Goal: Use online tool/utility: Utilize a website feature to perform a specific function

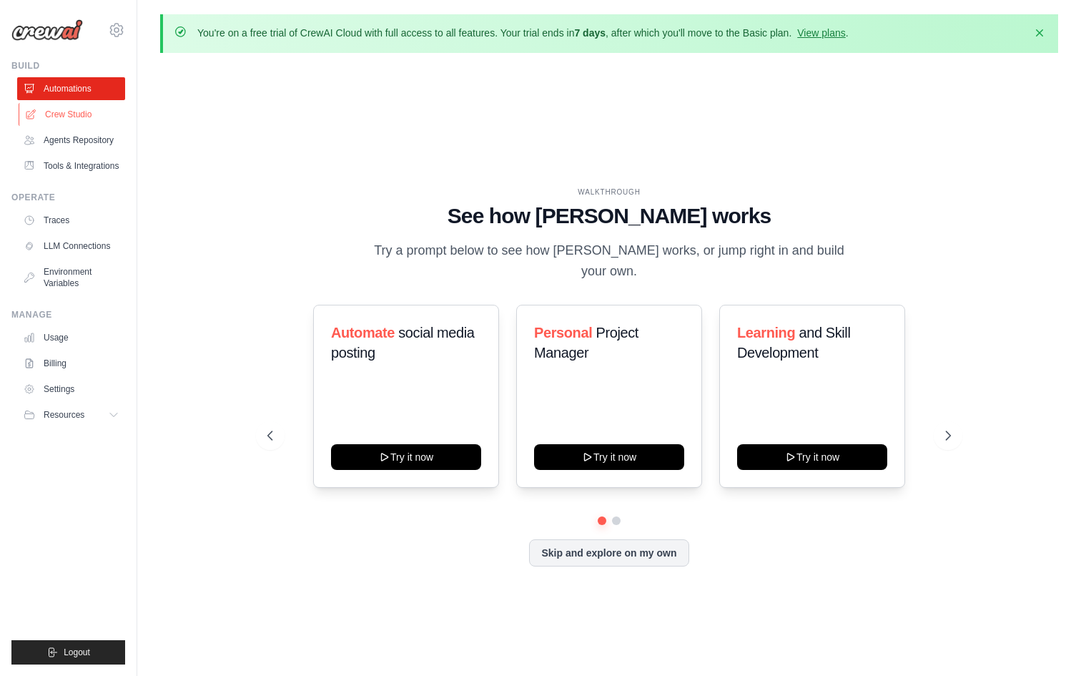
click at [58, 122] on link "Crew Studio" at bounding box center [73, 114] width 108 height 23
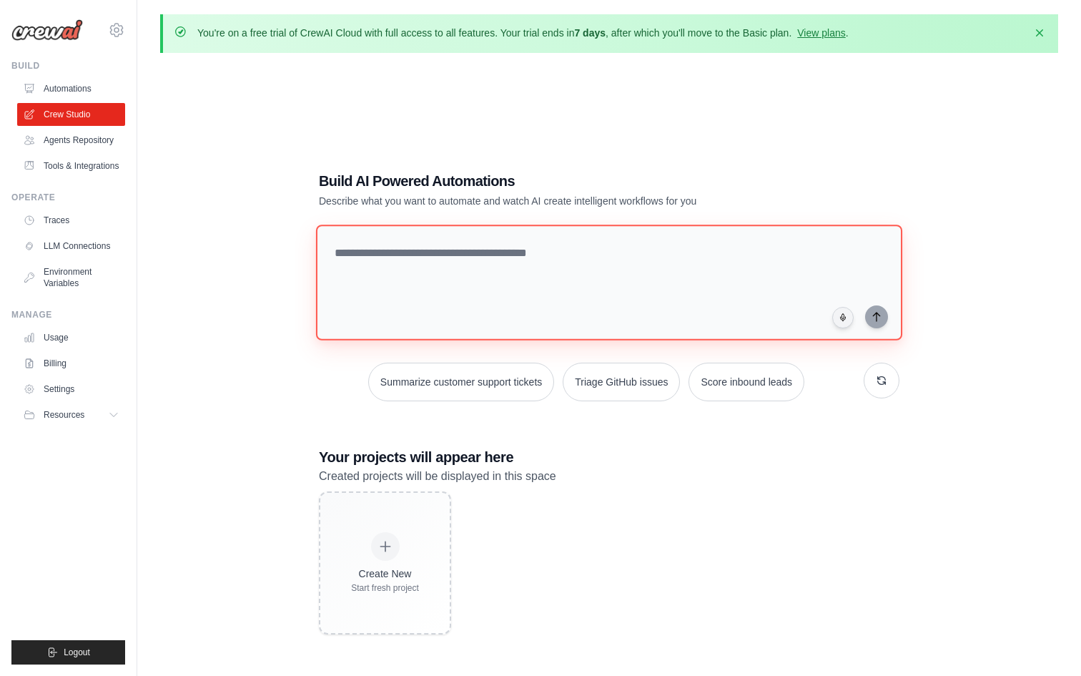
click at [407, 283] on textarea at bounding box center [609, 283] width 587 height 116
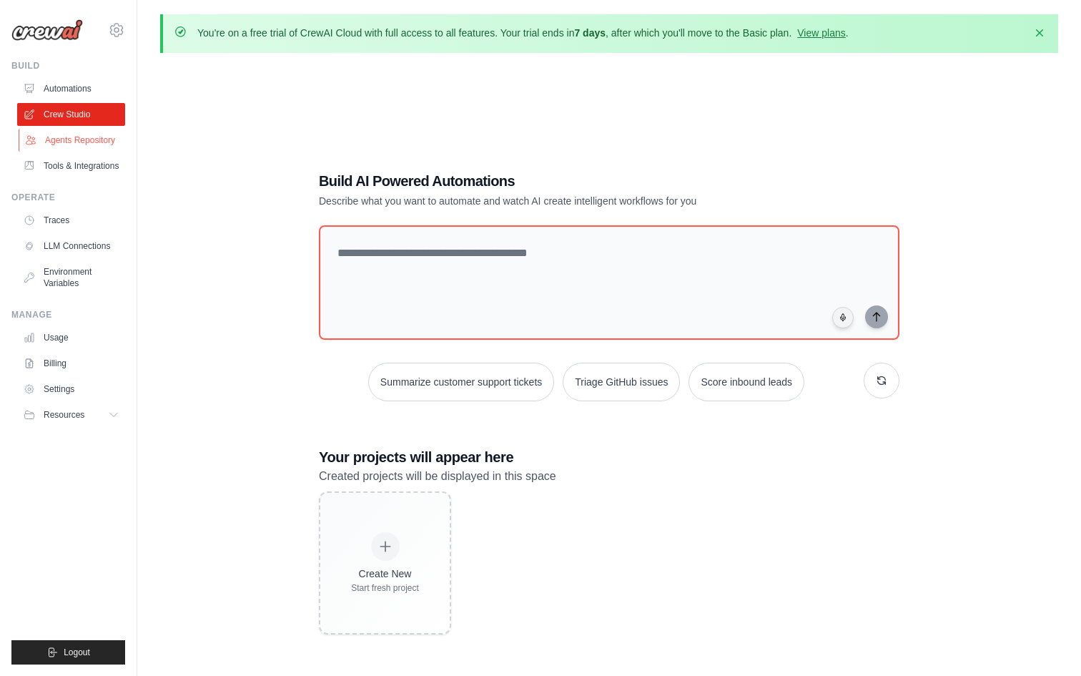
click at [84, 135] on link "Agents Repository" at bounding box center [73, 140] width 108 height 23
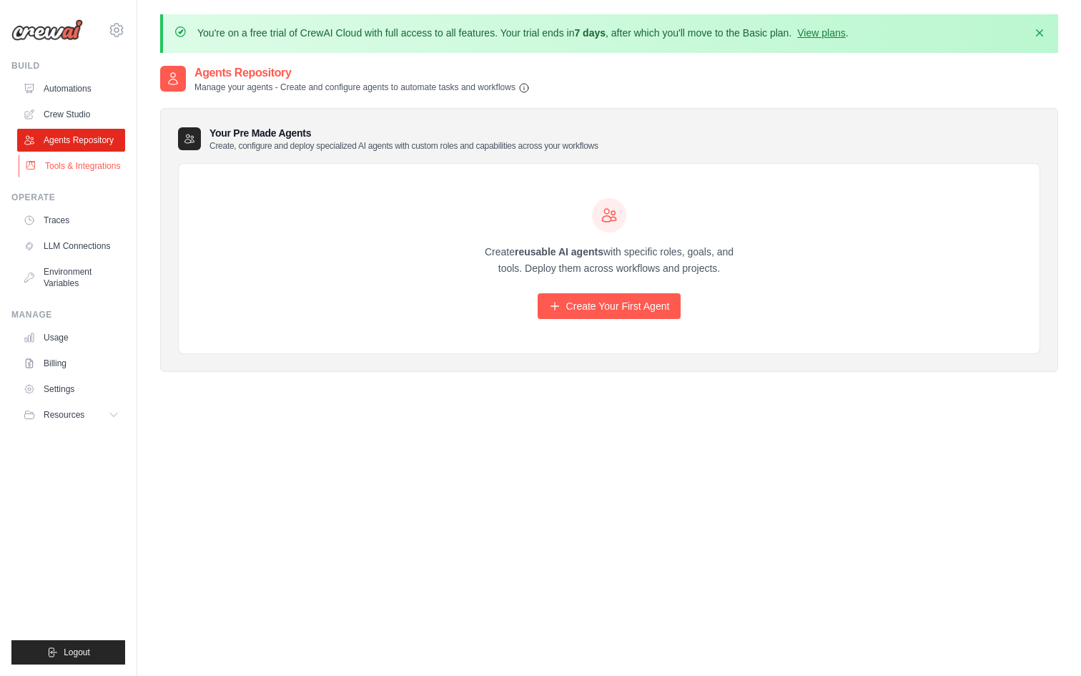
click at [86, 165] on link "Tools & Integrations" at bounding box center [73, 165] width 108 height 23
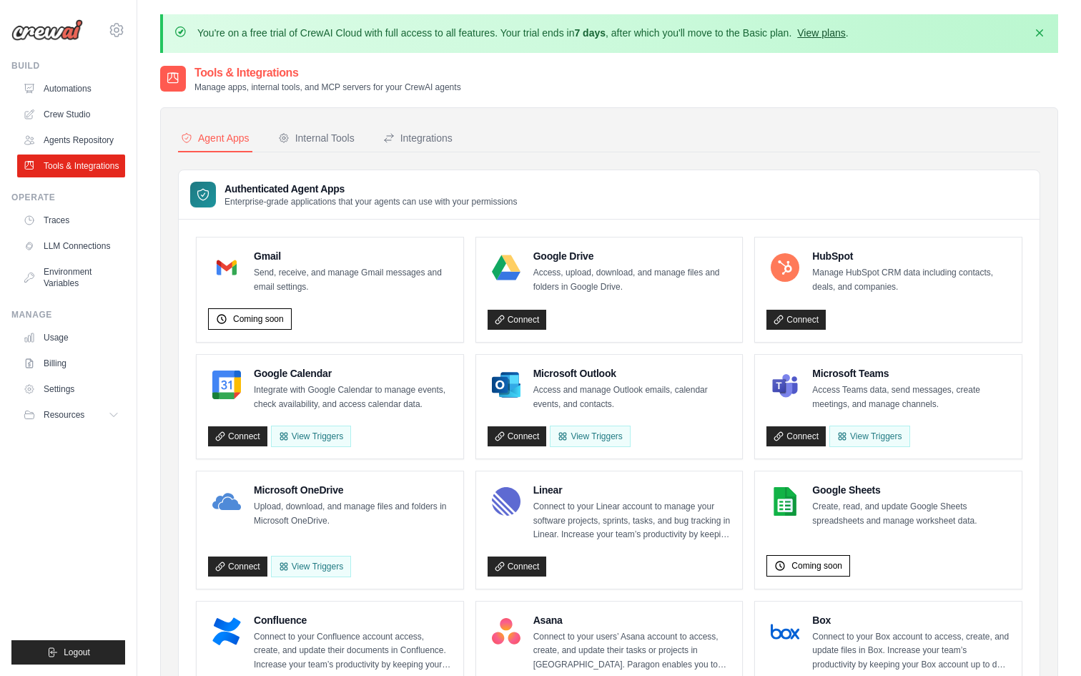
click at [820, 31] on link "View plans" at bounding box center [822, 32] width 48 height 11
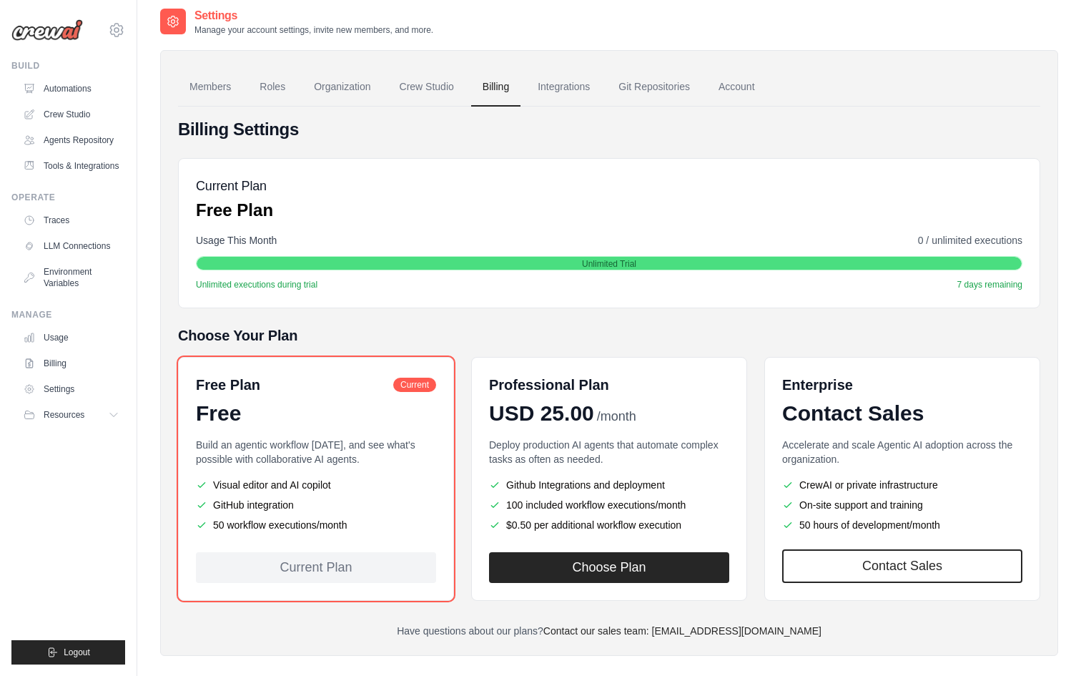
scroll to position [78, 0]
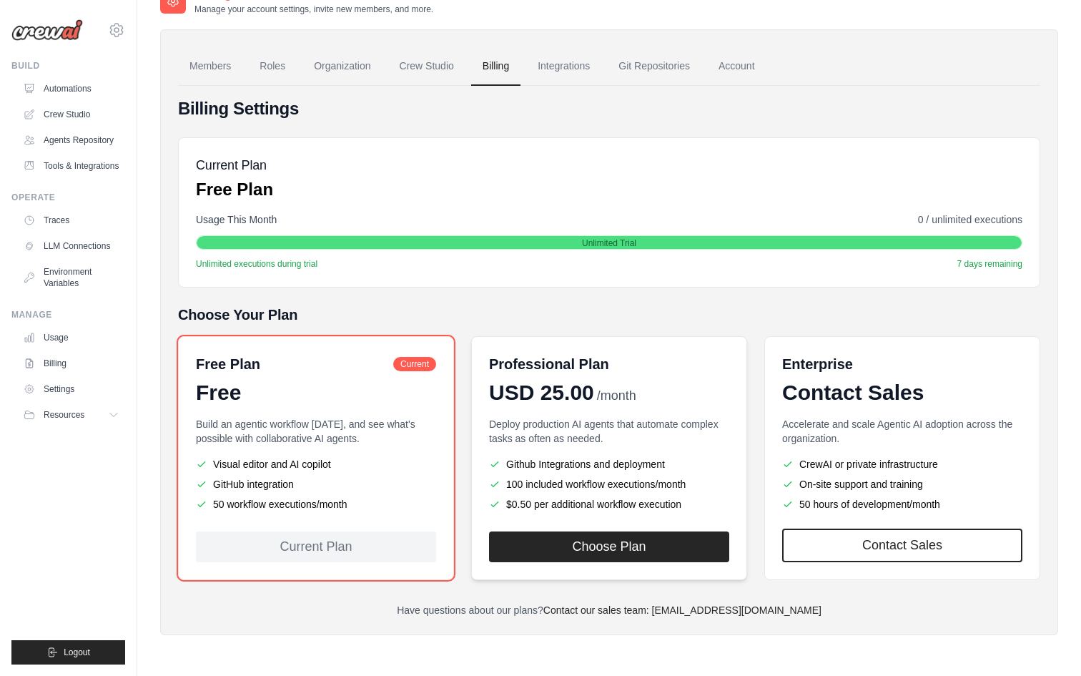
click at [667, 433] on p "Deploy production AI agents that automate complex tasks as often as needed." at bounding box center [609, 431] width 240 height 29
click at [848, 438] on p "Accelerate and scale Agentic AI adoption across the organization." at bounding box center [902, 431] width 240 height 29
click at [94, 171] on link "Tools & Integrations" at bounding box center [73, 165] width 108 height 23
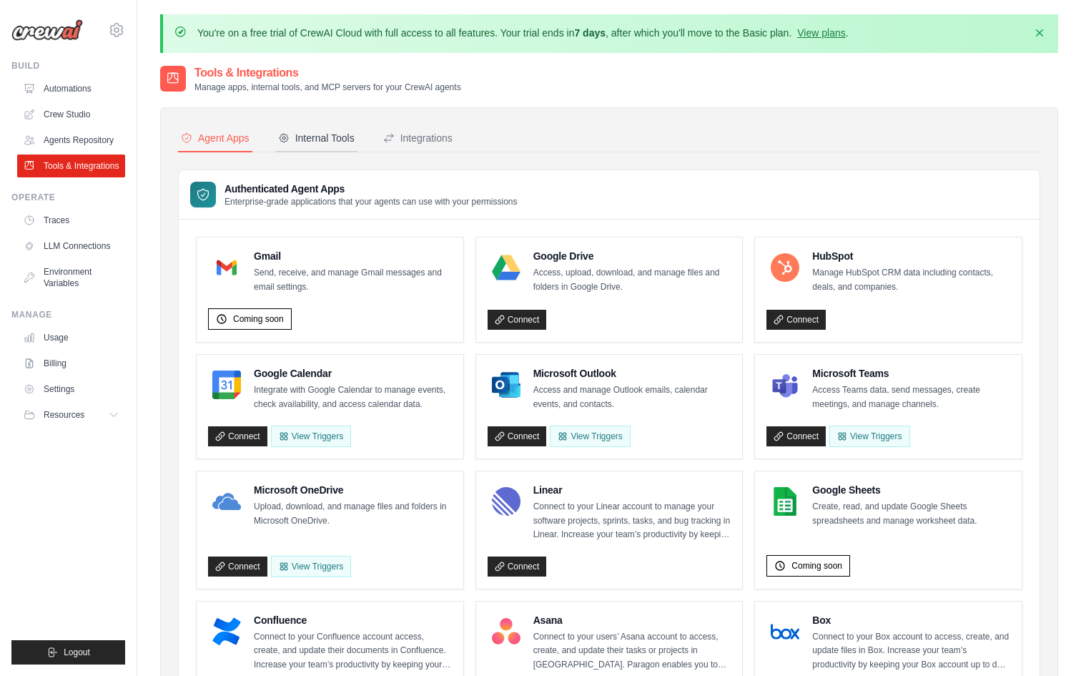
click at [322, 129] on button "Internal Tools" at bounding box center [316, 138] width 82 height 27
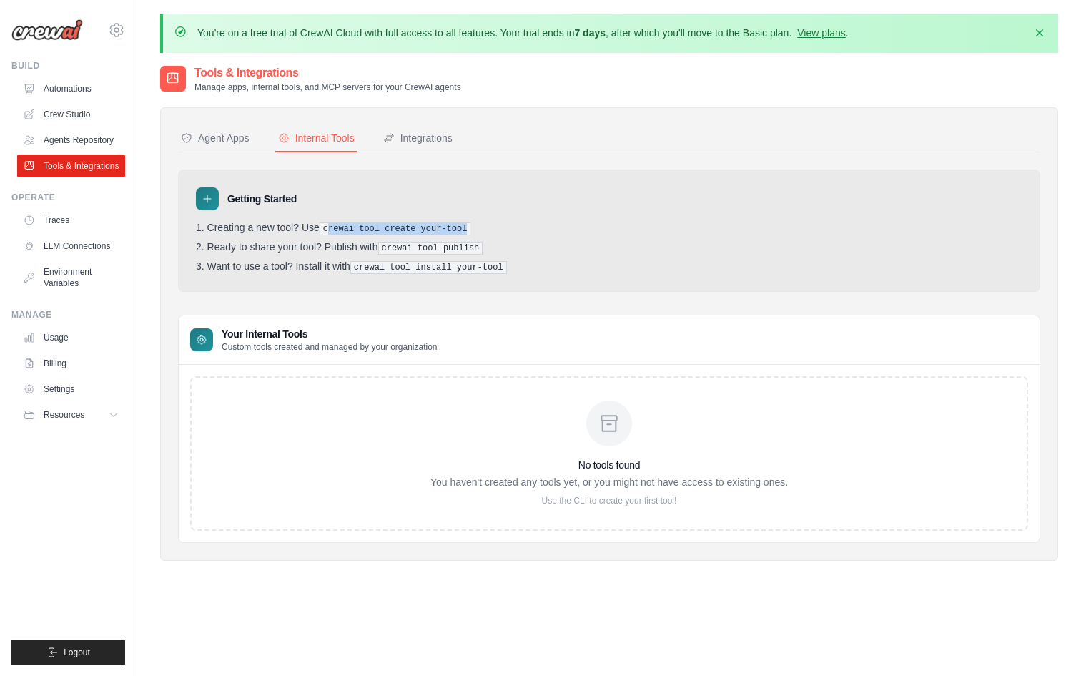
drag, startPoint x: 331, startPoint y: 230, endPoint x: 517, endPoint y: 230, distance: 186.0
click at [517, 230] on li "Creating a new tool? Use crewai tool create your-tool" at bounding box center [609, 229] width 827 height 14
click at [466, 255] on ol "Creating a new tool? Use crewai tool create your-tool Ready to share your tool?…" at bounding box center [609, 248] width 827 height 52
drag, startPoint x: 385, startPoint y: 246, endPoint x: 531, endPoint y: 245, distance: 146.6
click at [531, 246] on li "Ready to share your tool? Publish with crewai tool publish" at bounding box center [609, 248] width 827 height 14
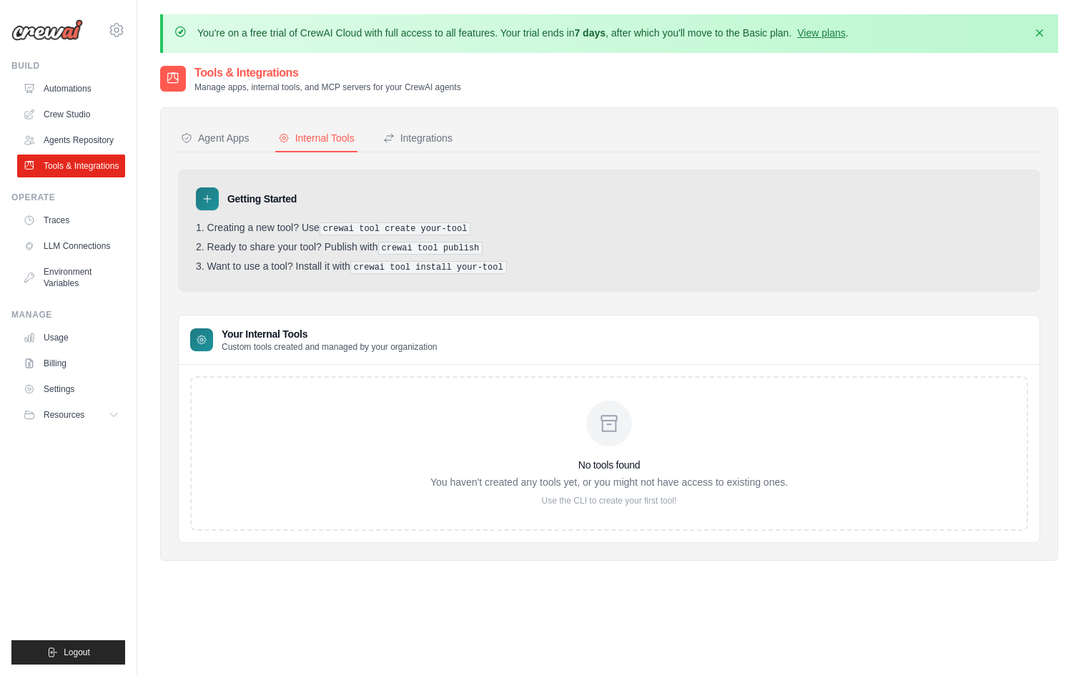
click at [448, 270] on pre "crewai tool install your-tool" at bounding box center [428, 267] width 157 height 13
drag, startPoint x: 364, startPoint y: 268, endPoint x: 538, endPoint y: 268, distance: 173.8
click at [537, 268] on li "Want to use a tool? Install it with crewai tool install your-tool" at bounding box center [609, 267] width 827 height 14
click at [398, 142] on div "Integrations" at bounding box center [417, 138] width 69 height 14
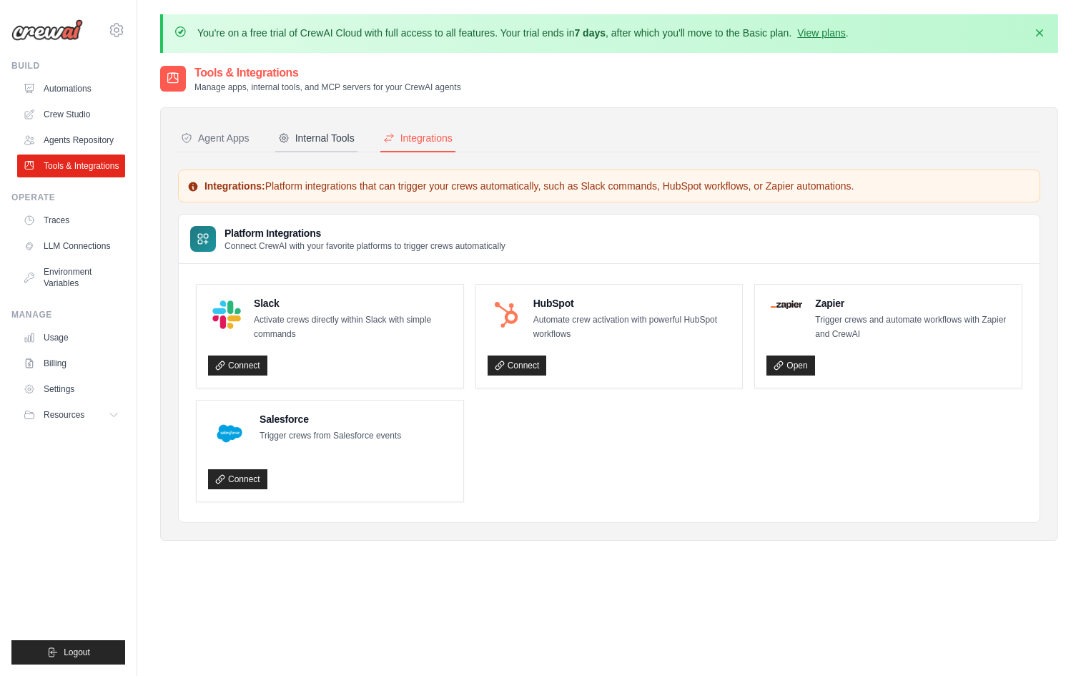
click at [337, 138] on div "Internal Tools" at bounding box center [316, 138] width 77 height 14
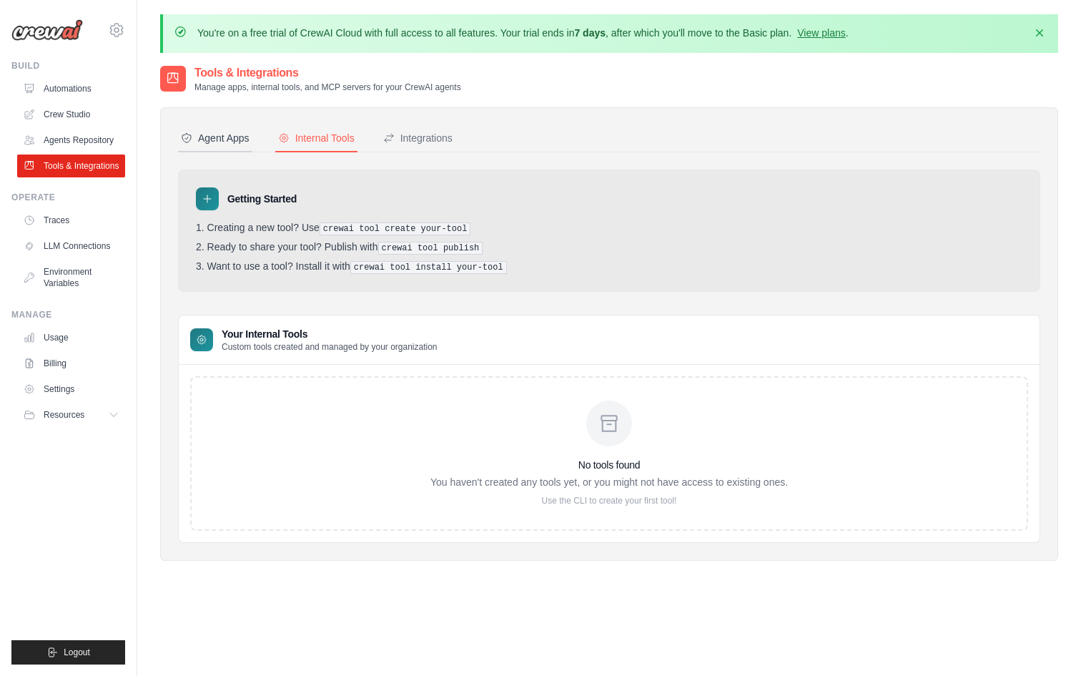
click at [220, 141] on div "Agent Apps" at bounding box center [215, 138] width 69 height 14
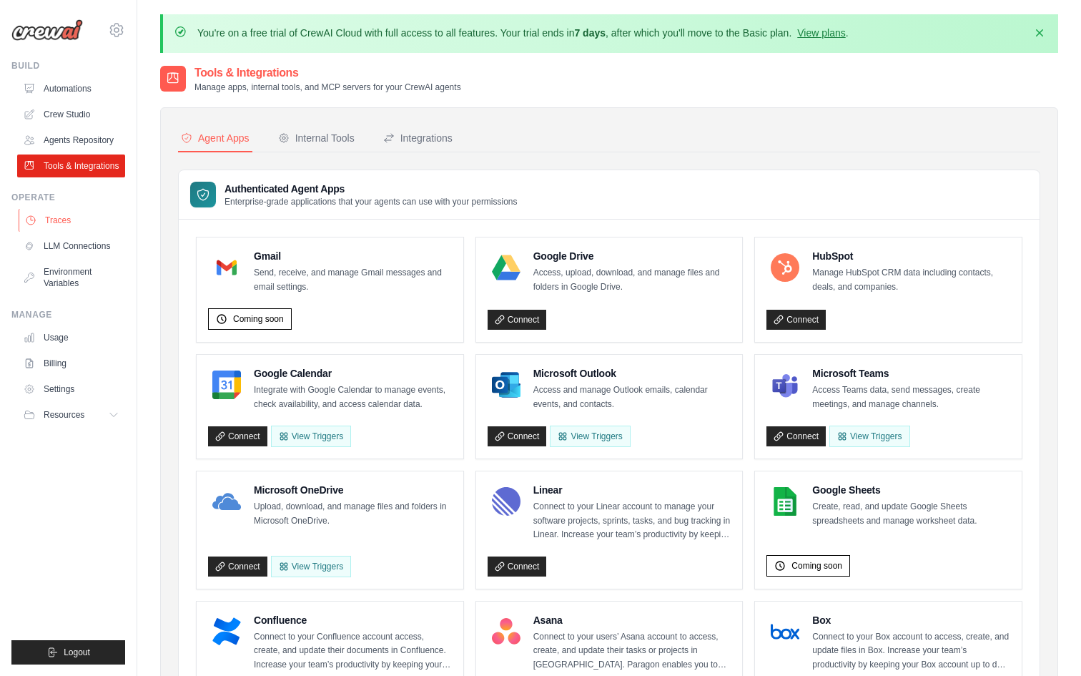
click at [92, 219] on link "Traces" at bounding box center [73, 220] width 108 height 23
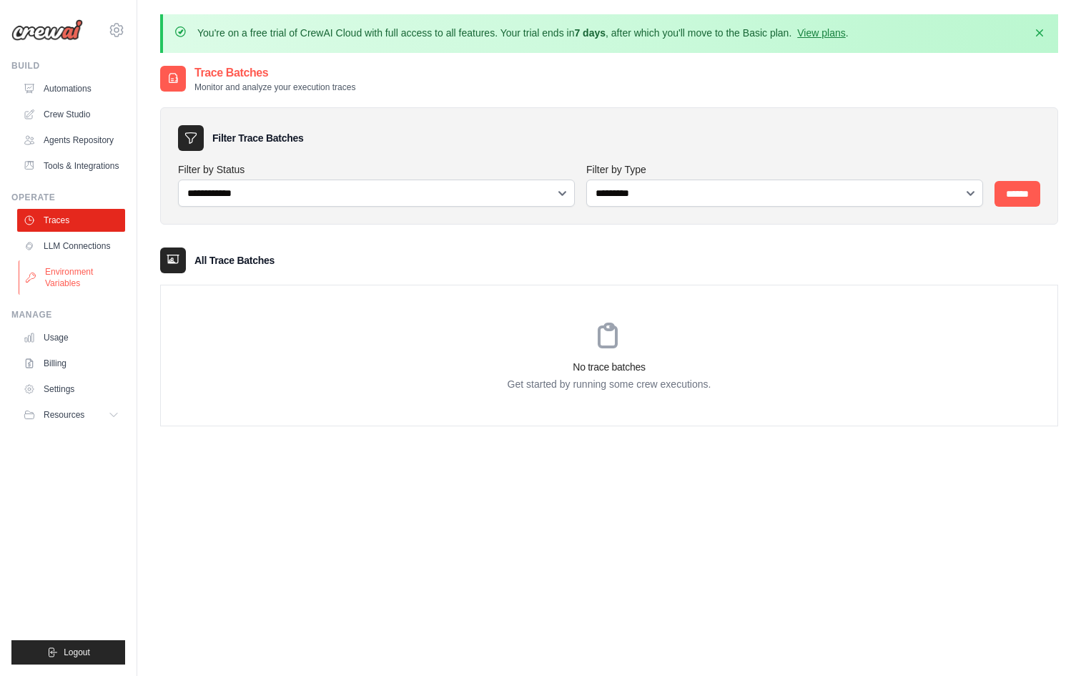
click at [92, 262] on link "Environment Variables" at bounding box center [73, 277] width 108 height 34
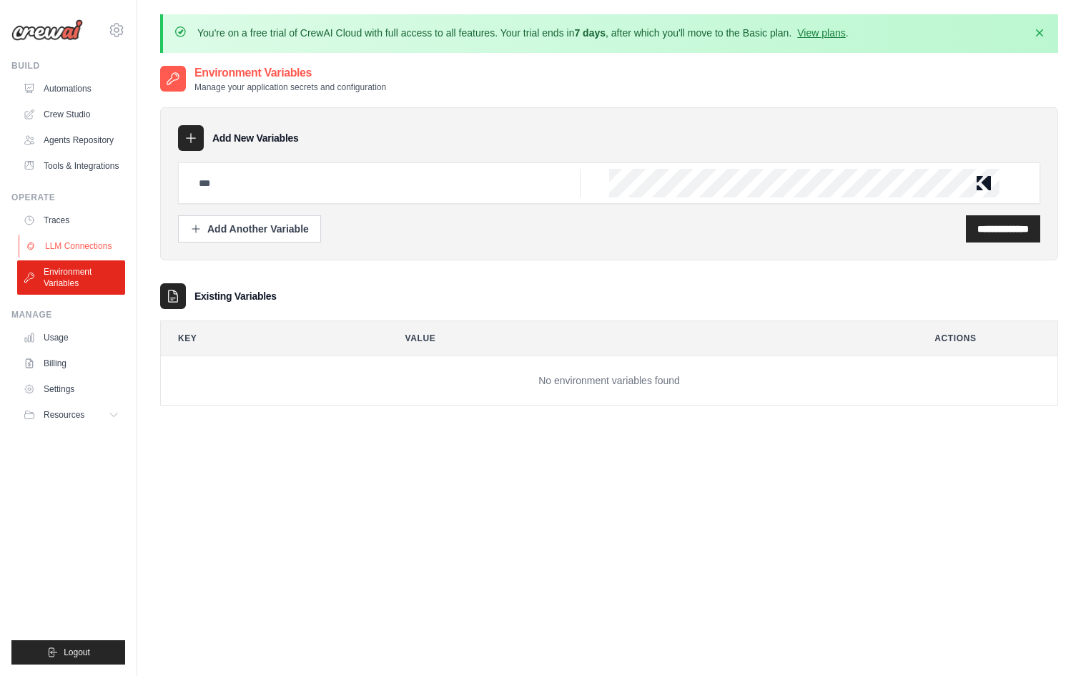
click at [89, 247] on link "LLM Connections" at bounding box center [73, 246] width 108 height 23
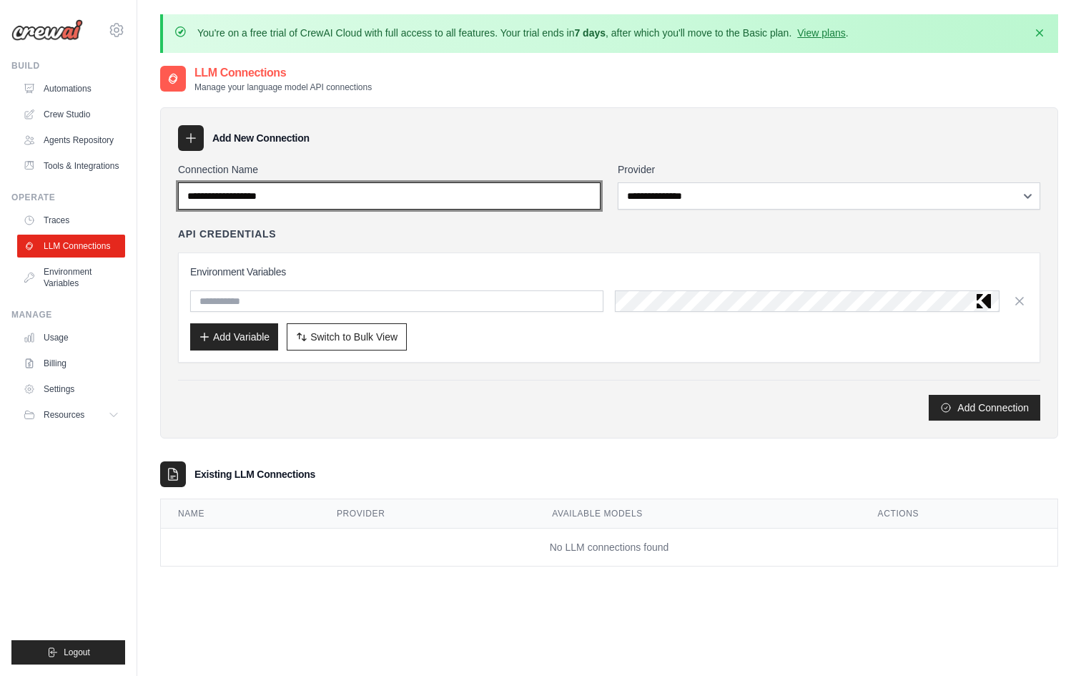
click at [286, 195] on input "Connection Name" at bounding box center [389, 195] width 423 height 27
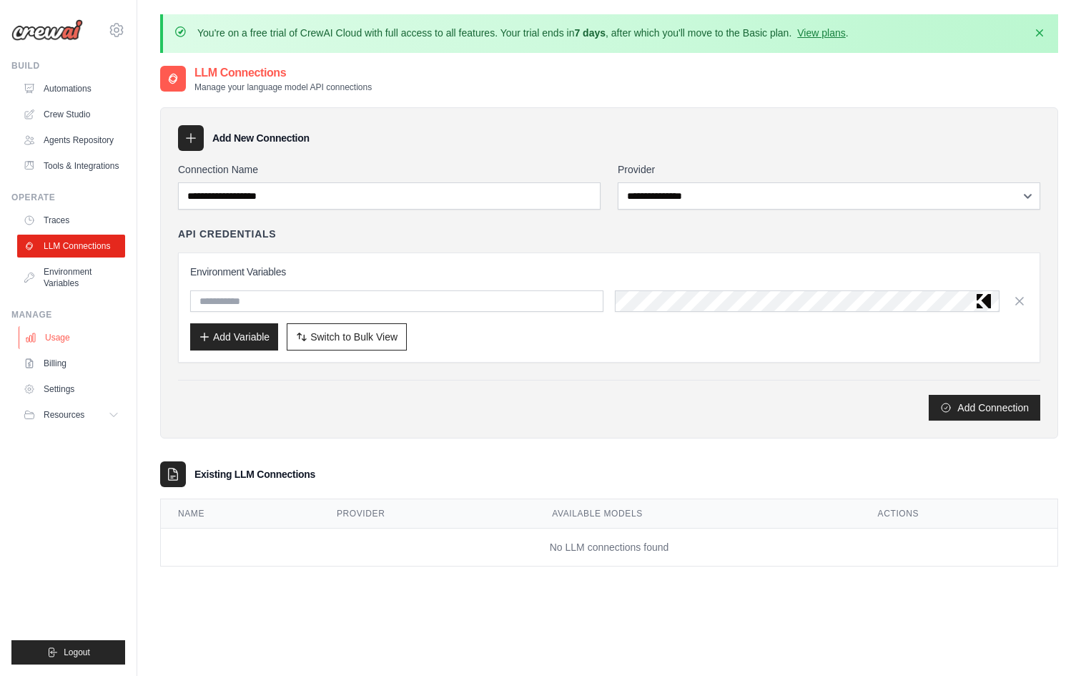
click at [82, 335] on link "Usage" at bounding box center [73, 337] width 108 height 23
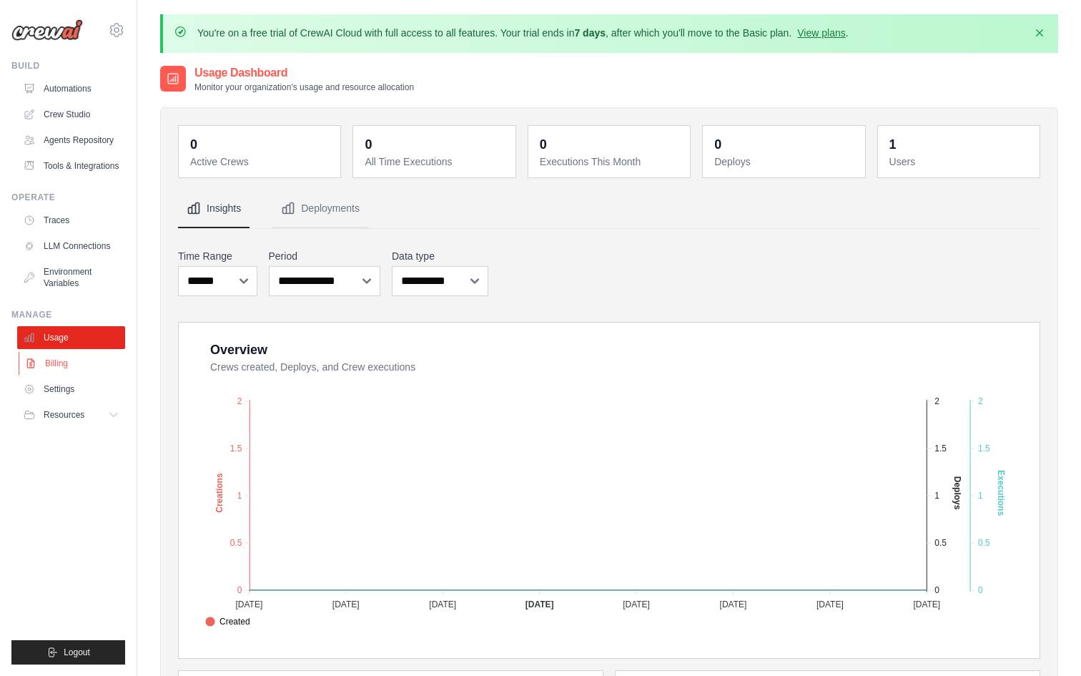
click at [75, 360] on link "Billing" at bounding box center [73, 363] width 108 height 23
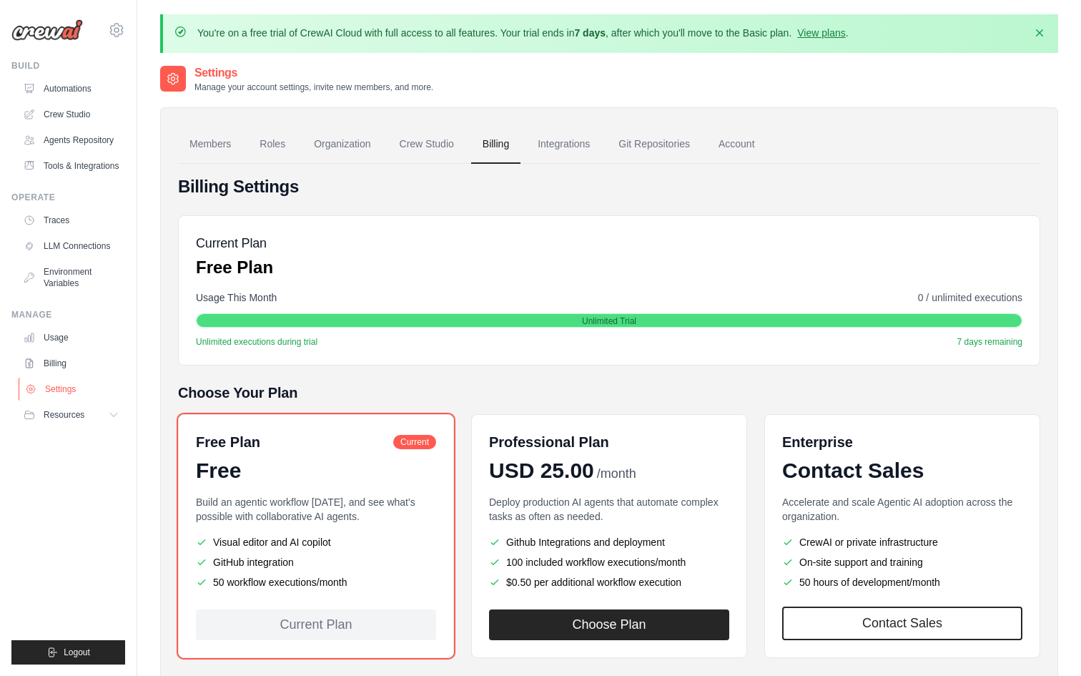
click at [75, 389] on link "Settings" at bounding box center [73, 389] width 108 height 23
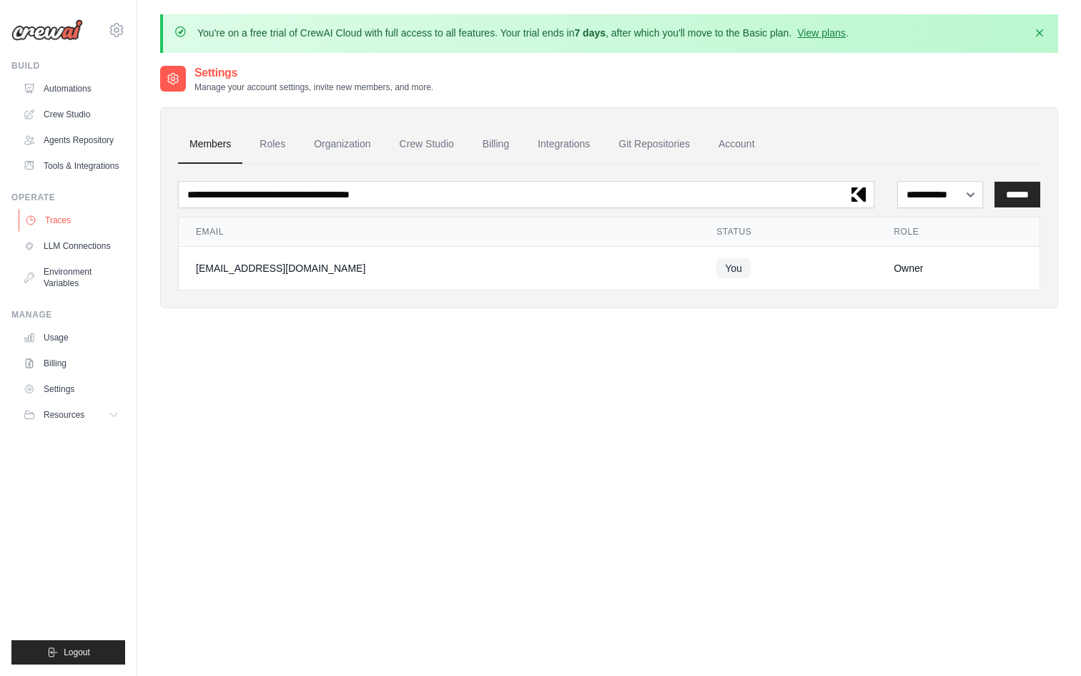
click at [74, 212] on link "Traces" at bounding box center [73, 220] width 108 height 23
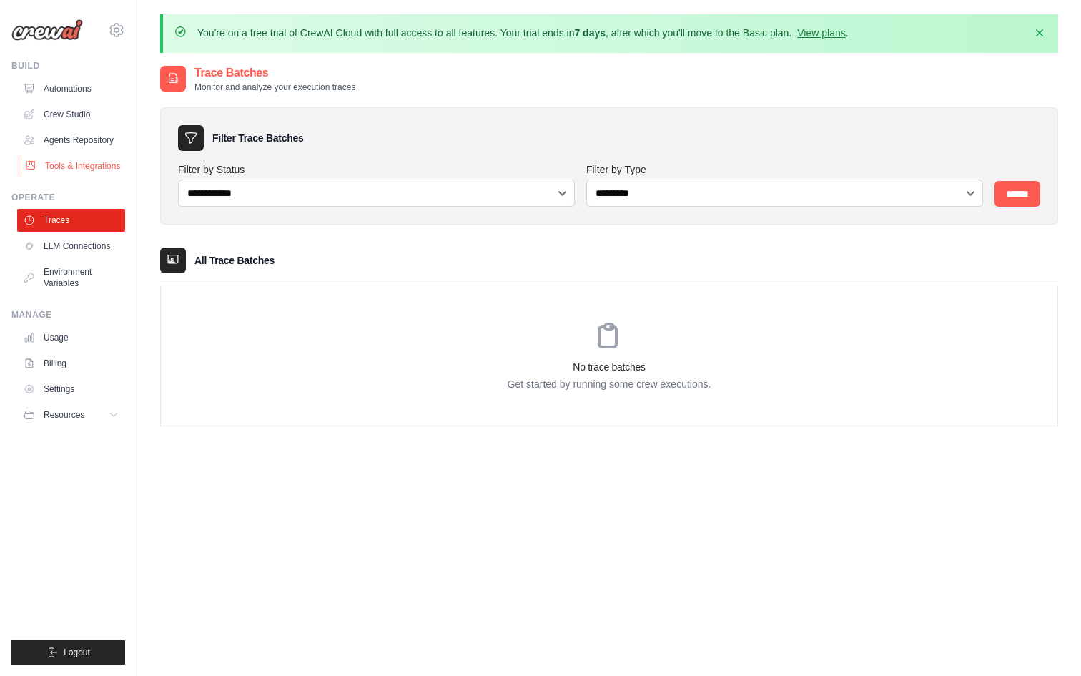
click at [69, 159] on link "Tools & Integrations" at bounding box center [73, 165] width 108 height 23
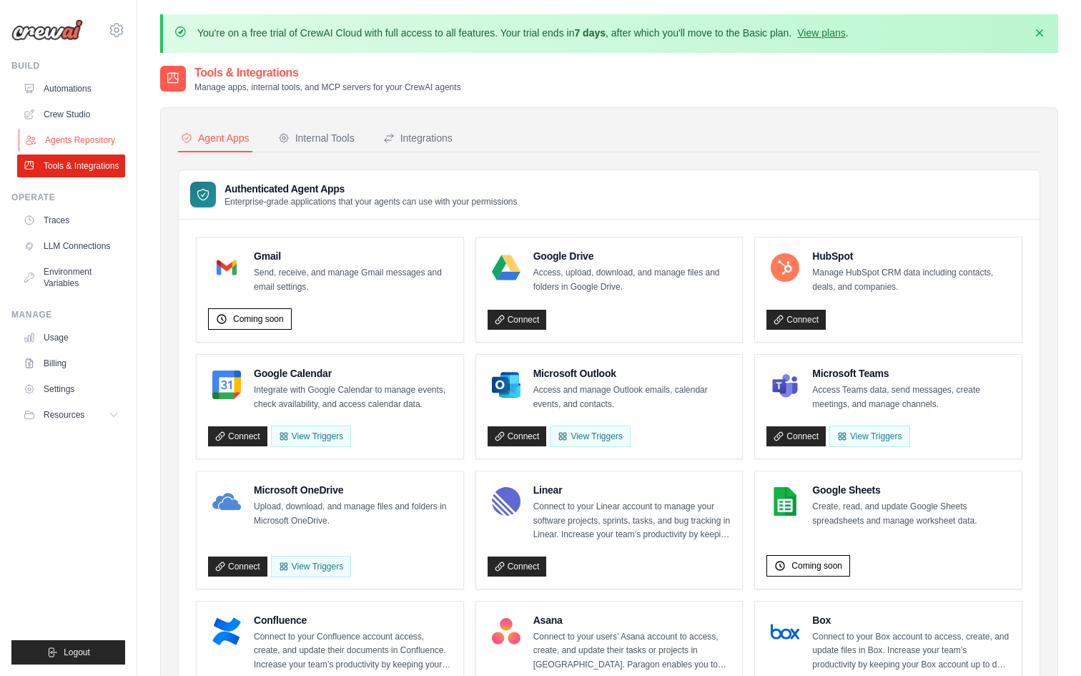
click at [72, 143] on link "Agents Repository" at bounding box center [73, 140] width 108 height 23
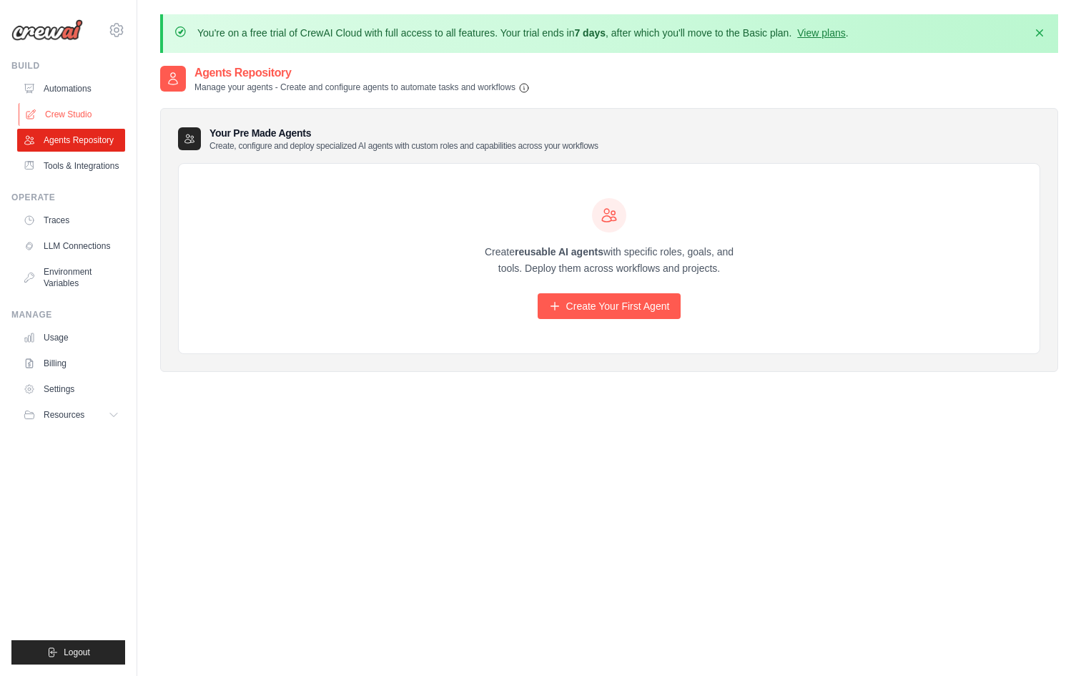
click at [72, 117] on link "Crew Studio" at bounding box center [73, 114] width 108 height 23
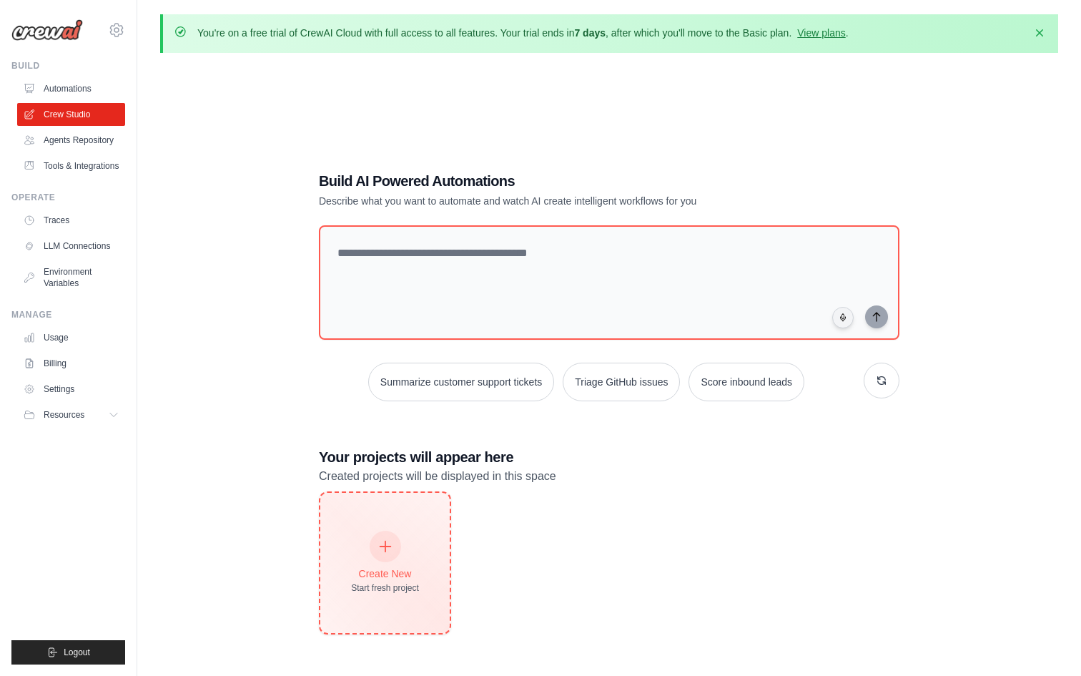
click at [385, 554] on div at bounding box center [385, 546] width 31 height 31
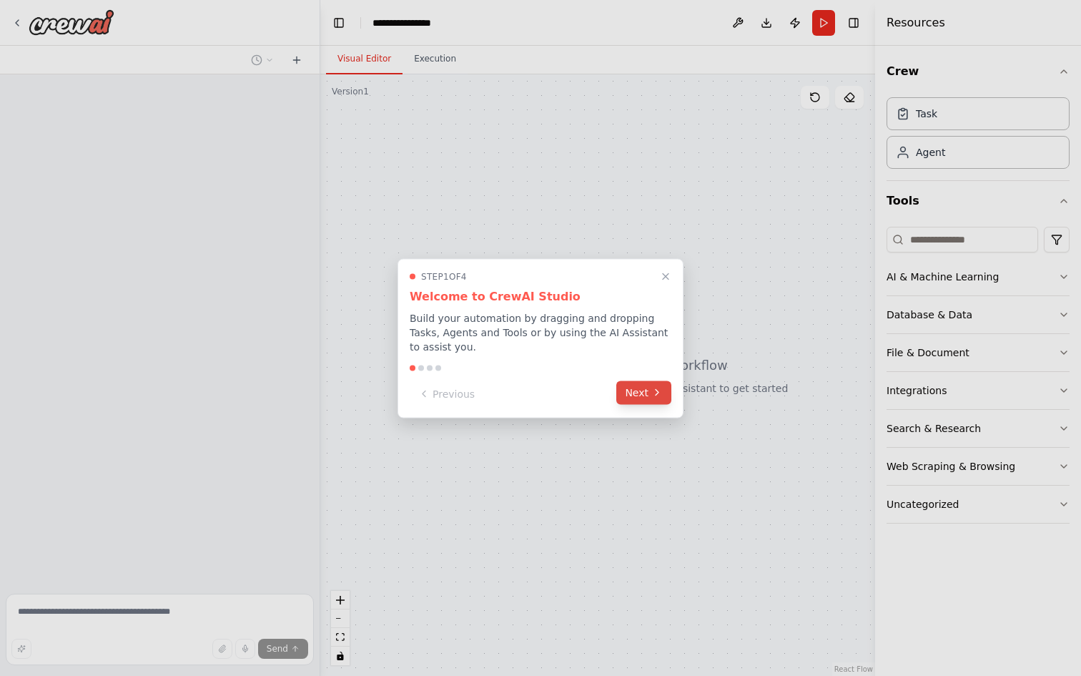
click at [642, 398] on button "Next" at bounding box center [644, 393] width 55 height 24
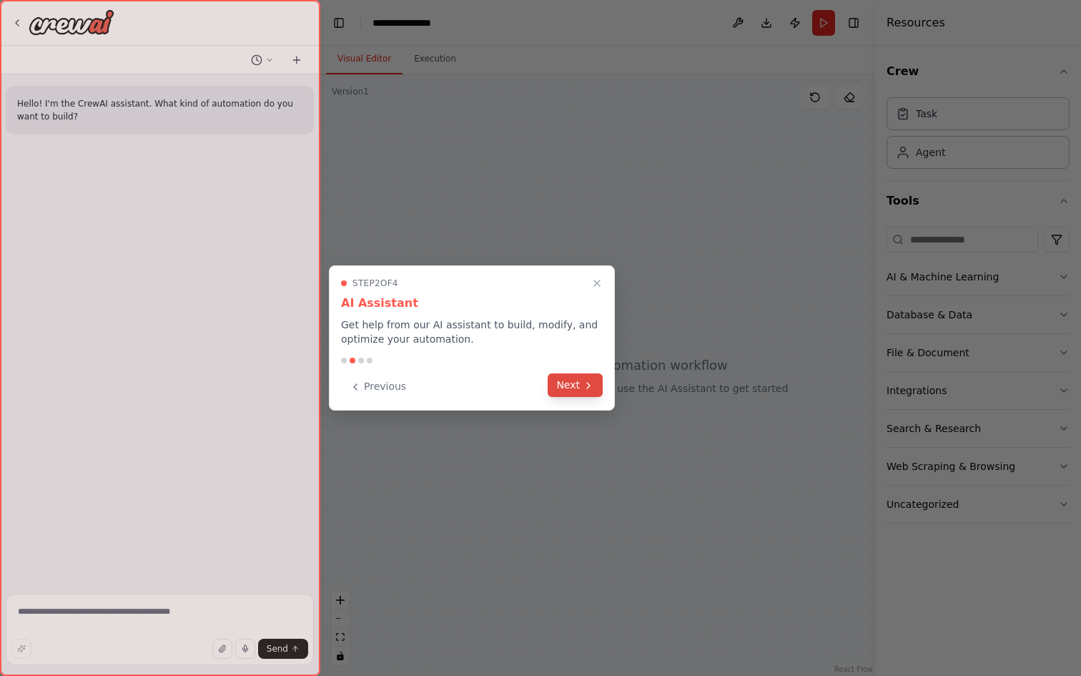
click at [580, 391] on button "Next" at bounding box center [575, 385] width 55 height 24
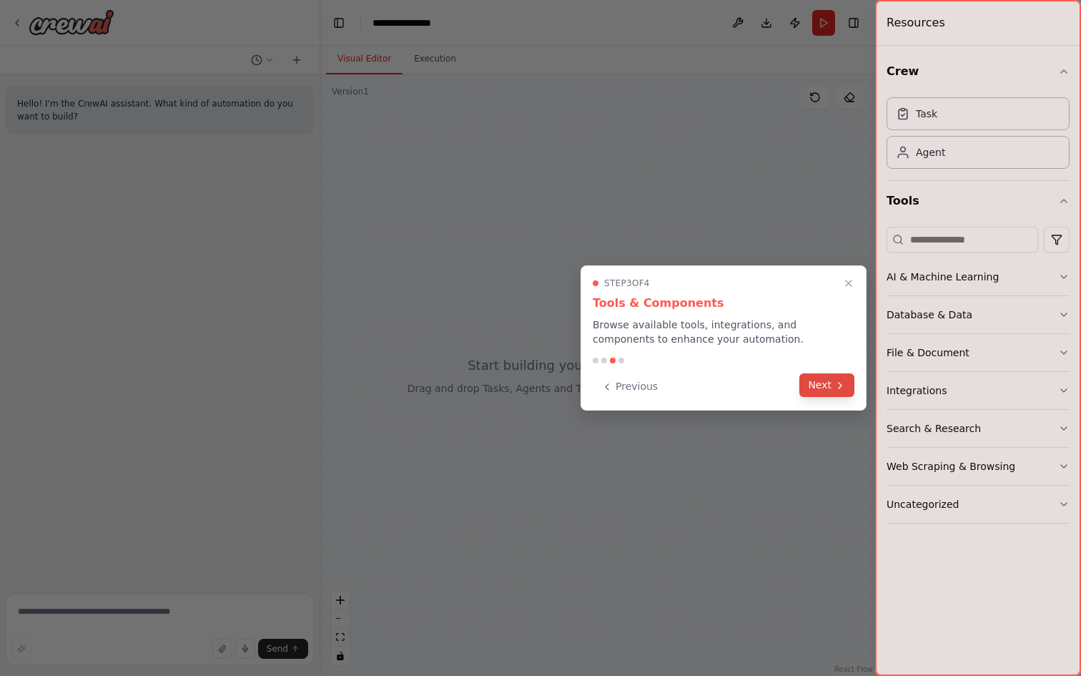
click at [835, 386] on icon at bounding box center [840, 385] width 11 height 11
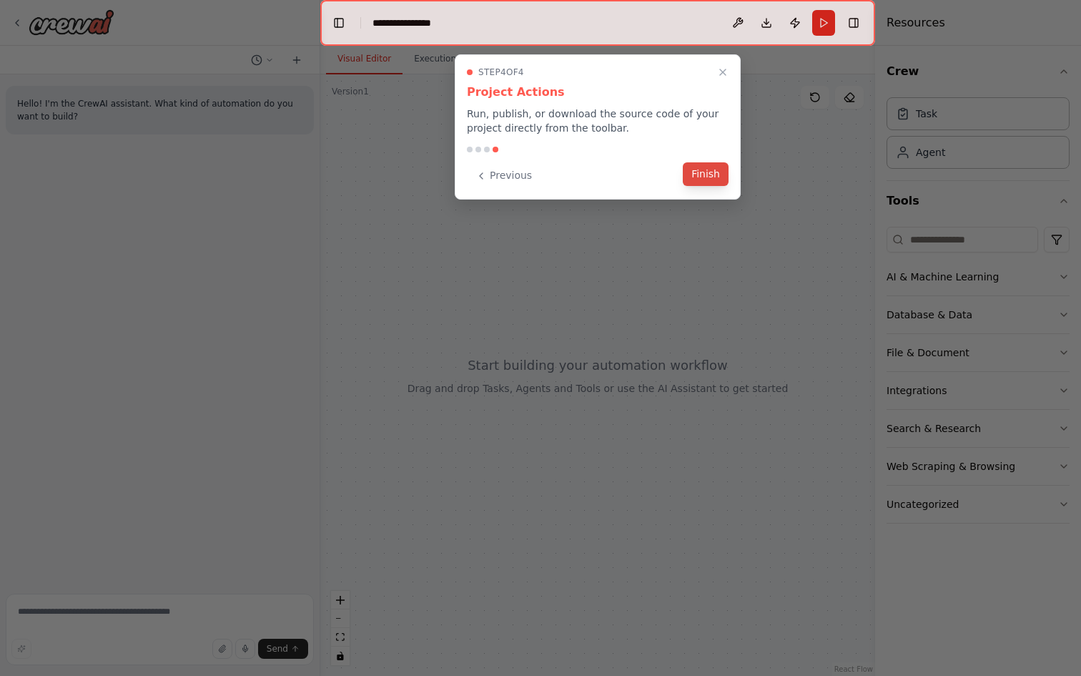
click at [705, 169] on button "Finish" at bounding box center [706, 174] width 46 height 24
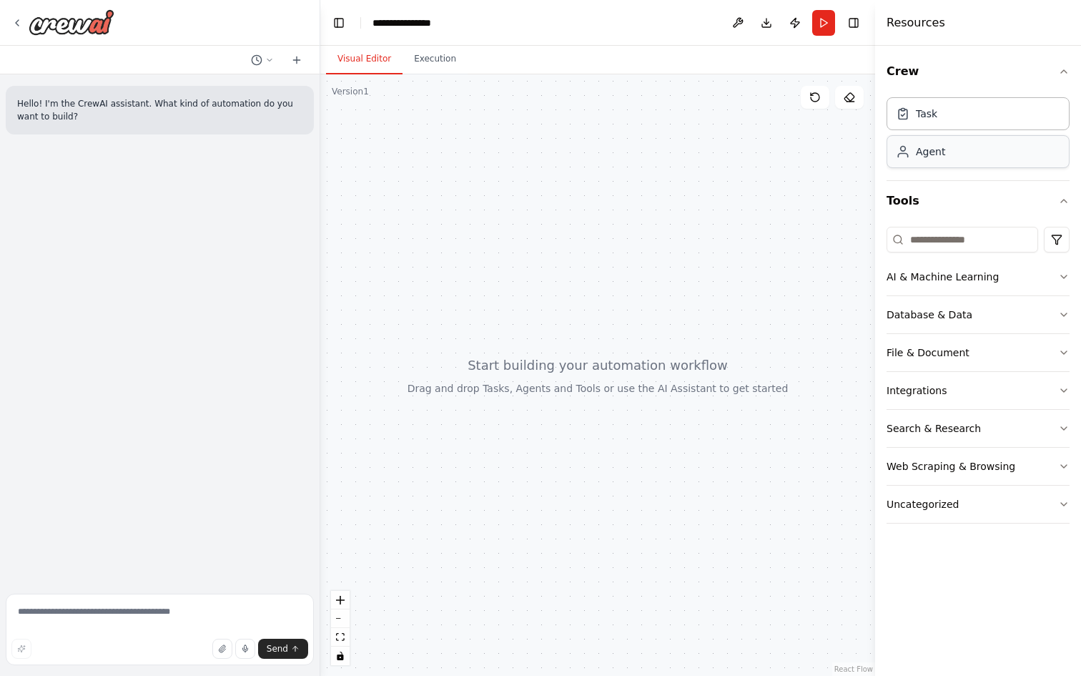
click at [923, 151] on div "Agent" at bounding box center [930, 151] width 29 height 14
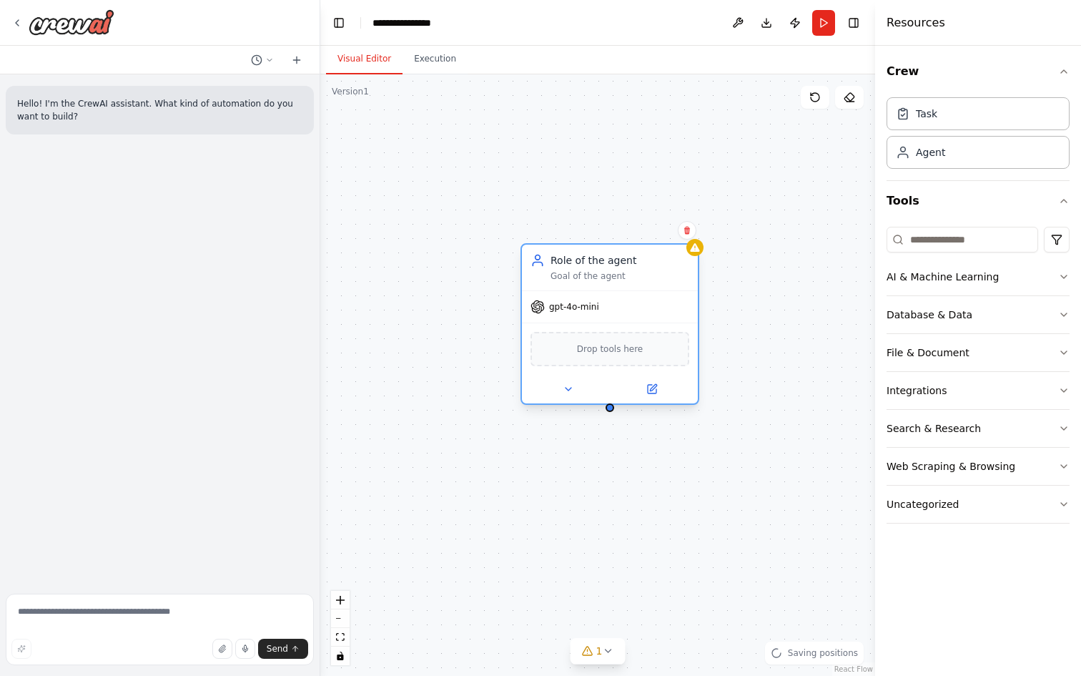
drag, startPoint x: 678, startPoint y: 353, endPoint x: 644, endPoint y: 284, distance: 76.5
click at [644, 284] on div "Role of the agent Goal of the agent" at bounding box center [610, 268] width 176 height 46
click at [566, 388] on icon at bounding box center [569, 389] width 6 height 3
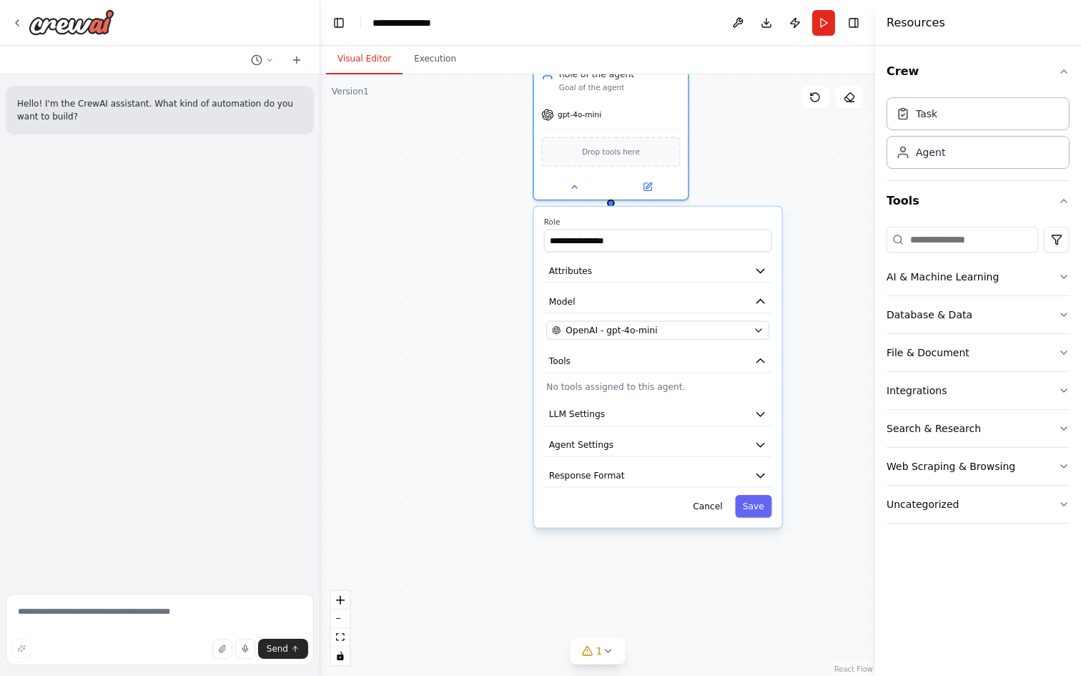
drag, startPoint x: 461, startPoint y: 463, endPoint x: 468, endPoint y: 255, distance: 209.0
click at [468, 255] on div "**********" at bounding box center [597, 375] width 555 height 602
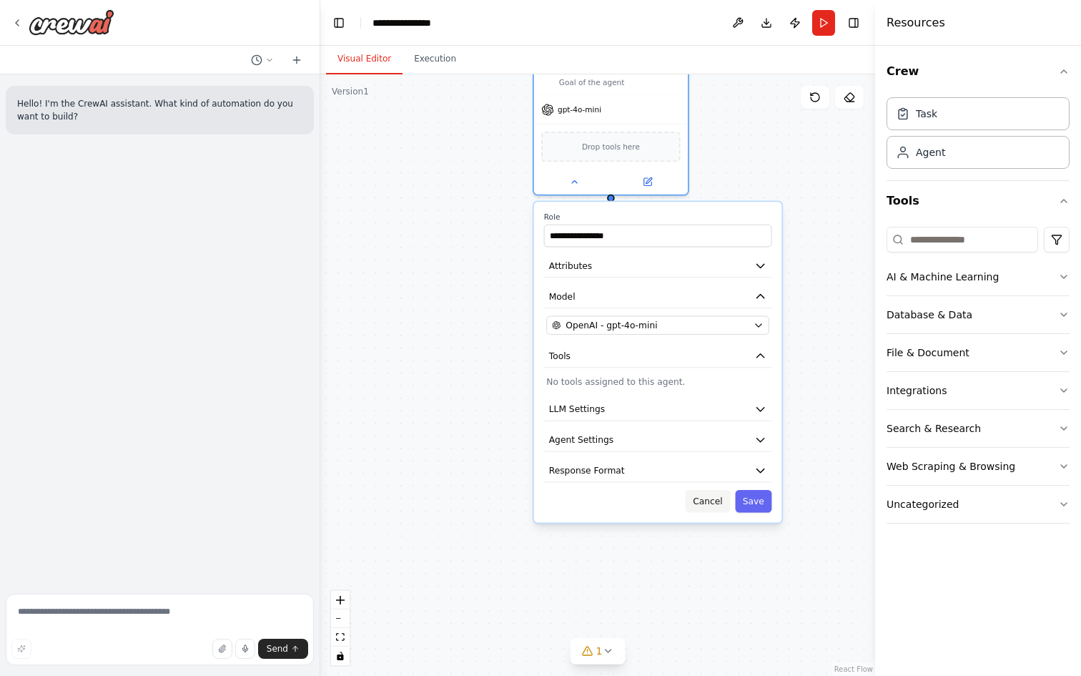
click at [714, 509] on button "Cancel" at bounding box center [708, 501] width 45 height 23
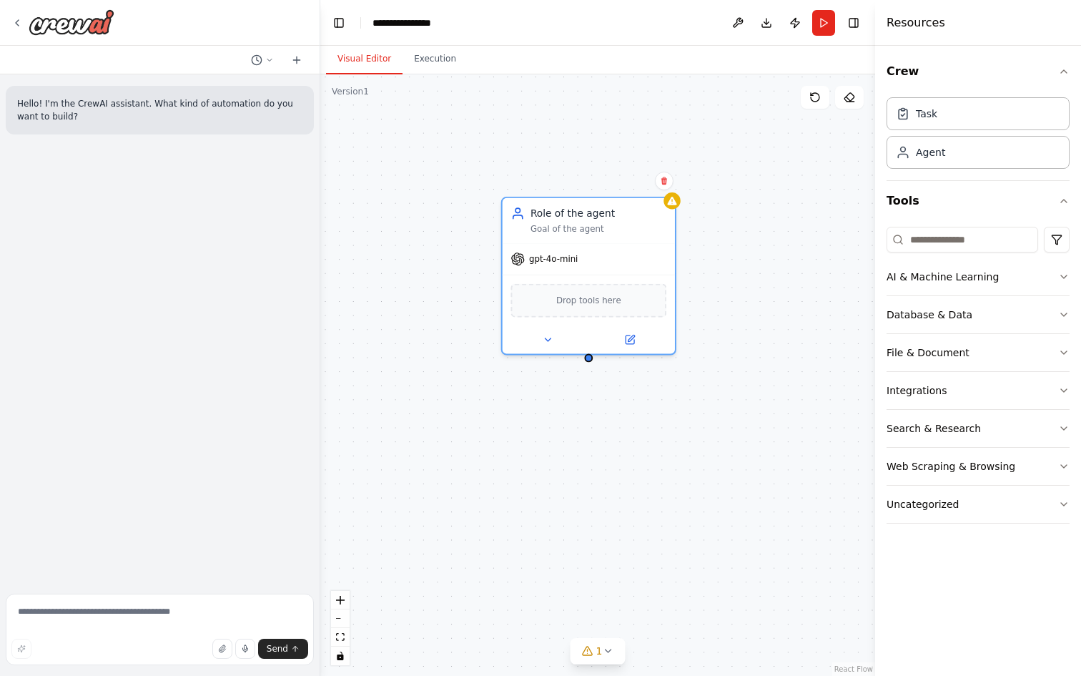
drag, startPoint x: 759, startPoint y: 167, endPoint x: 715, endPoint y: 377, distance: 214.8
click at [717, 378] on div "Role of the agent Goal of the agent gpt-4o-mini Drop tools here" at bounding box center [597, 375] width 555 height 602
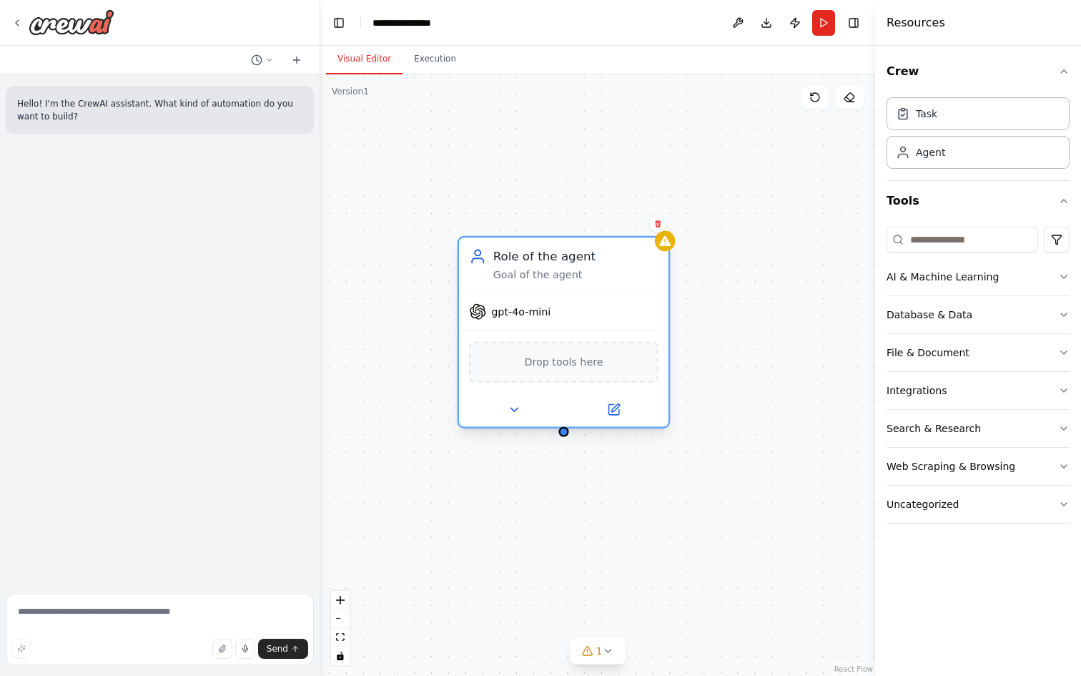
click at [584, 384] on div "Drop tools here" at bounding box center [564, 361] width 210 height 62
click at [584, 365] on span "Drop tools here" at bounding box center [563, 361] width 79 height 17
click at [1070, 275] on div "Crew Task Agent Tools AI & Machine Learning Database & Data File & Document Int…" at bounding box center [978, 361] width 206 height 630
click at [1063, 275] on icon "button" at bounding box center [1064, 276] width 11 height 11
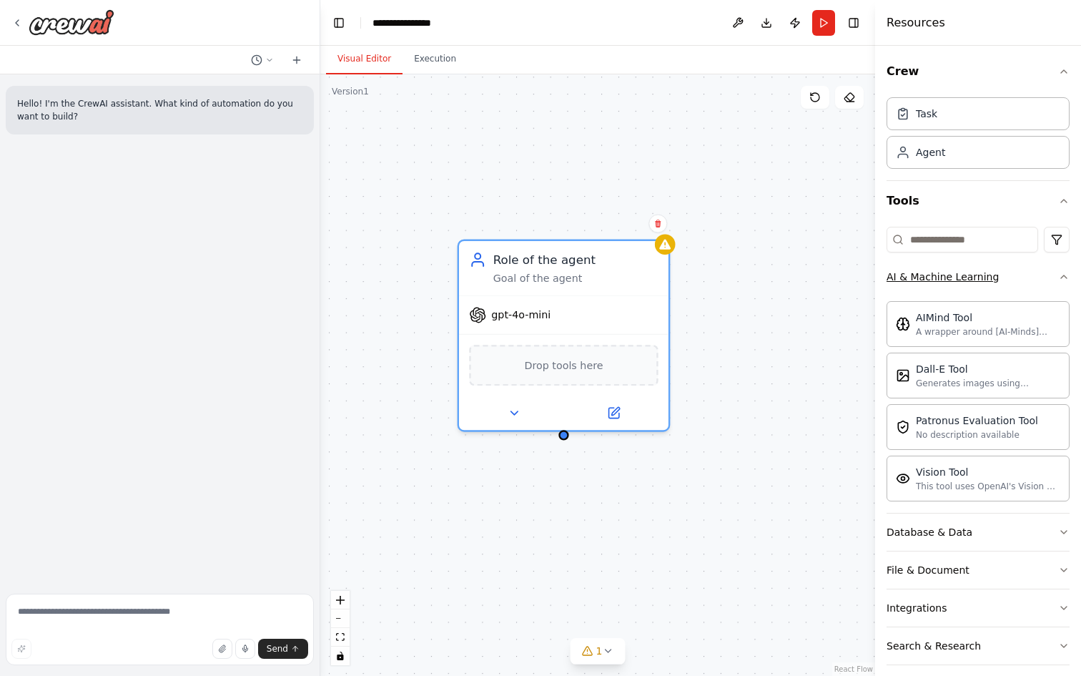
click at [1063, 275] on icon "button" at bounding box center [1064, 276] width 6 height 3
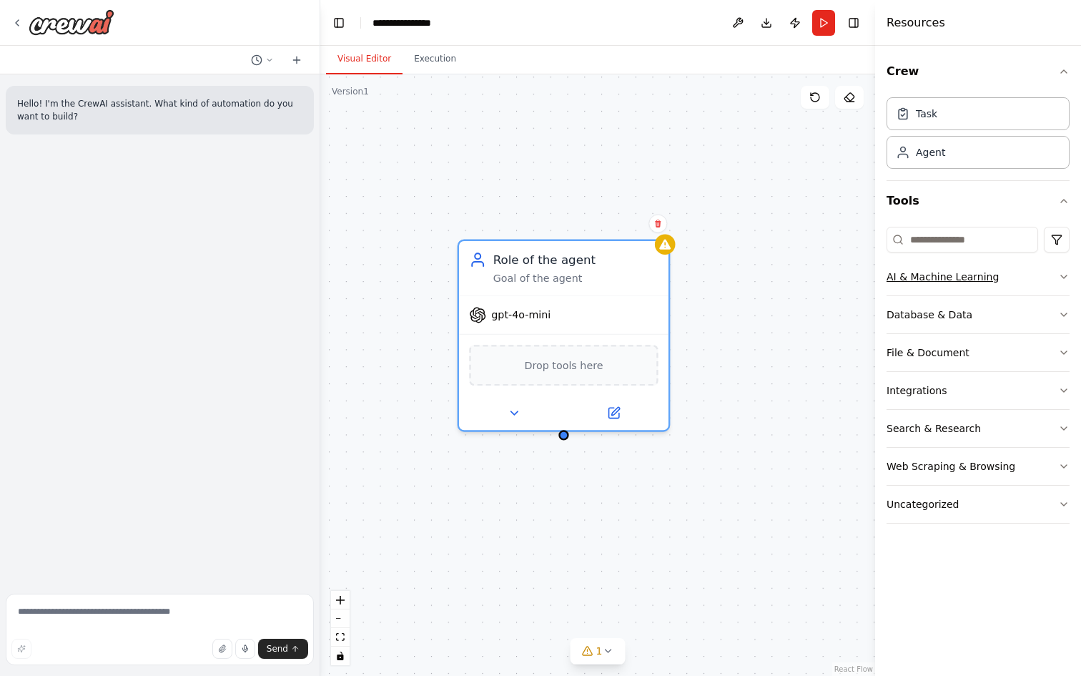
click at [1059, 279] on icon "button" at bounding box center [1064, 276] width 11 height 11
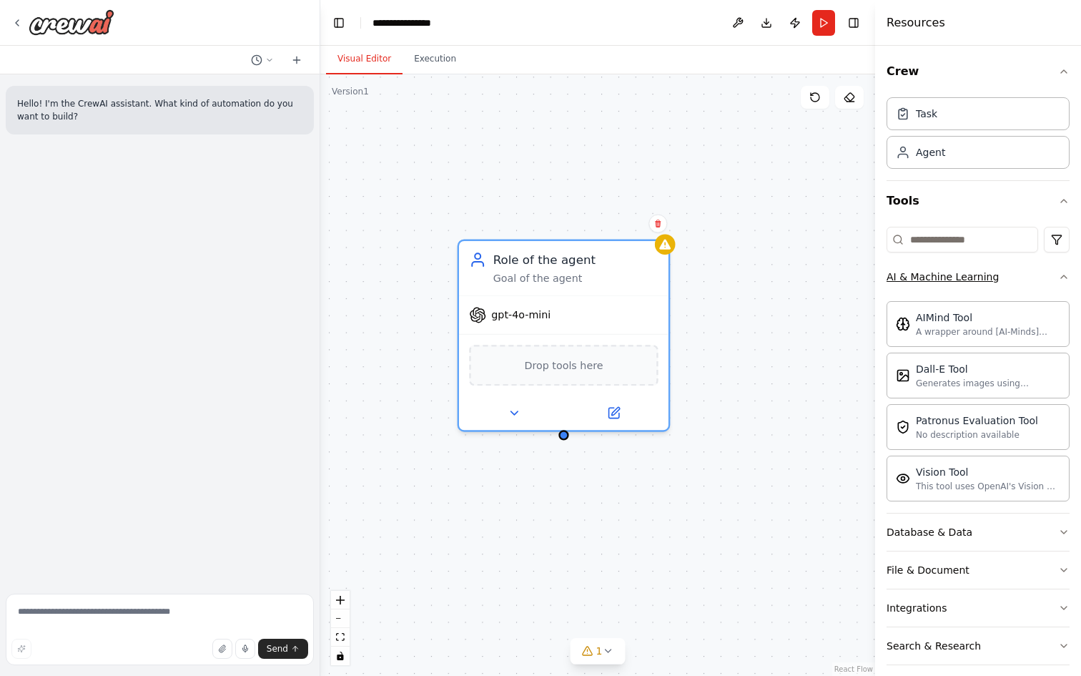
click at [1059, 279] on icon "button" at bounding box center [1064, 276] width 11 height 11
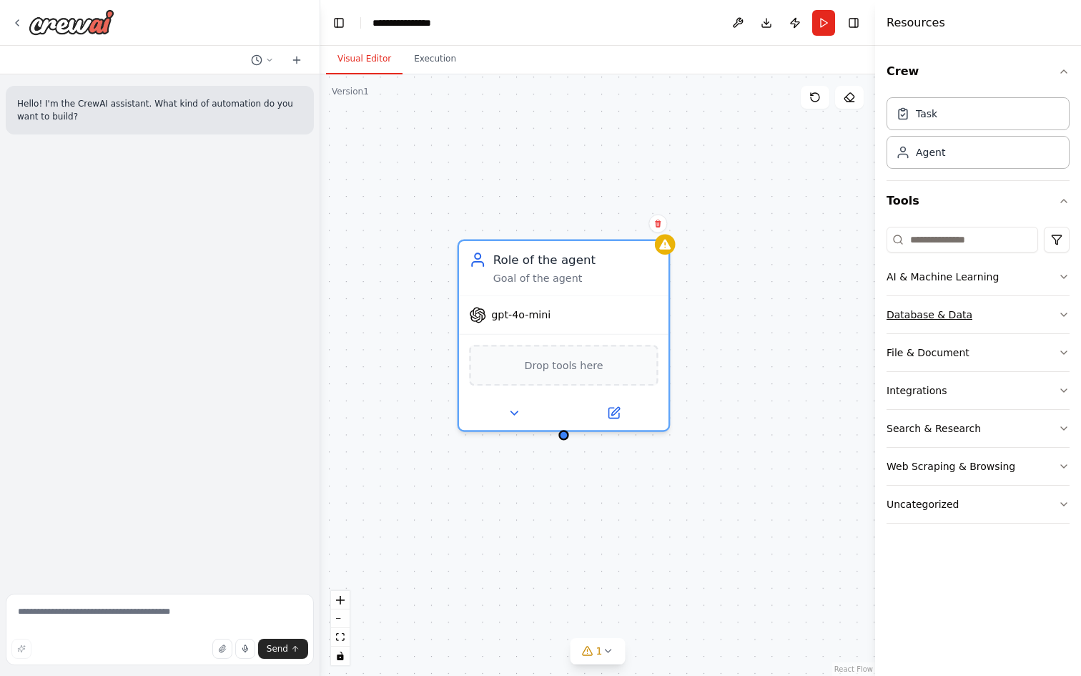
click at [1060, 312] on icon "button" at bounding box center [1064, 314] width 11 height 11
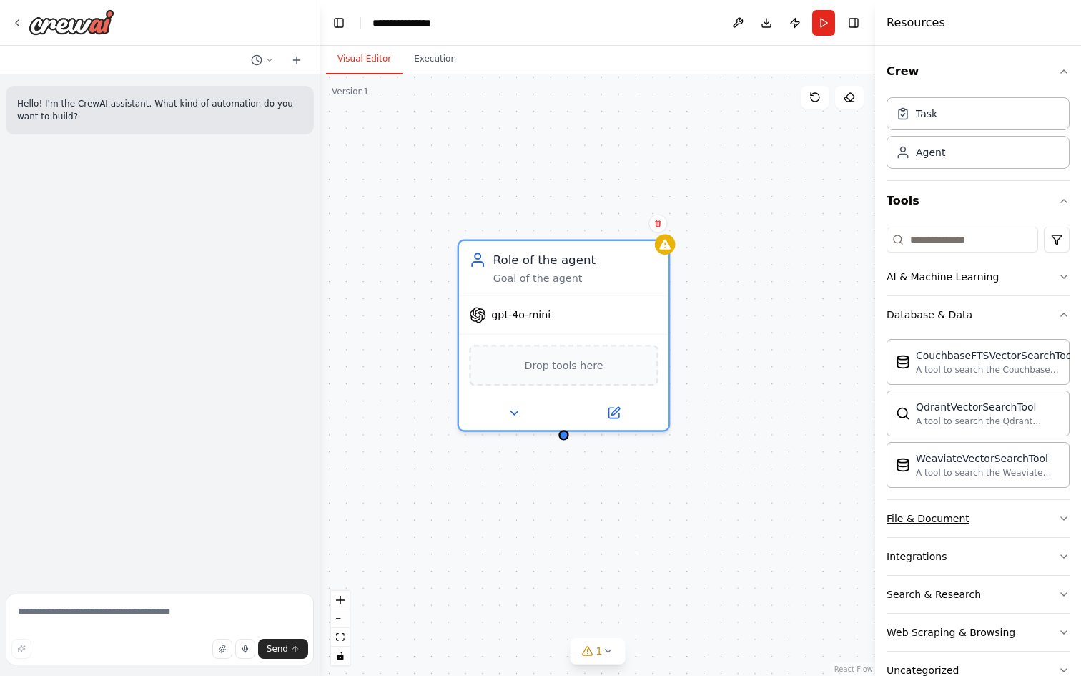
click at [960, 519] on div "File & Document" at bounding box center [928, 518] width 83 height 14
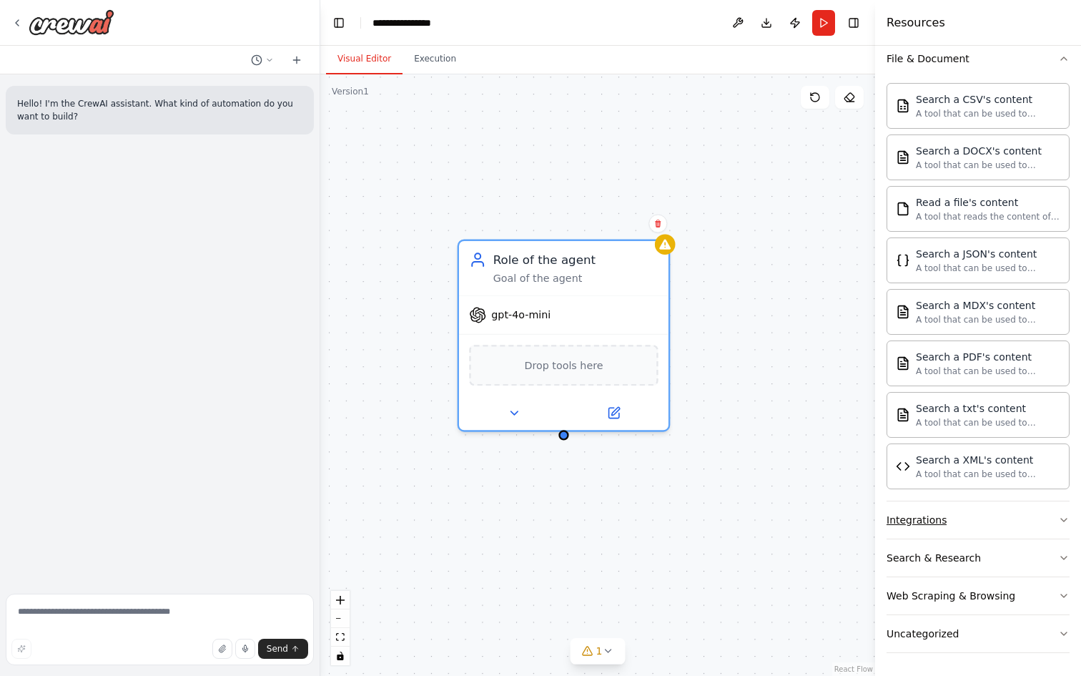
click at [957, 524] on button "Integrations" at bounding box center [978, 519] width 183 height 37
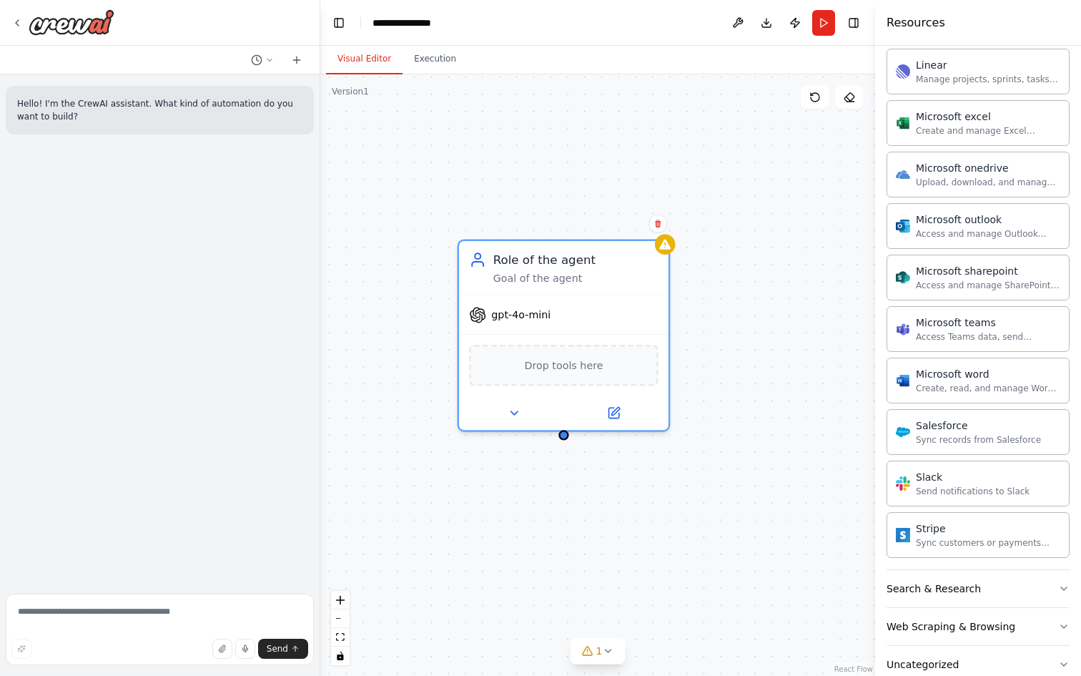
scroll to position [1347, 0]
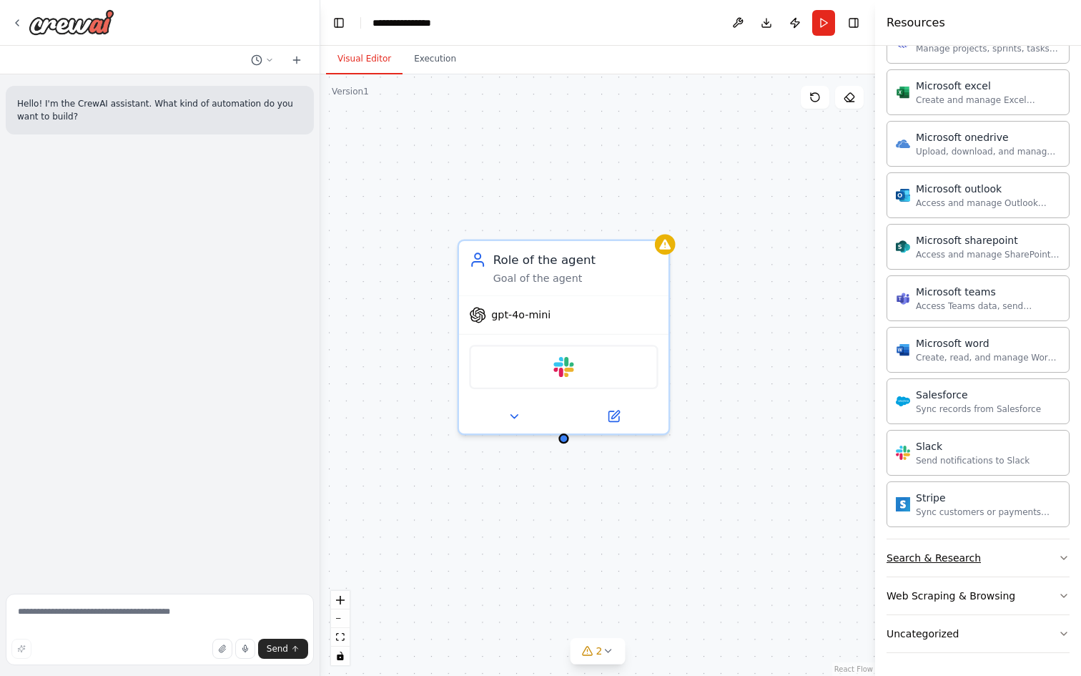
click at [941, 560] on div "Search & Research" at bounding box center [934, 558] width 94 height 14
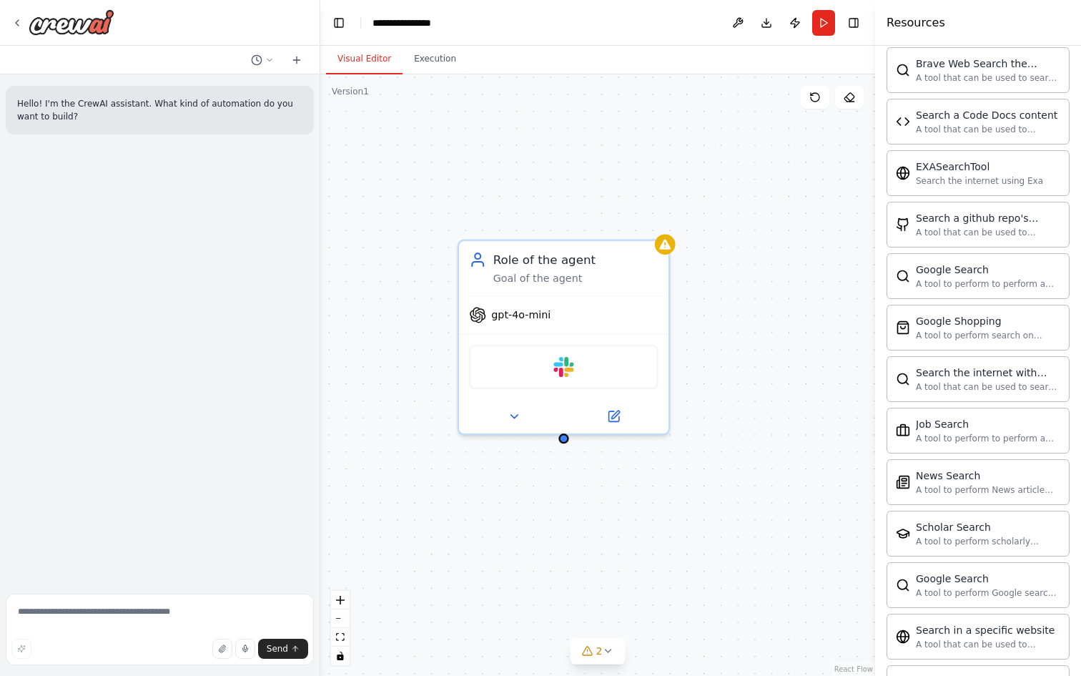
scroll to position [2079, 0]
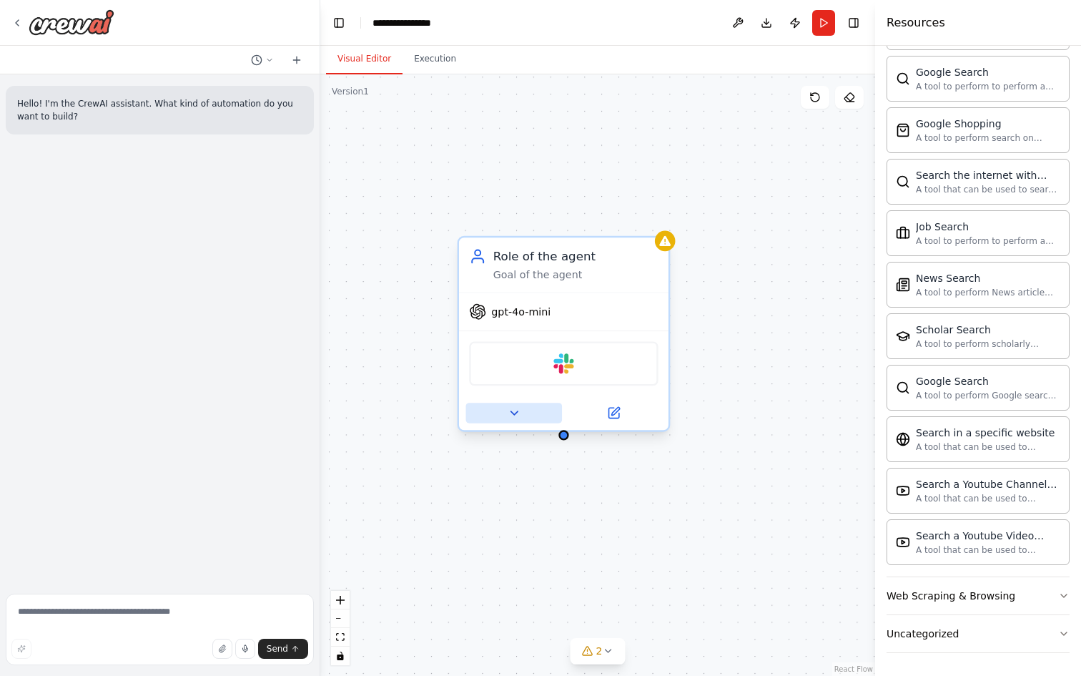
click at [524, 416] on button at bounding box center [514, 413] width 97 height 21
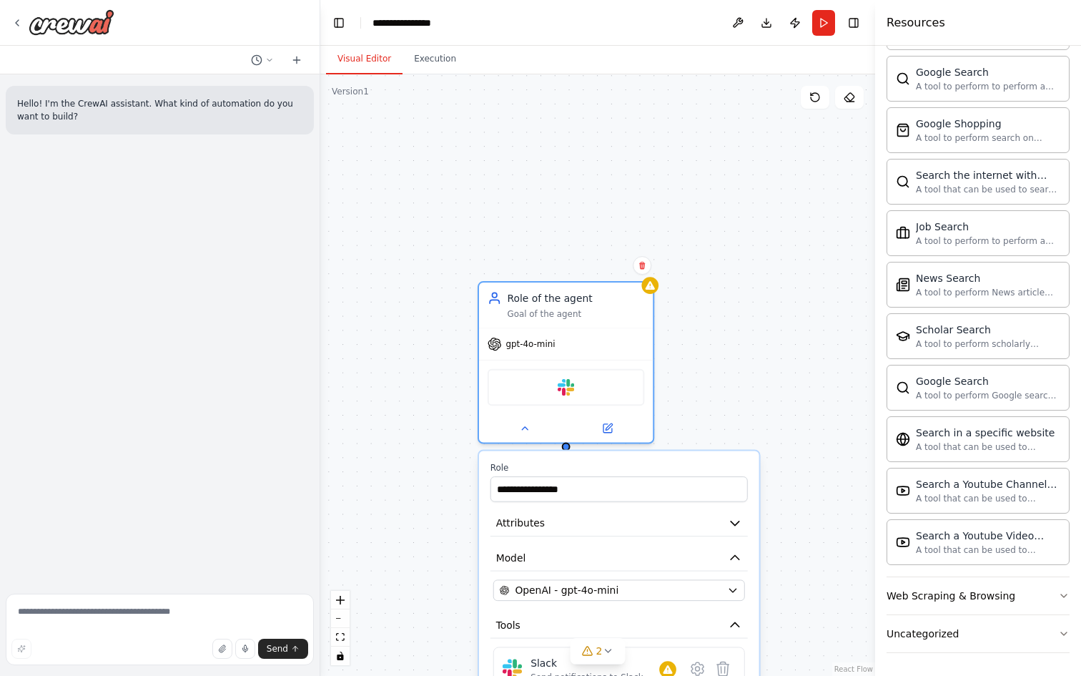
click at [672, 509] on div "**********" at bounding box center [619, 647] width 280 height 393
click at [672, 496] on input "**********" at bounding box center [619, 489] width 257 height 26
click at [669, 529] on button "Attributes" at bounding box center [619, 524] width 257 height 26
click at [669, 520] on button "Attributes" at bounding box center [619, 524] width 257 height 26
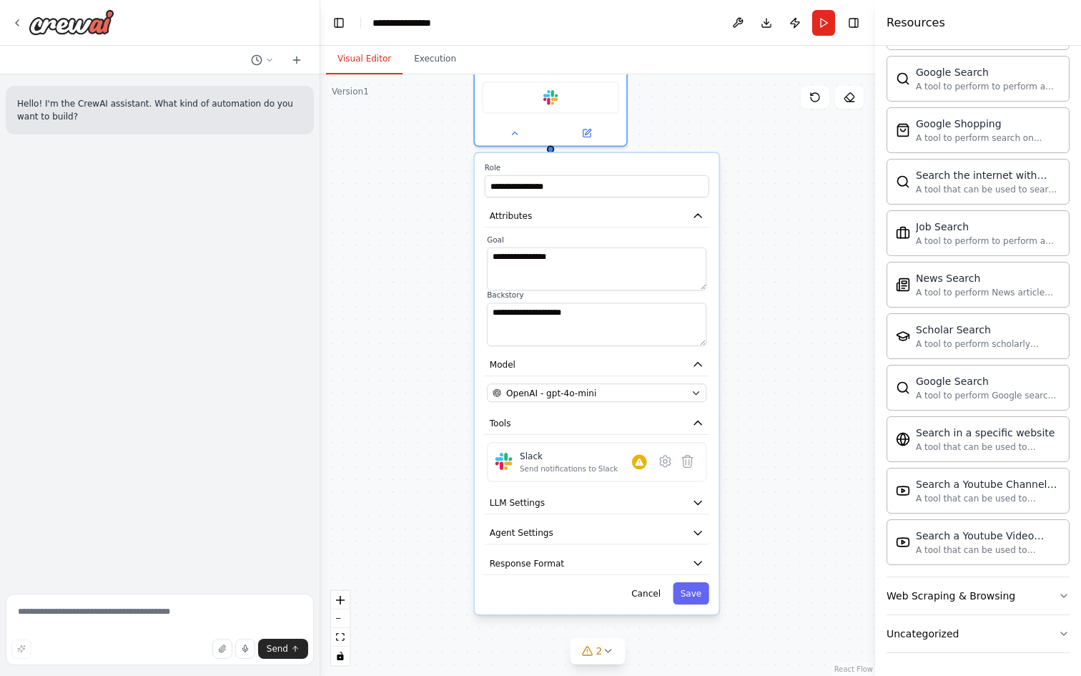
drag, startPoint x: 802, startPoint y: 429, endPoint x: 775, endPoint y: 114, distance: 316.6
click at [775, 114] on div "**********" at bounding box center [597, 375] width 555 height 602
click at [654, 511] on button "LLM Settings" at bounding box center [597, 502] width 225 height 23
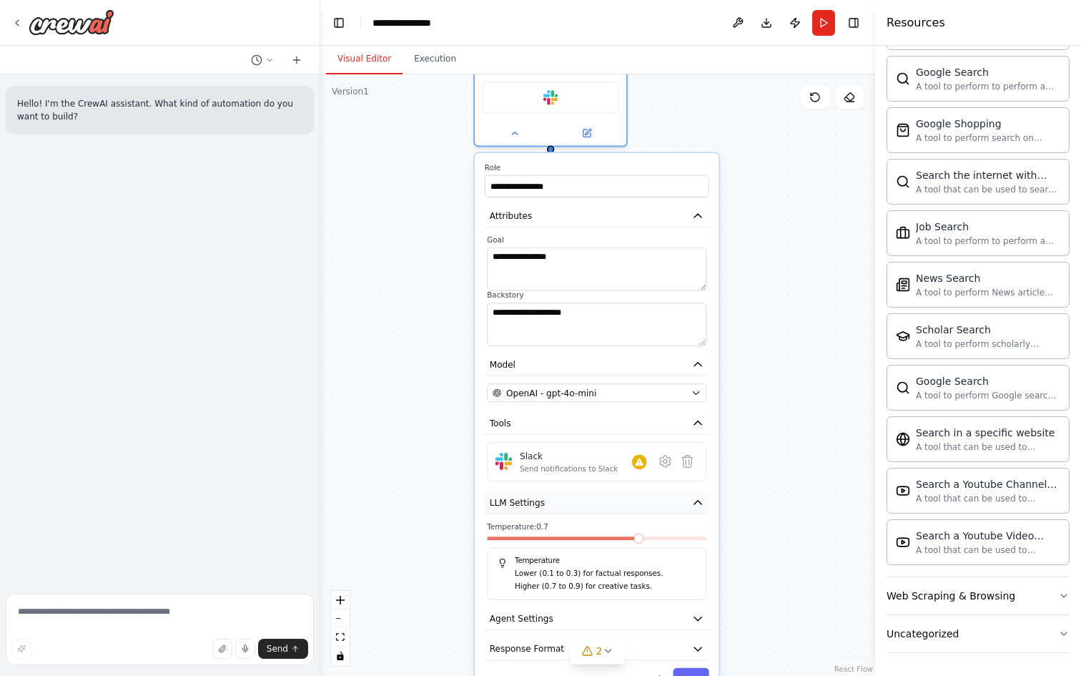
click at [654, 510] on button "LLM Settings" at bounding box center [597, 502] width 225 height 23
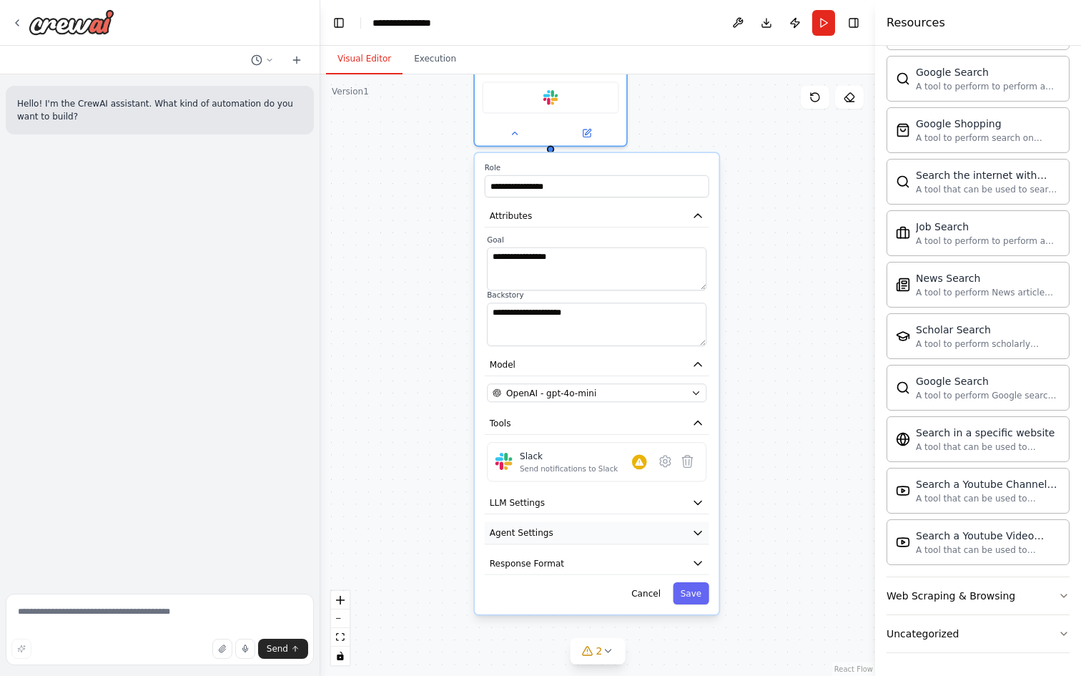
click at [647, 529] on button "Agent Settings" at bounding box center [597, 532] width 225 height 23
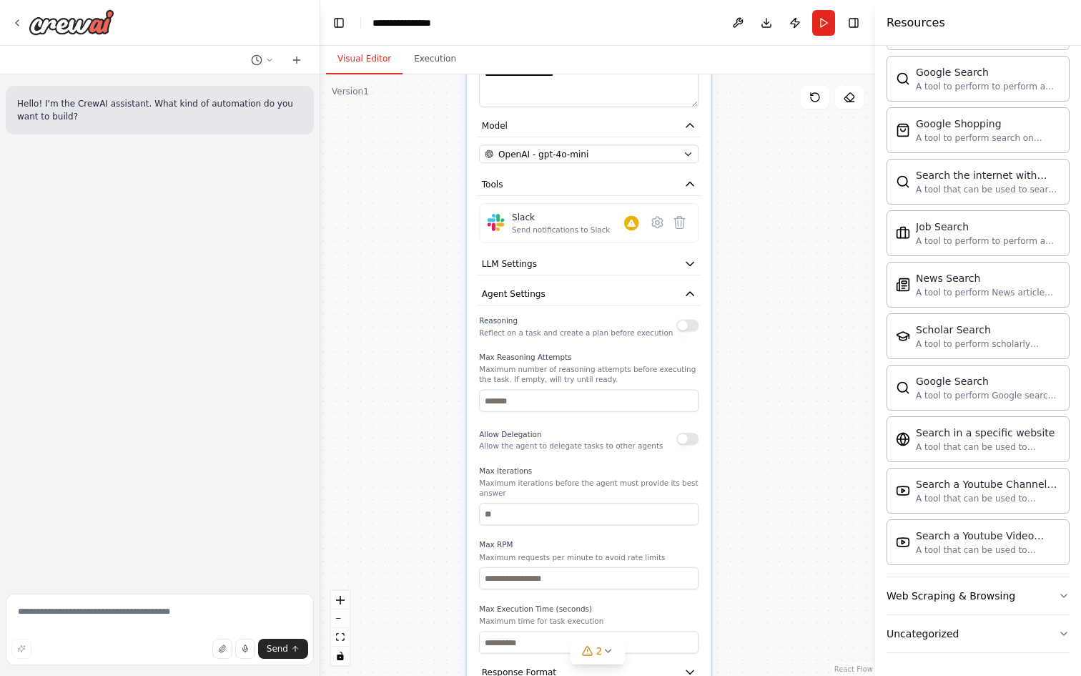
drag, startPoint x: 818, startPoint y: 525, endPoint x: 810, endPoint y: 280, distance: 244.7
click at [810, 280] on div "**********" at bounding box center [597, 375] width 555 height 602
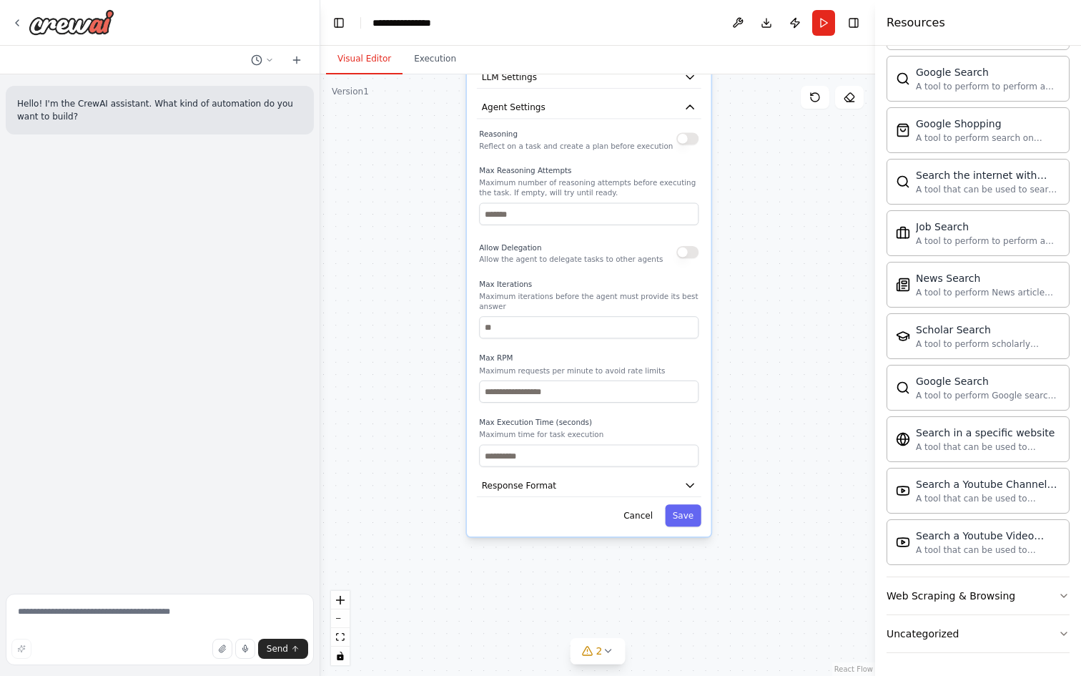
drag, startPoint x: 768, startPoint y: 391, endPoint x: 767, endPoint y: 210, distance: 180.2
click at [767, 210] on div "**********" at bounding box center [597, 375] width 555 height 602
click at [602, 480] on button "Response Format" at bounding box center [588, 485] width 225 height 23
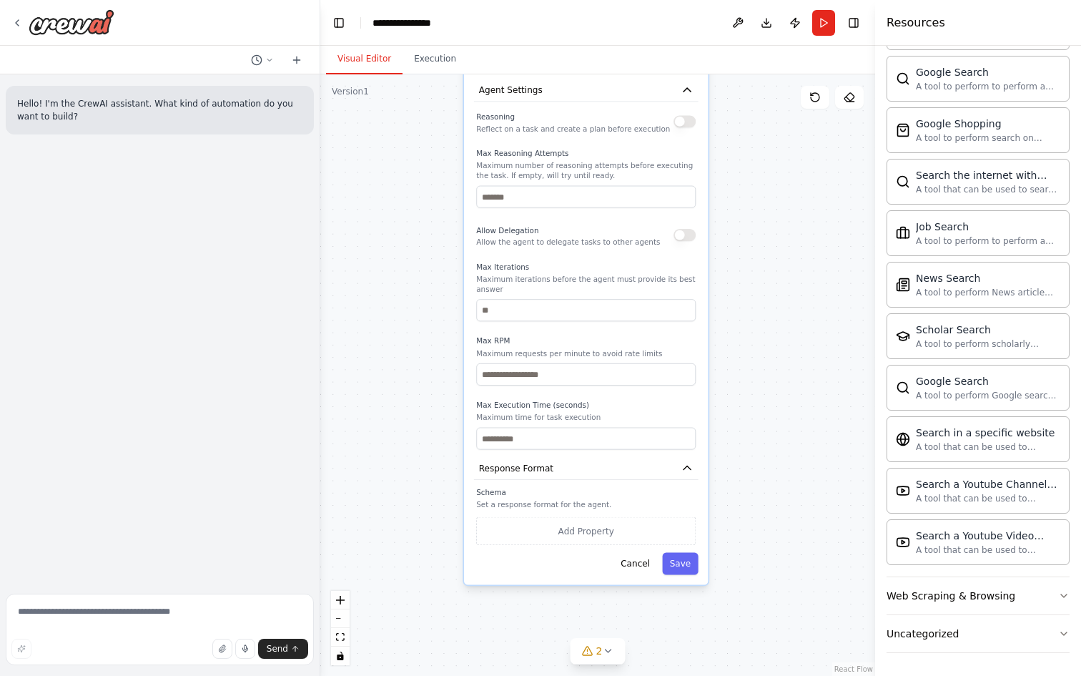
drag, startPoint x: 762, startPoint y: 484, endPoint x: 760, endPoint y: 464, distance: 19.4
click at [760, 464] on div "**********" at bounding box center [597, 375] width 555 height 602
click at [642, 559] on button "Cancel" at bounding box center [636, 562] width 44 height 22
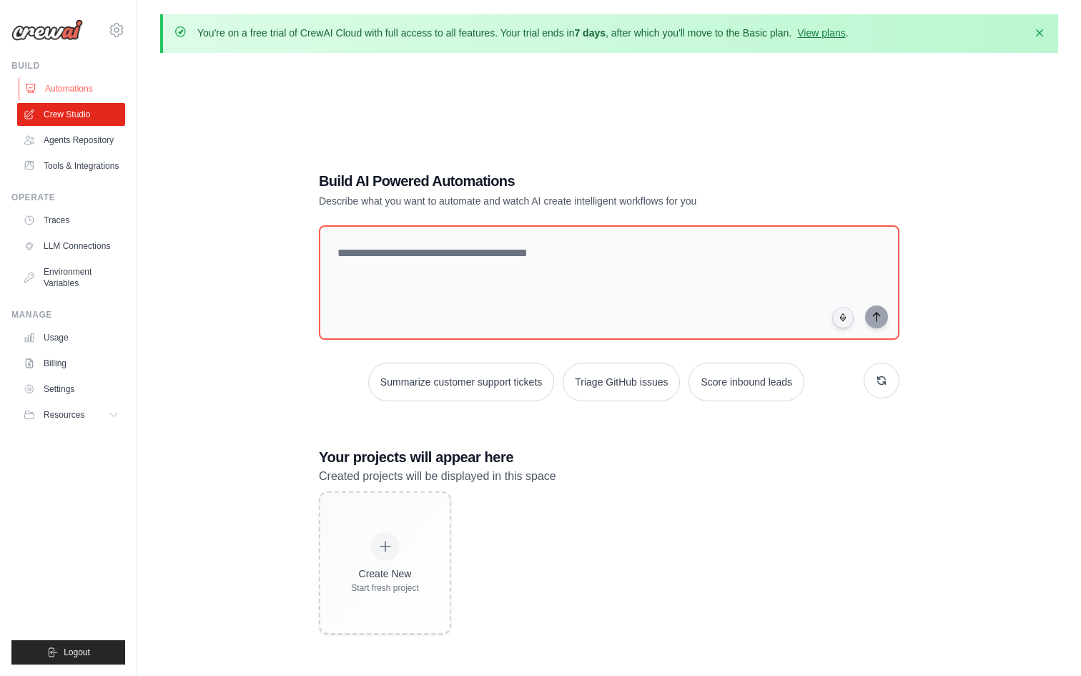
click at [71, 92] on link "Automations" at bounding box center [73, 88] width 108 height 23
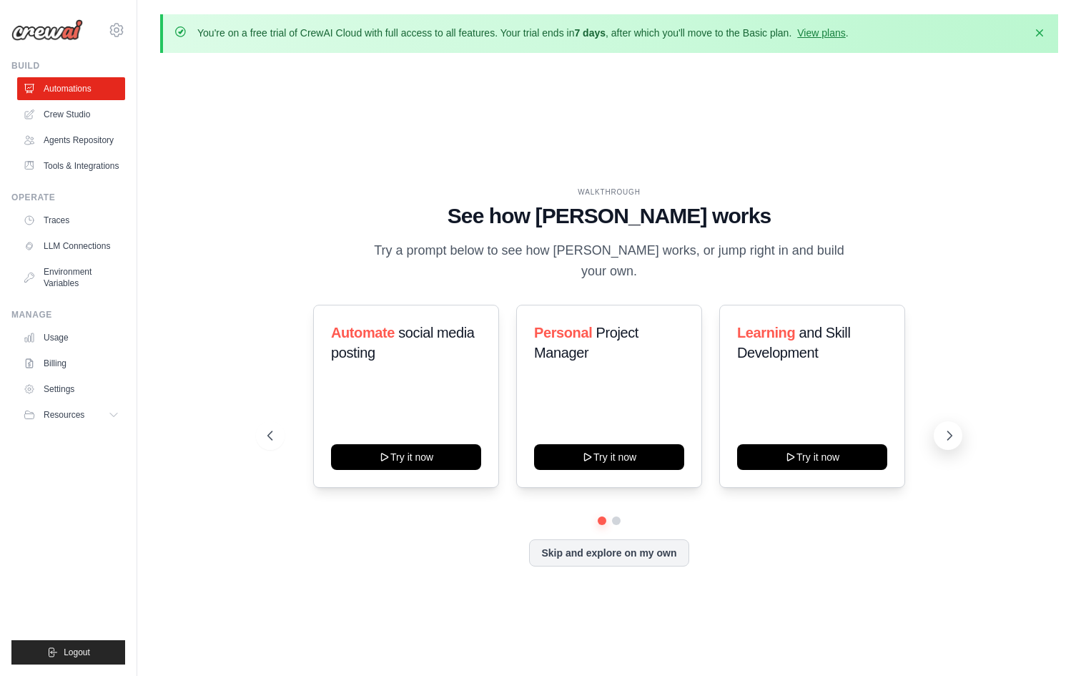
click at [953, 428] on icon at bounding box center [950, 435] width 14 height 14
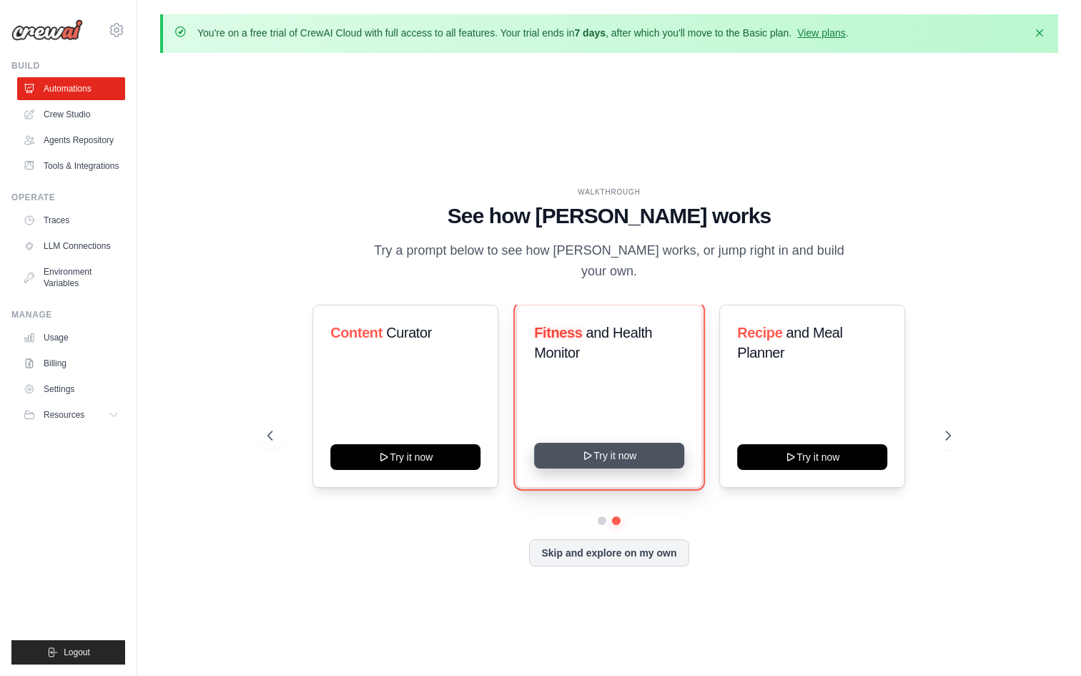
click at [630, 455] on button "Try it now" at bounding box center [609, 456] width 150 height 26
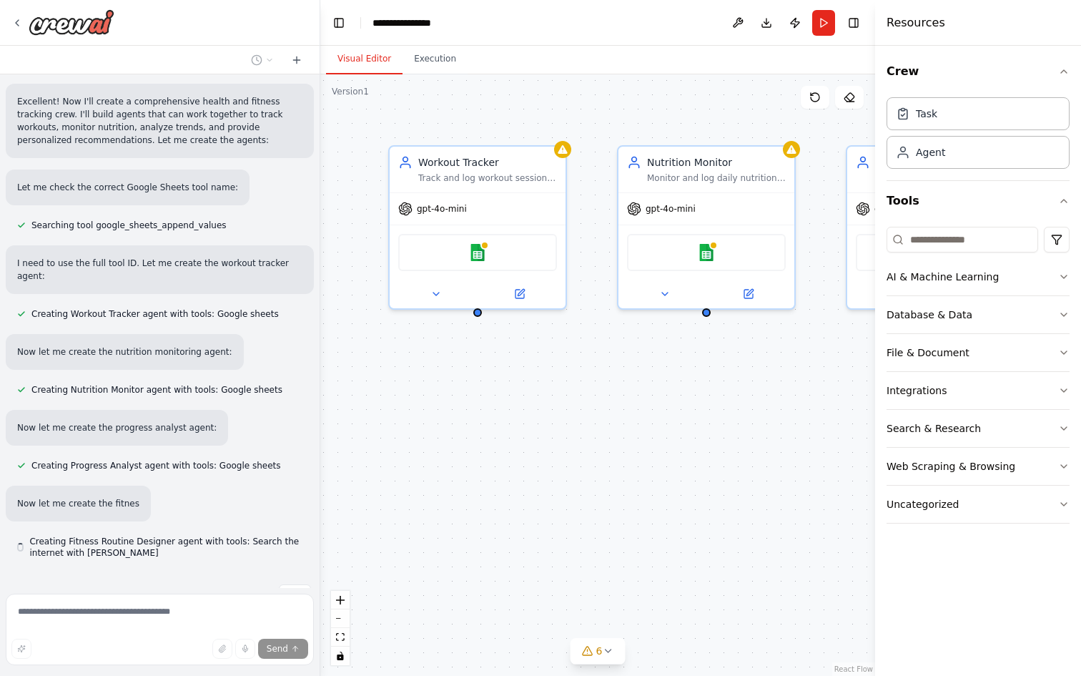
scroll to position [566, 0]
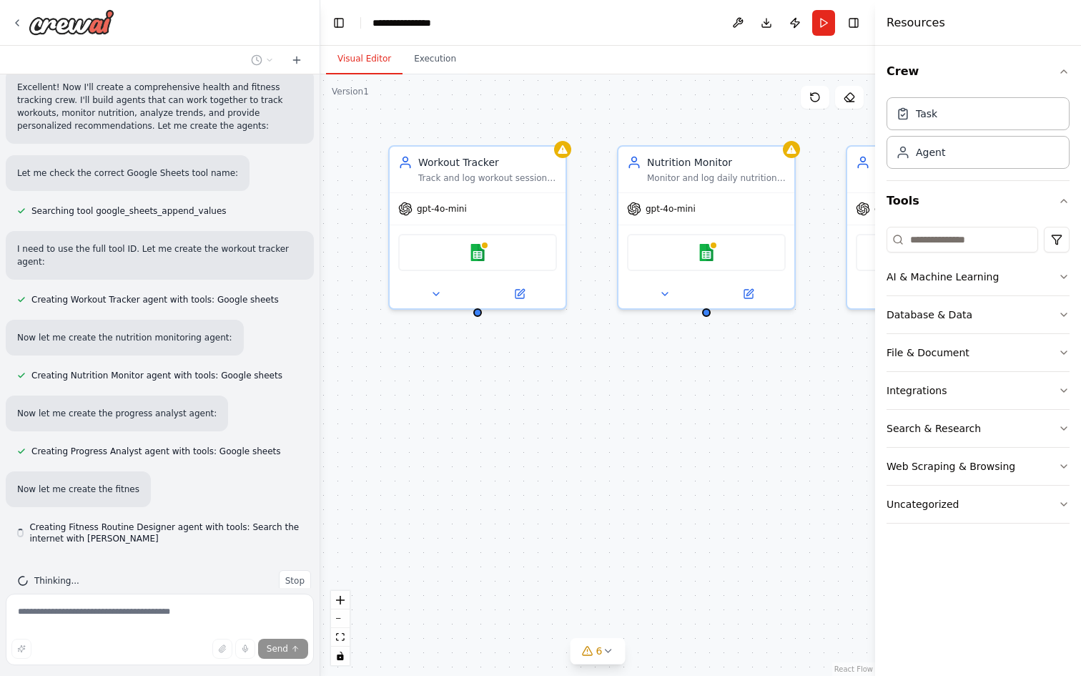
drag, startPoint x: 808, startPoint y: 195, endPoint x: 589, endPoint y: 194, distance: 218.2
click at [589, 194] on div "Workout Tracker Track and log workout sessions, exercises, sets, reps, weights,…" at bounding box center [597, 375] width 555 height 602
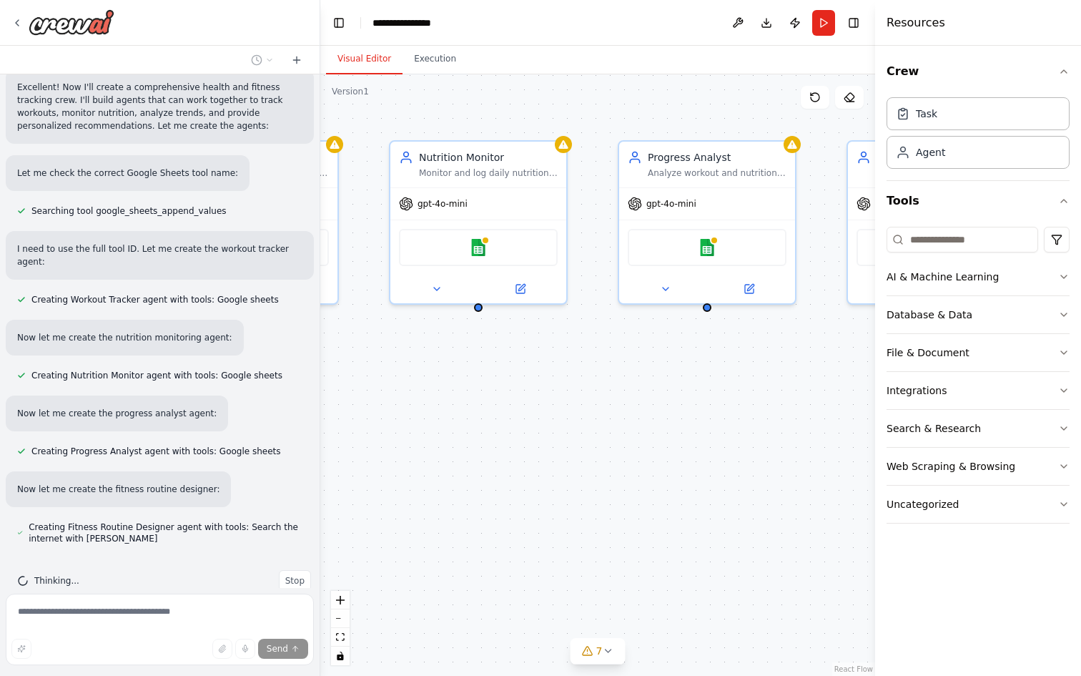
drag, startPoint x: 604, startPoint y: 192, endPoint x: 235, endPoint y: 260, distance: 375.3
click at [235, 260] on div "Set up a crew that tracks your workouts, monitors nutrition intake, analyzes pr…" at bounding box center [540, 338] width 1081 height 676
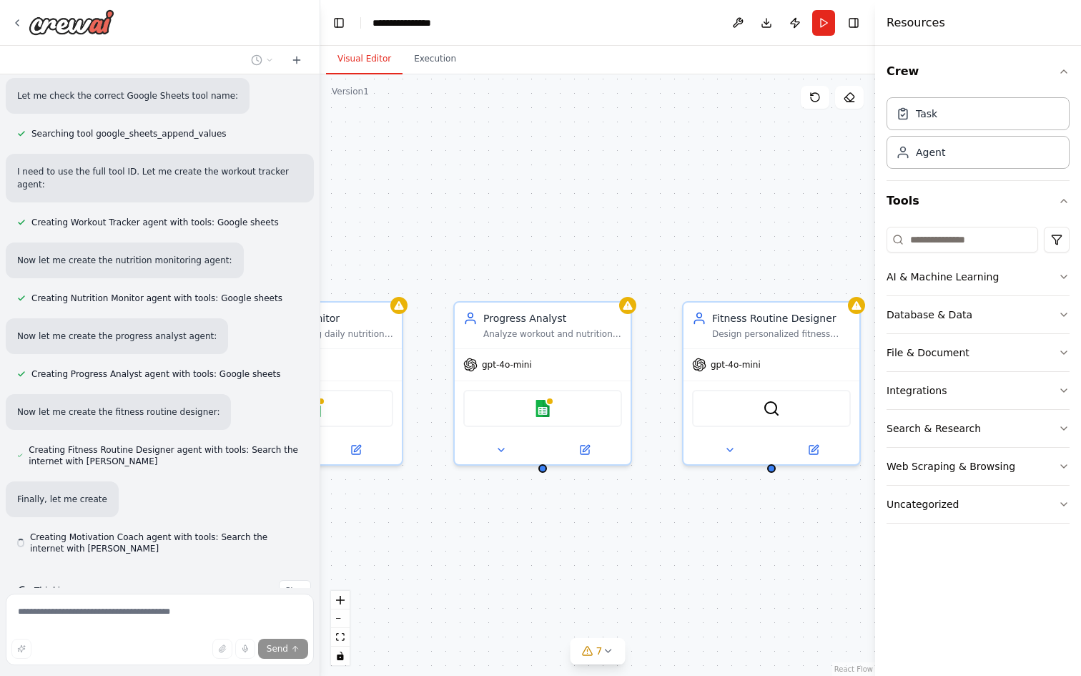
scroll to position [653, 0]
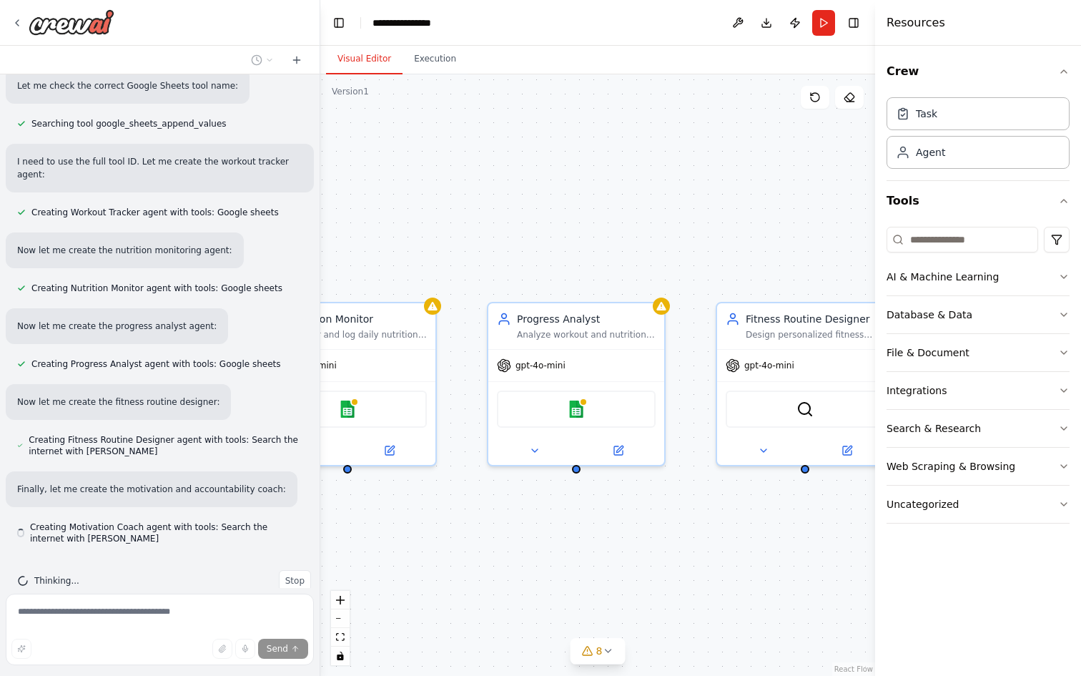
drag, startPoint x: 694, startPoint y: 142, endPoint x: 704, endPoint y: 231, distance: 90.0
click at [705, 231] on div "Workout Tracker Track and log workout sessions, exercises, sets, reps, weights,…" at bounding box center [597, 375] width 555 height 602
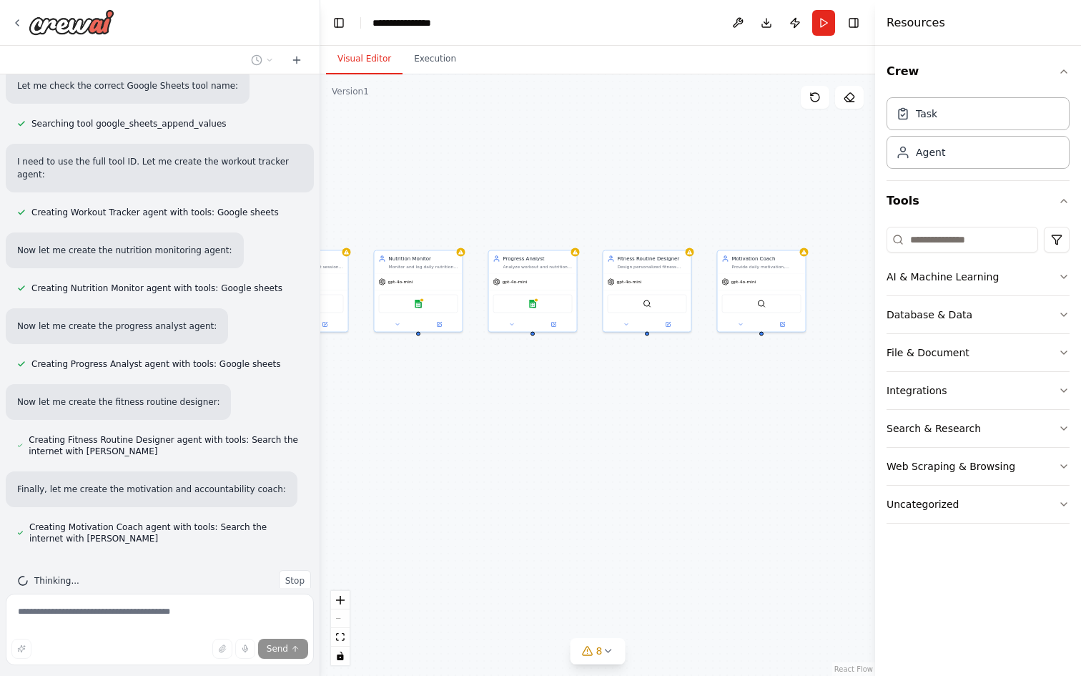
drag, startPoint x: 726, startPoint y: 221, endPoint x: 619, endPoint y: 205, distance: 108.5
click at [619, 205] on div "Workout Tracker Track and log workout sessions, exercises, sets, reps, weights,…" at bounding box center [597, 375] width 555 height 602
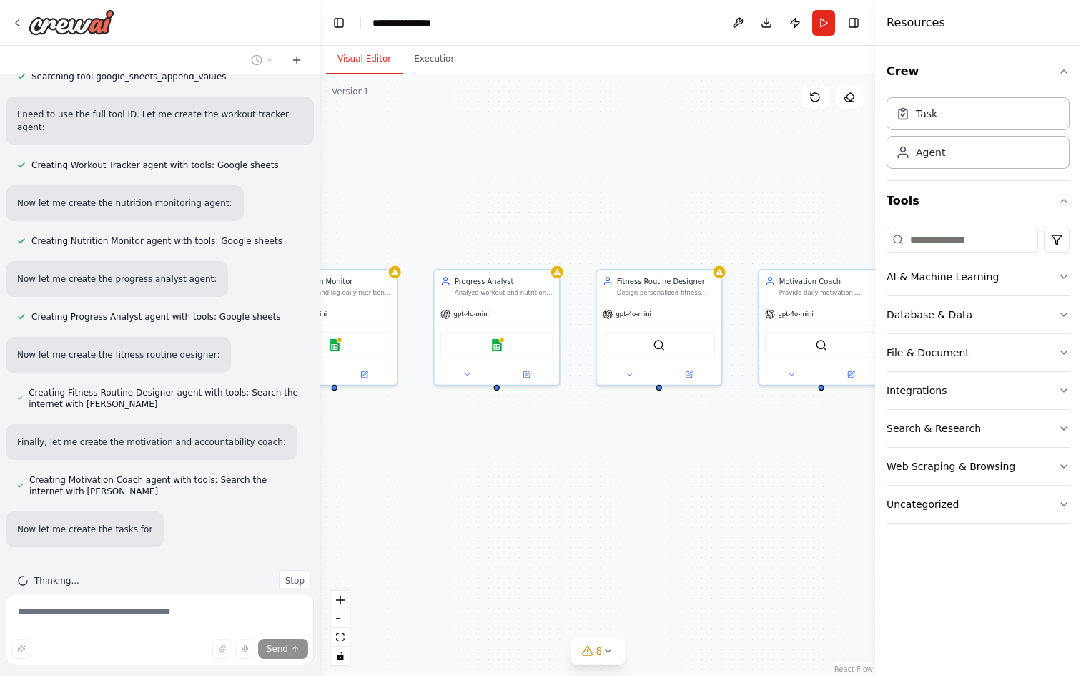
scroll to position [729, 0]
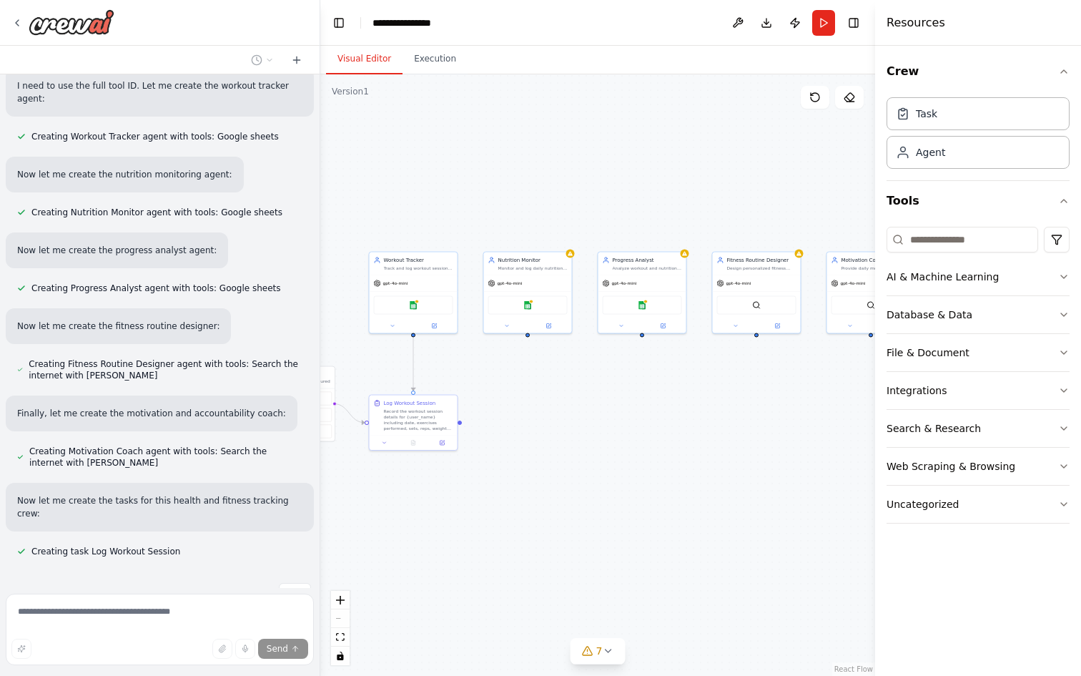
drag, startPoint x: 619, startPoint y: 205, endPoint x: 728, endPoint y: 205, distance: 109.4
click at [728, 205] on div ".deletable-edge-delete-btn { width: 20px; height: 20px; border: 0px solid #ffff…" at bounding box center [597, 375] width 555 height 602
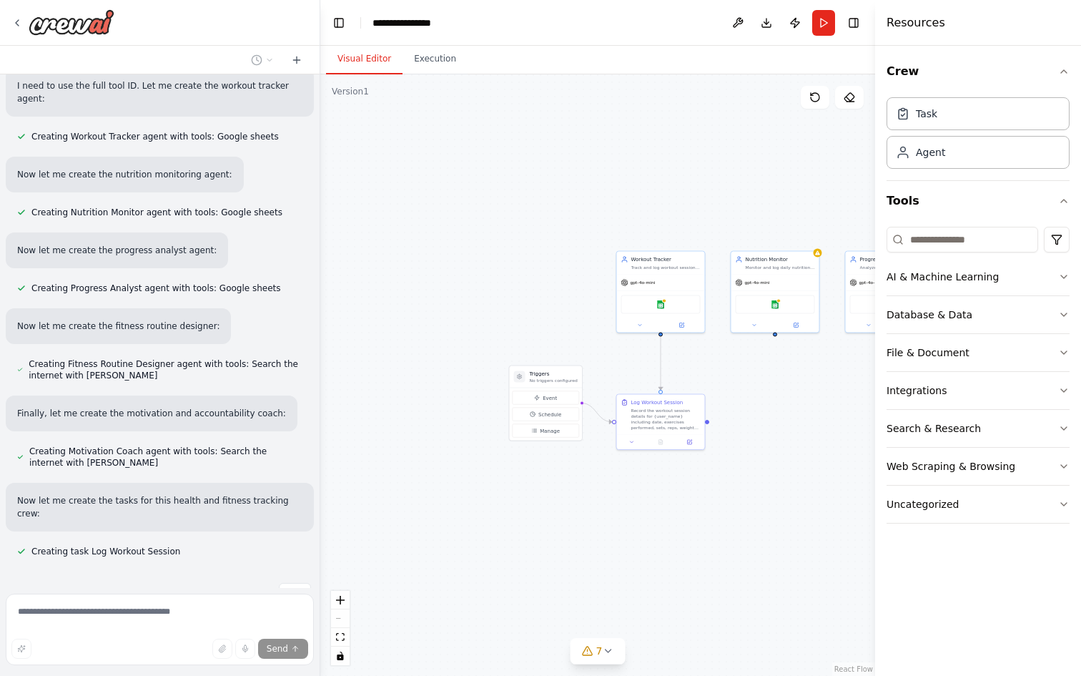
drag, startPoint x: 561, startPoint y: 182, endPoint x: 811, endPoint y: 182, distance: 249.6
click at [812, 182] on div ".deletable-edge-delete-btn { width: 20px; height: 20px; border: 0px solid #ffff…" at bounding box center [597, 375] width 555 height 602
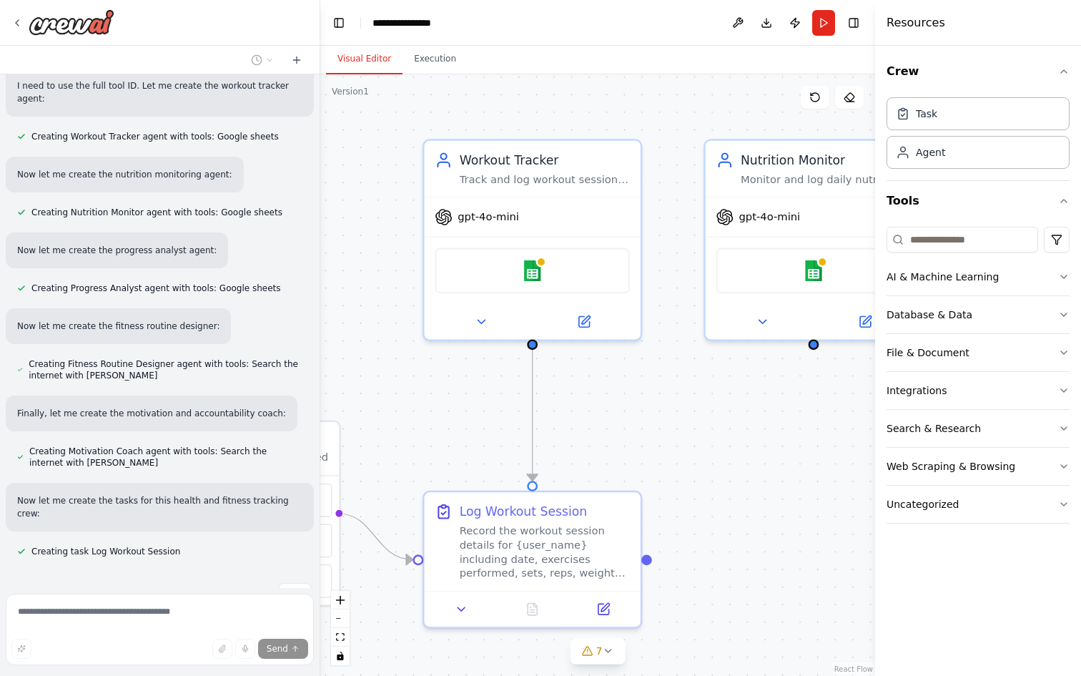
scroll to position [757, 0]
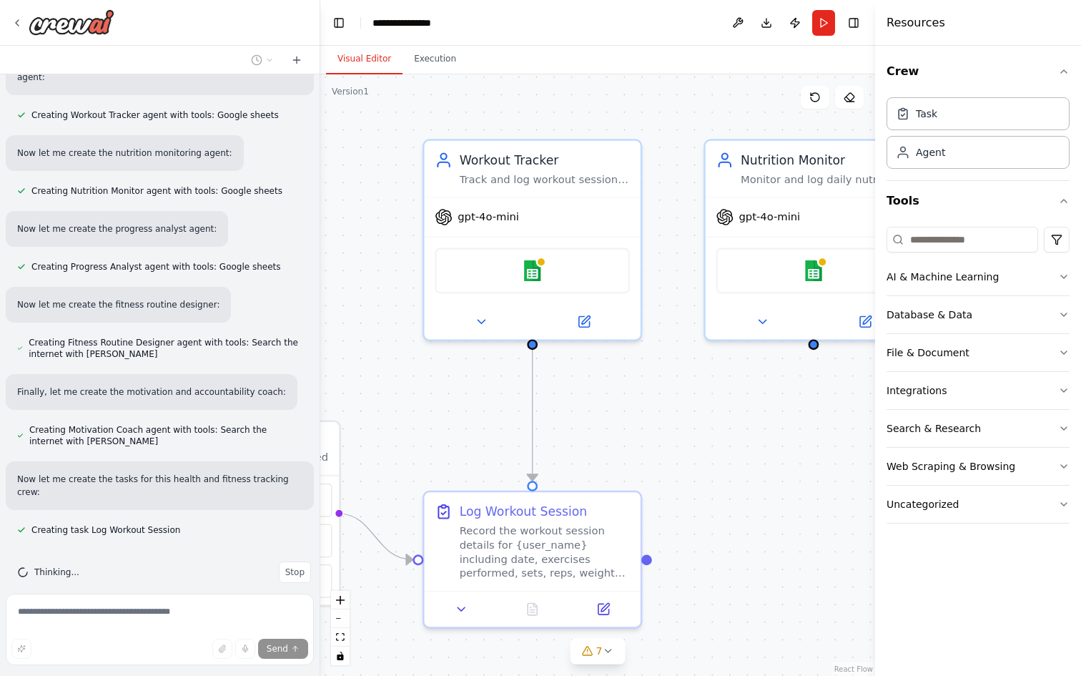
drag, startPoint x: 645, startPoint y: 197, endPoint x: 728, endPoint y: -25, distance: 236.7
click at [728, 0] on html "Set up a crew that tracks your workouts, monitors nutrition intake, analyzes pr…" at bounding box center [540, 338] width 1081 height 676
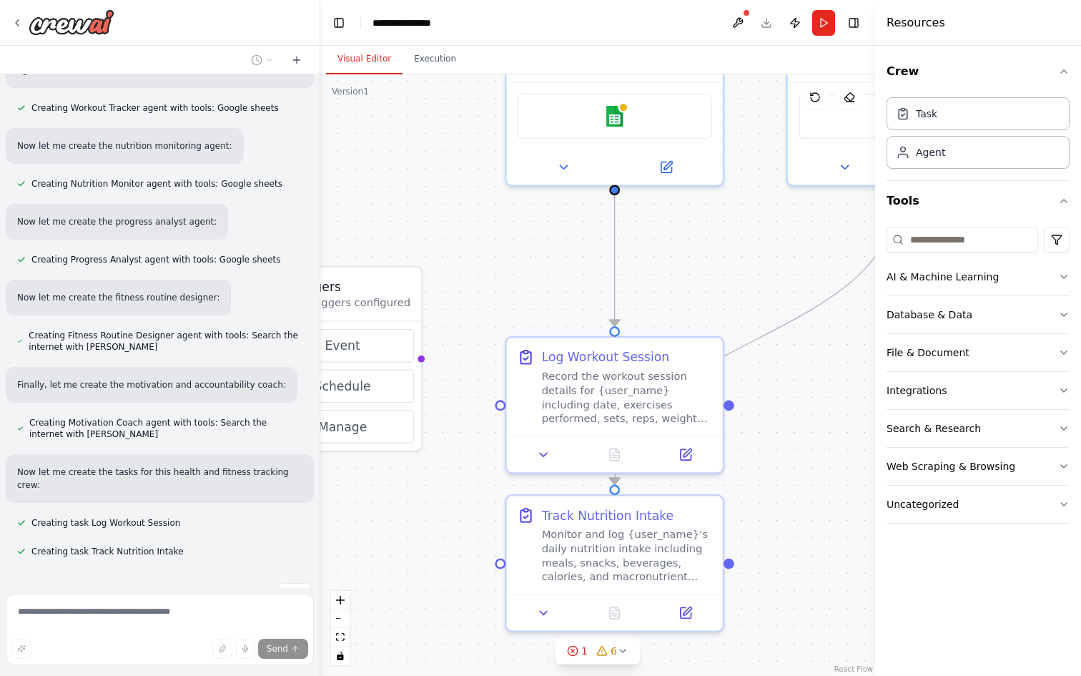
drag, startPoint x: 605, startPoint y: 403, endPoint x: 683, endPoint y: 275, distance: 149.9
click at [683, 275] on div ".deletable-edge-delete-btn { width: 20px; height: 20px; border: 0px solid #ffff…" at bounding box center [597, 375] width 555 height 602
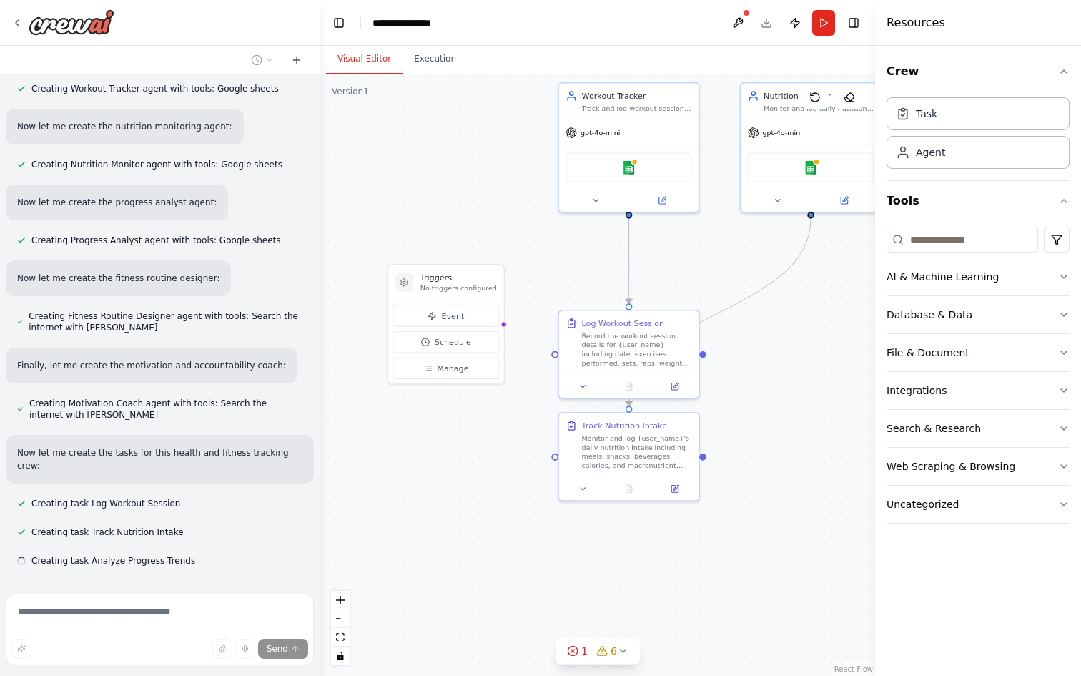
scroll to position [786, 0]
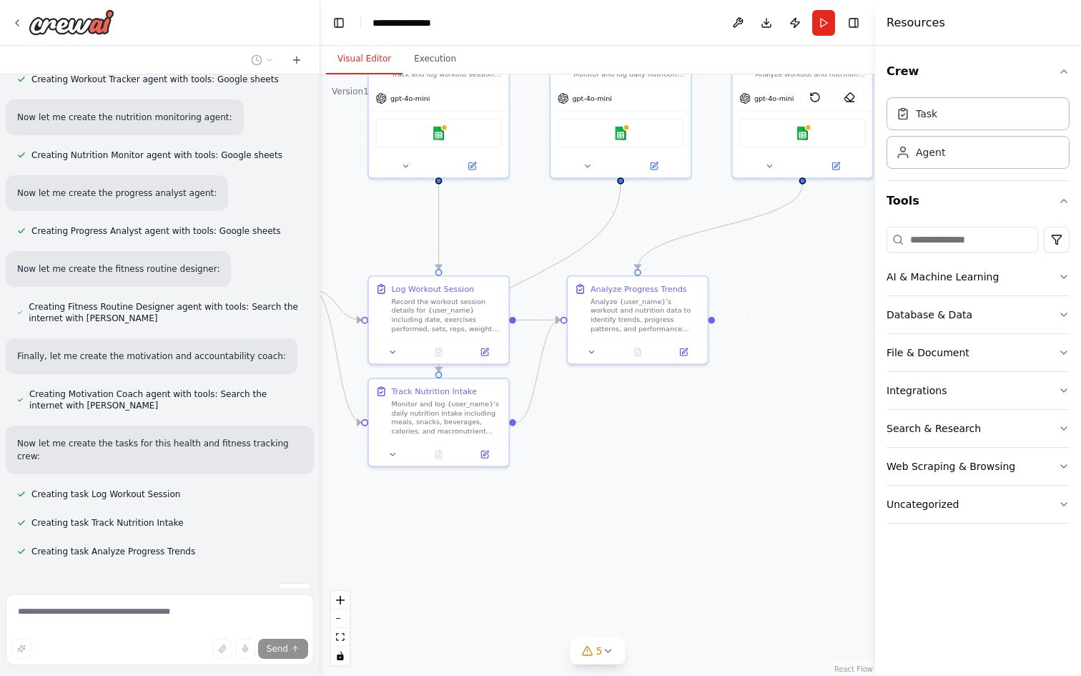
drag, startPoint x: 677, startPoint y: 260, endPoint x: 483, endPoint y: 223, distance: 197.4
click at [483, 223] on div ".deletable-edge-delete-btn { width: 20px; height: 20px; border: 0px solid #ffff…" at bounding box center [597, 375] width 555 height 602
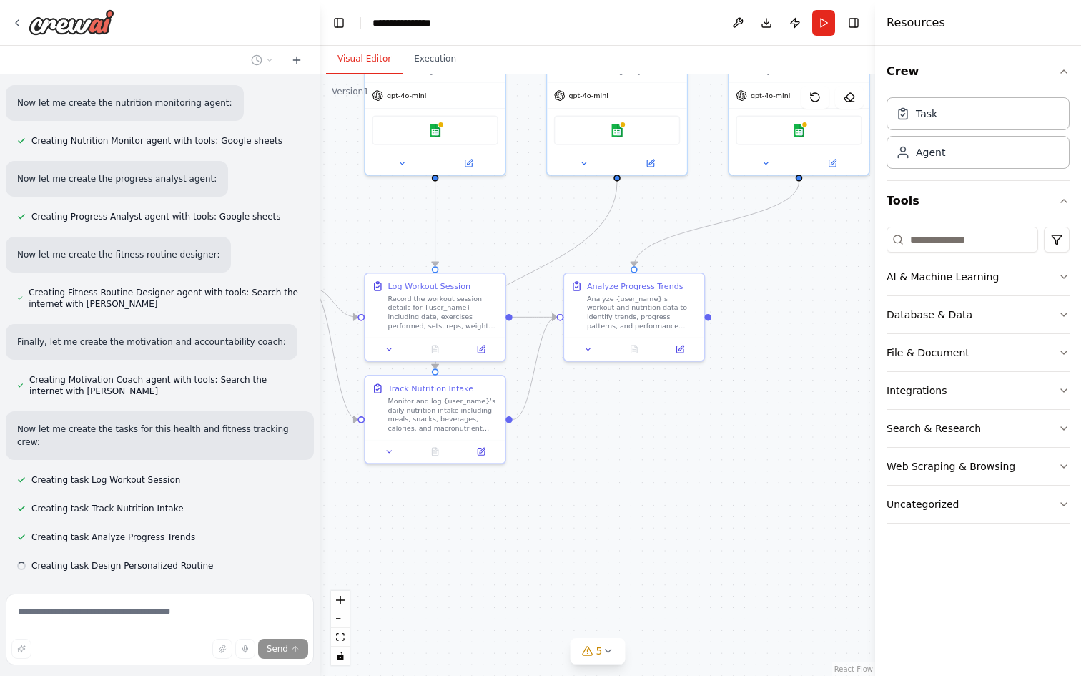
scroll to position [815, 0]
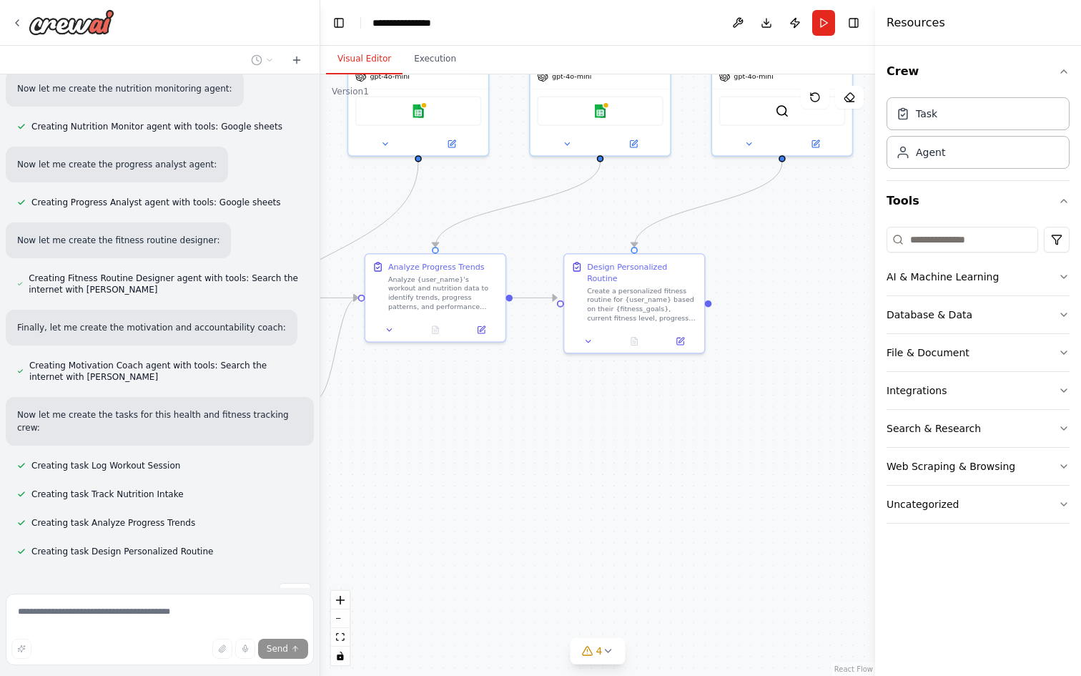
drag, startPoint x: 752, startPoint y: 248, endPoint x: 554, endPoint y: 229, distance: 199.8
click at [554, 229] on div ".deletable-edge-delete-btn { width: 20px; height: 20px; border: 0px solid #ffff…" at bounding box center [597, 375] width 555 height 602
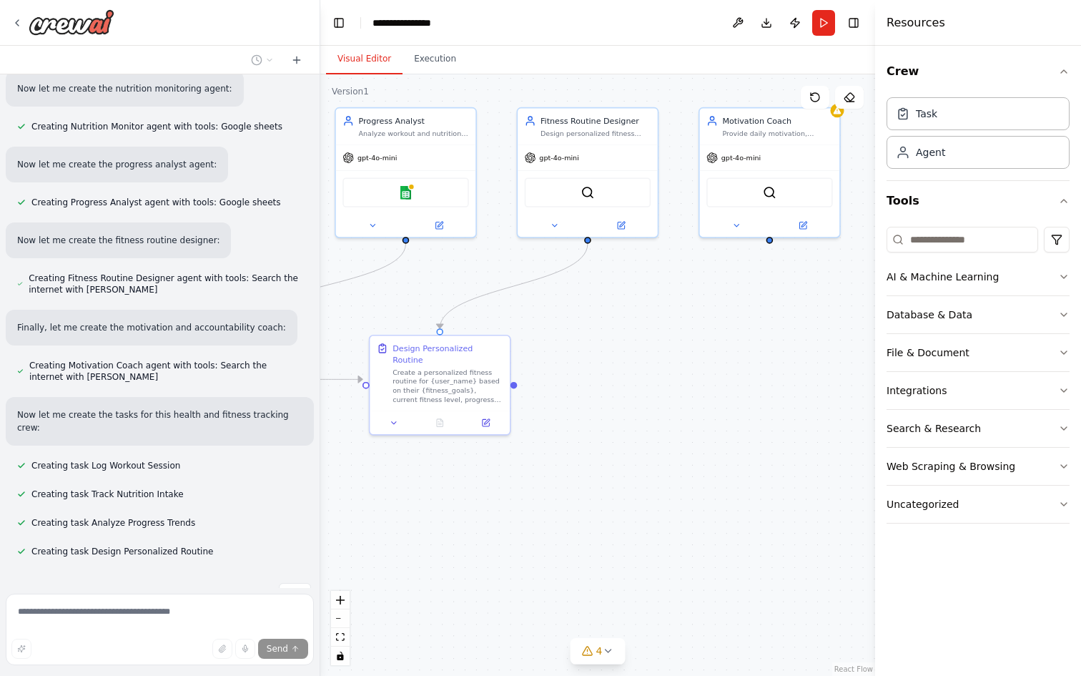
drag, startPoint x: 843, startPoint y: 246, endPoint x: 648, endPoint y: 328, distance: 211.9
click at [648, 329] on div ".deletable-edge-delete-btn { width: 20px; height: 20px; border: 0px solid #ffff…" at bounding box center [597, 375] width 555 height 602
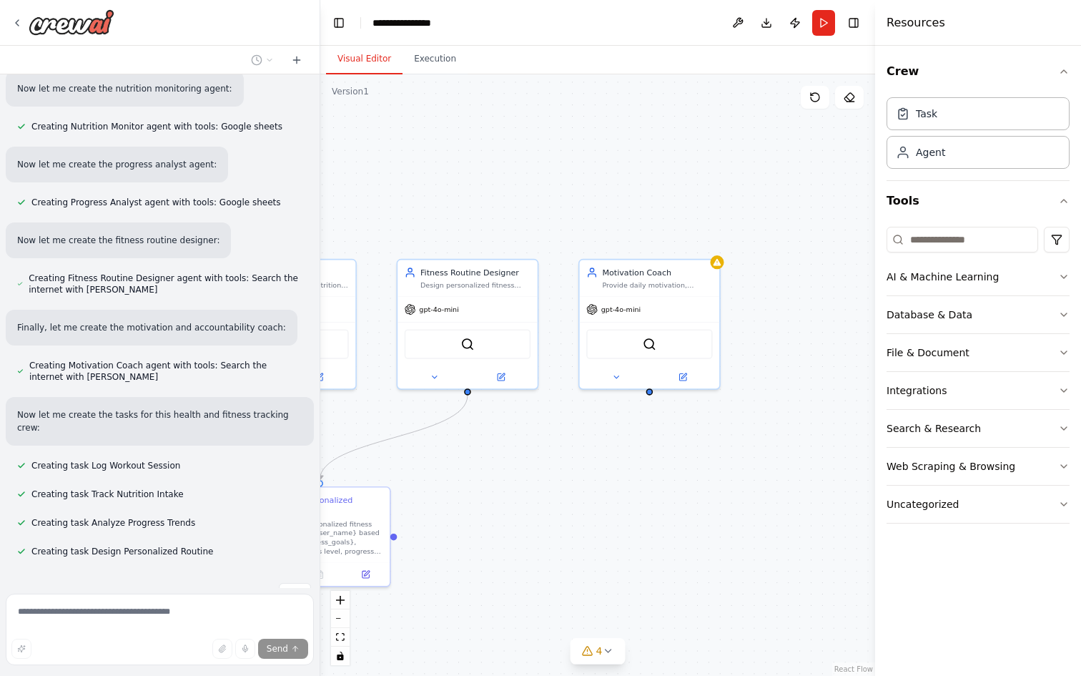
drag, startPoint x: 648, startPoint y: 328, endPoint x: 529, endPoint y: 479, distance: 191.9
click at [529, 479] on div ".deletable-edge-delete-btn { width: 20px; height: 20px; border: 0px solid #ffff…" at bounding box center [597, 375] width 555 height 602
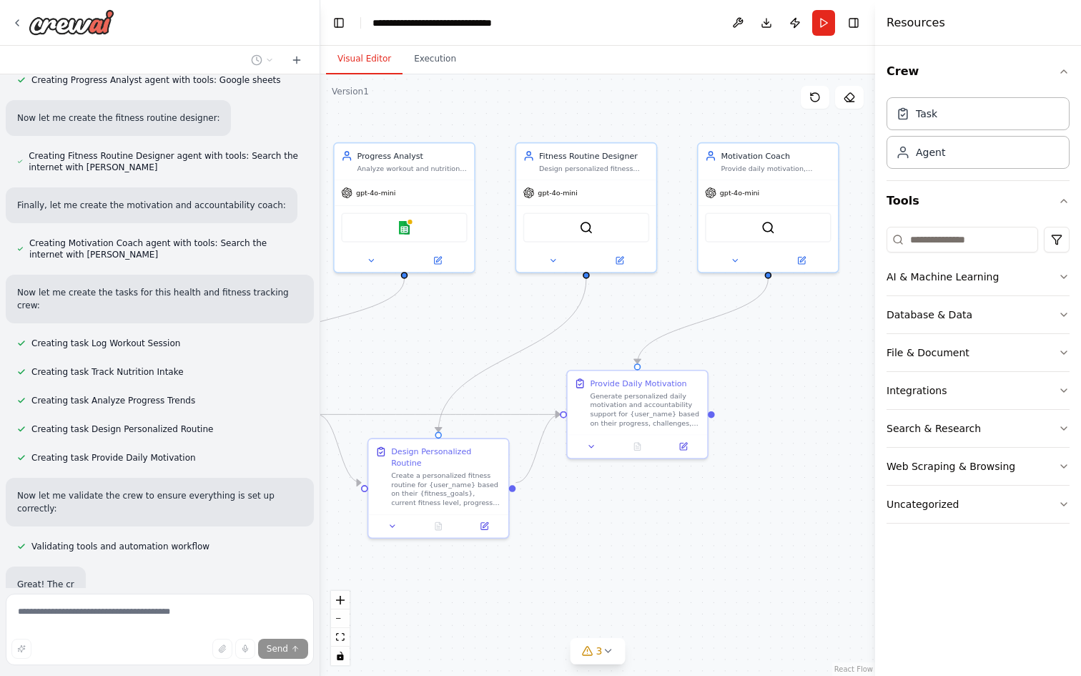
scroll to position [953, 0]
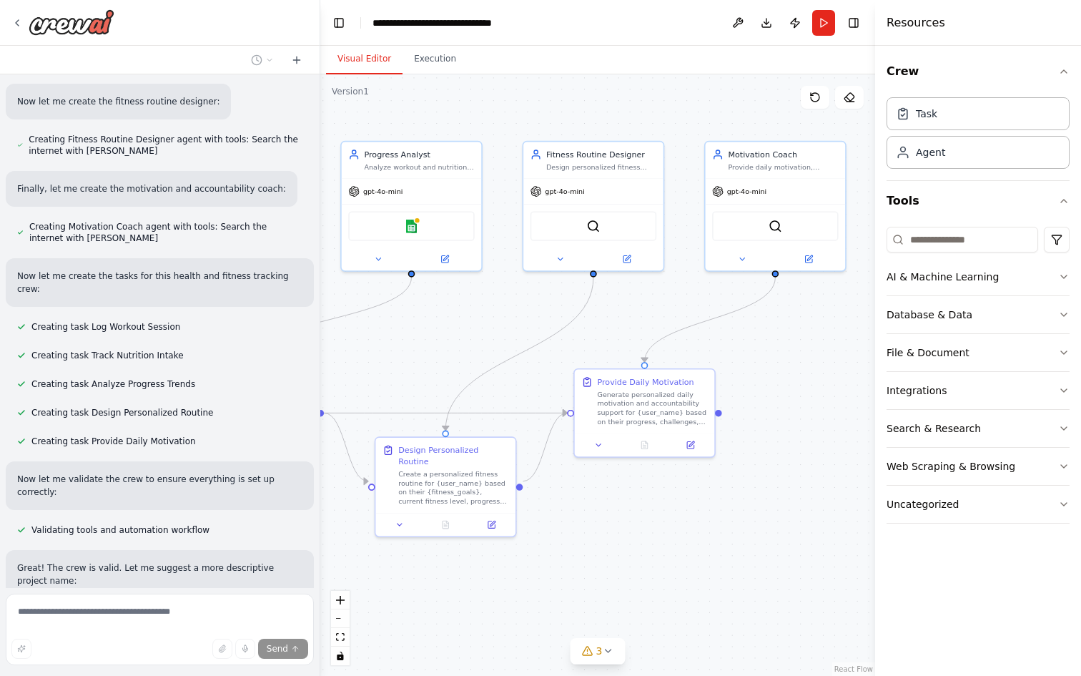
drag, startPoint x: 496, startPoint y: 460, endPoint x: 623, endPoint y: 341, distance: 174.1
click at [623, 341] on div ".deletable-edge-delete-btn { width: 20px; height: 20px; border: 0px solid #ffff…" at bounding box center [597, 375] width 555 height 602
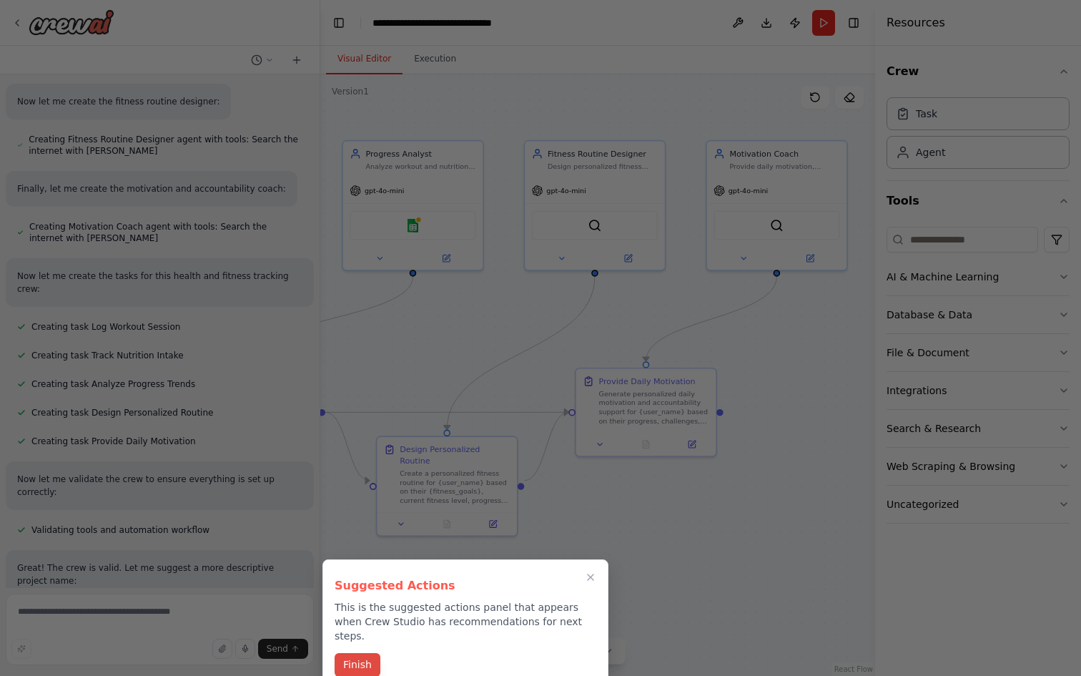
click at [370, 656] on button "Finish" at bounding box center [358, 665] width 46 height 24
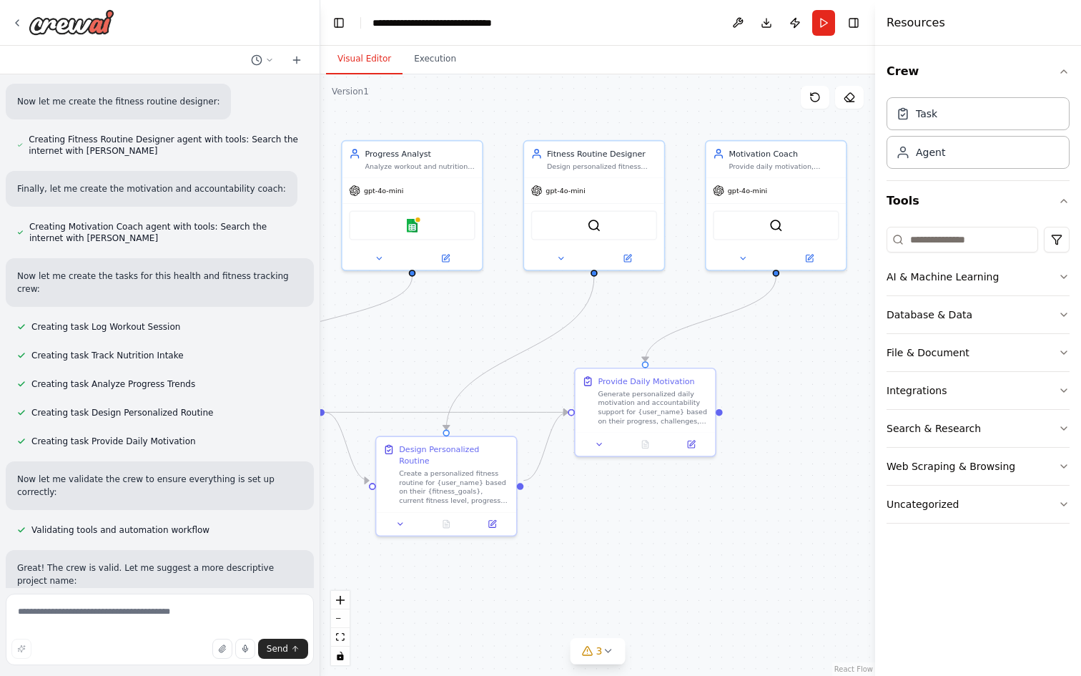
click at [461, 77] on div ".deletable-edge-delete-btn { width: 20px; height: 20px; border: 0px solid #ffff…" at bounding box center [597, 375] width 555 height 602
click at [434, 64] on button "Execution" at bounding box center [435, 59] width 65 height 30
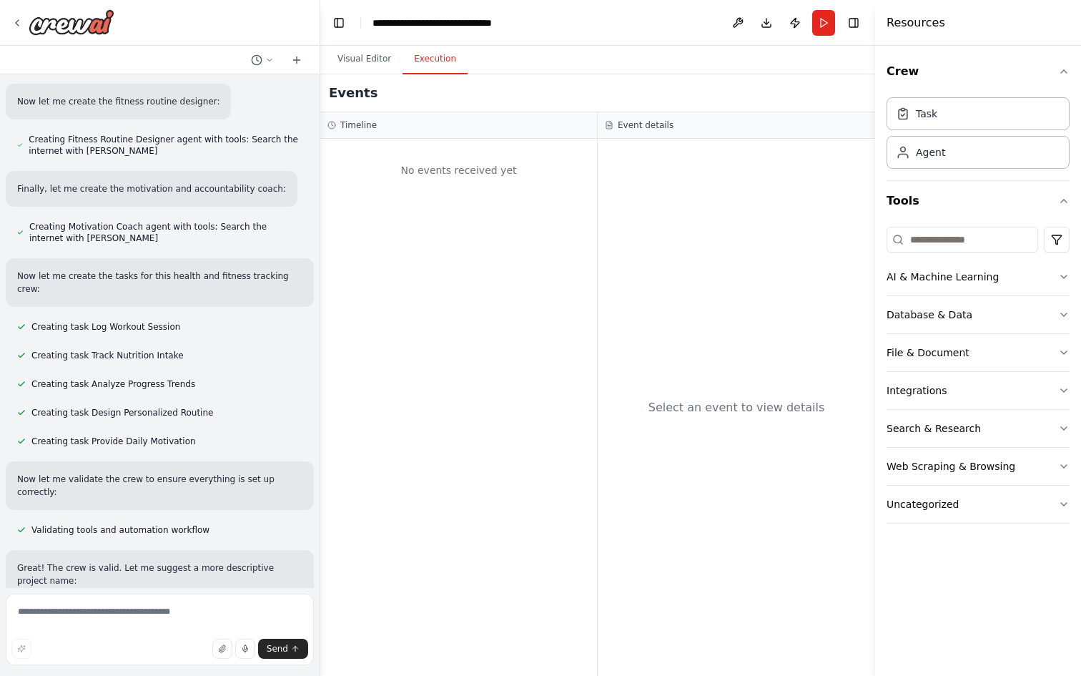
click at [374, 74] on div "Events" at bounding box center [597, 93] width 555 height 38
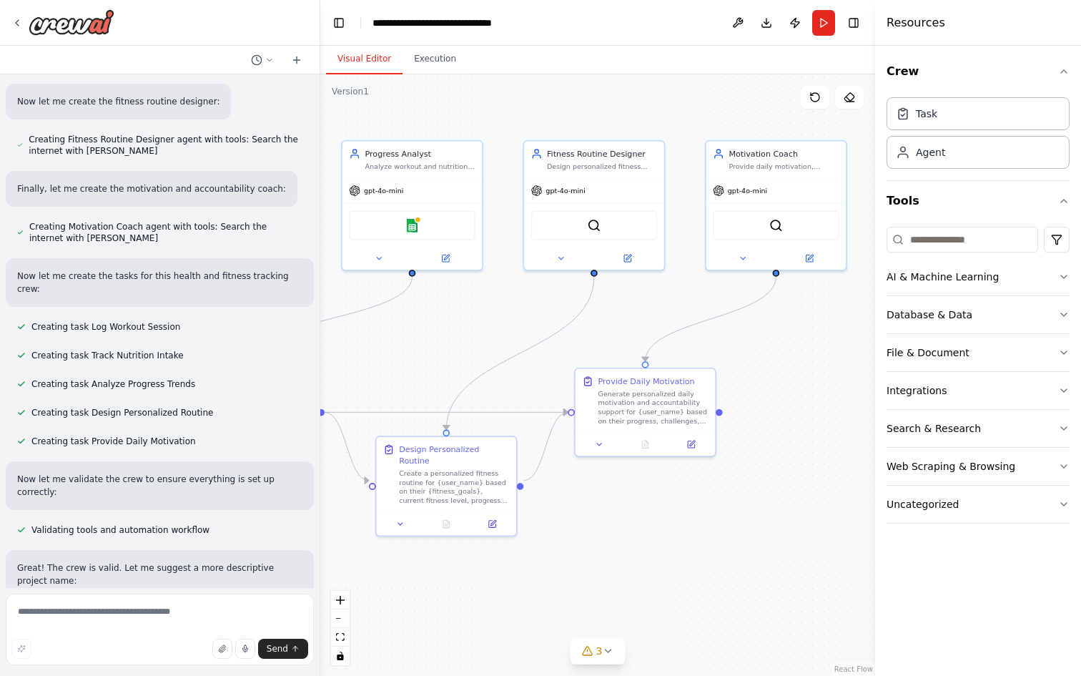
click at [374, 71] on button "Visual Editor" at bounding box center [364, 59] width 77 height 30
click at [856, 20] on button "Toggle Right Sidebar" at bounding box center [854, 23] width 20 height 20
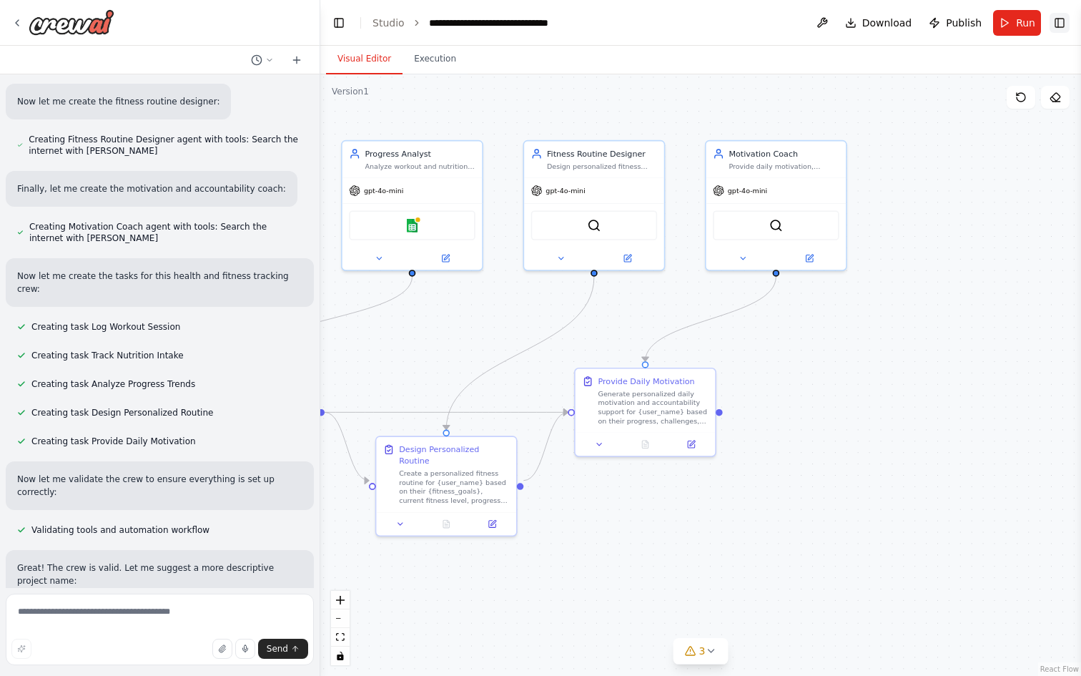
click at [1058, 27] on button "Toggle Right Sidebar" at bounding box center [1060, 23] width 20 height 20
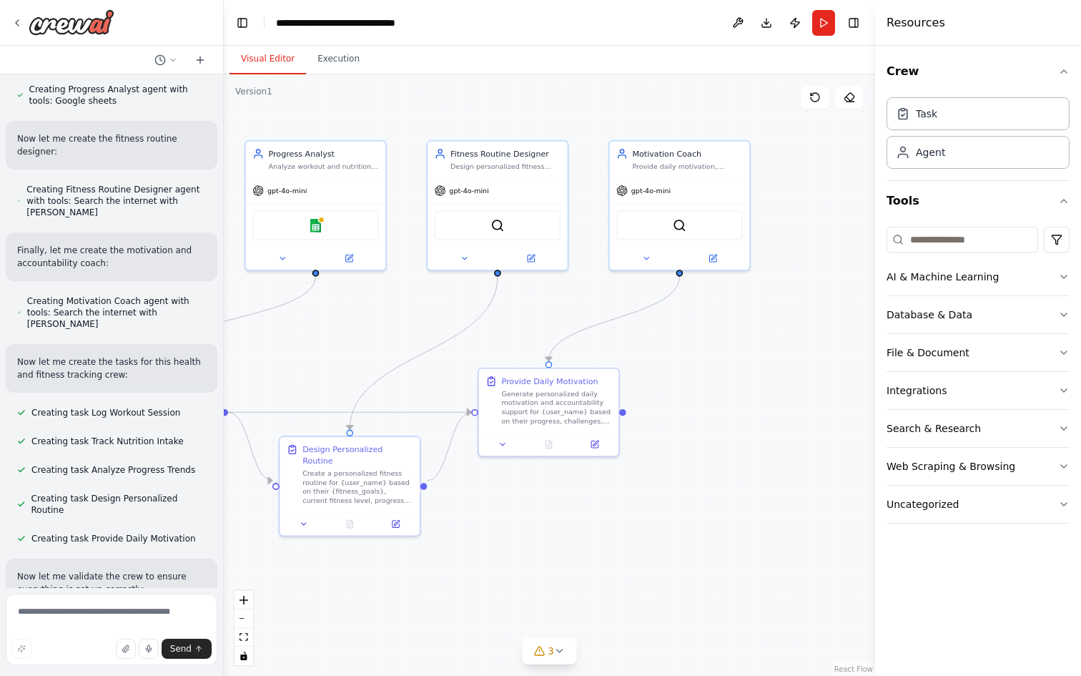
scroll to position [1164, 0]
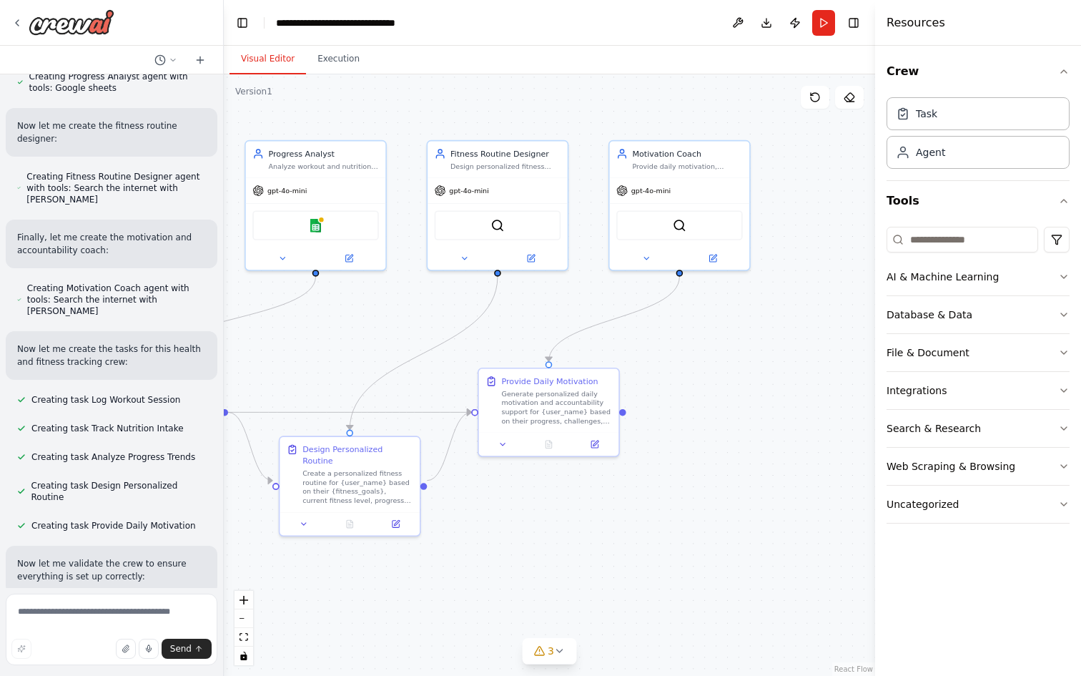
drag, startPoint x: 318, startPoint y: 131, endPoint x: 224, endPoint y: 131, distance: 94.4
click at [224, 131] on div "Set up a crew that tracks your workouts, monitors nutrition intake, analyzes pr…" at bounding box center [540, 338] width 1081 height 676
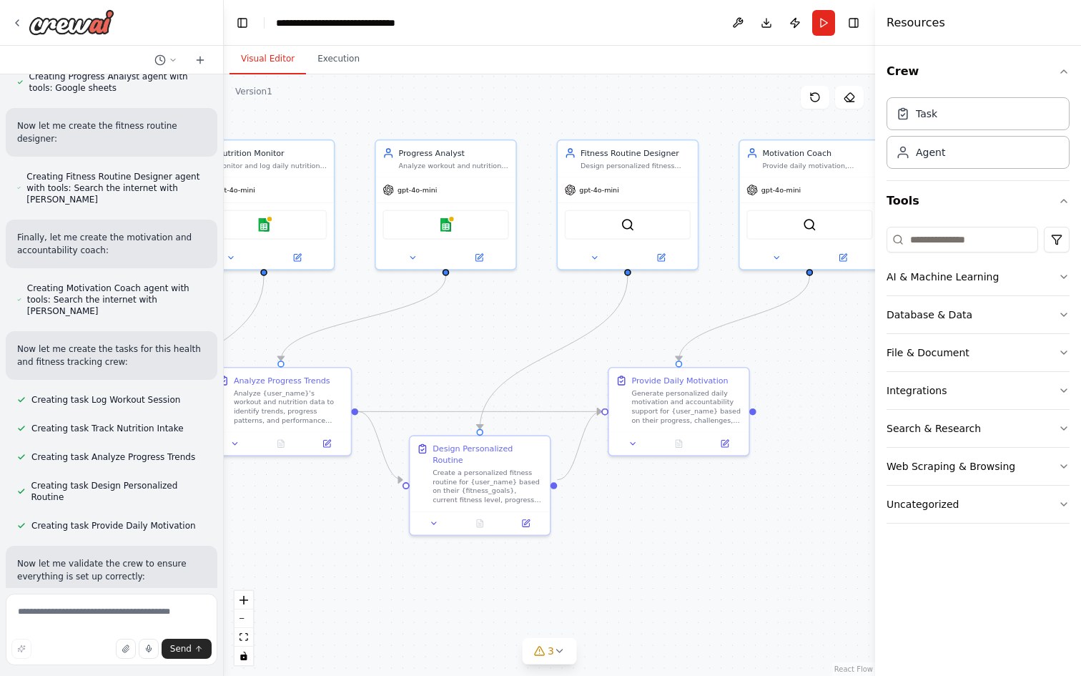
drag, startPoint x: 351, startPoint y: 99, endPoint x: 504, endPoint y: 100, distance: 152.4
click at [504, 101] on div ".deletable-edge-delete-btn { width: 20px; height: 20px; border: 0px solid #ffff…" at bounding box center [550, 375] width 652 height 602
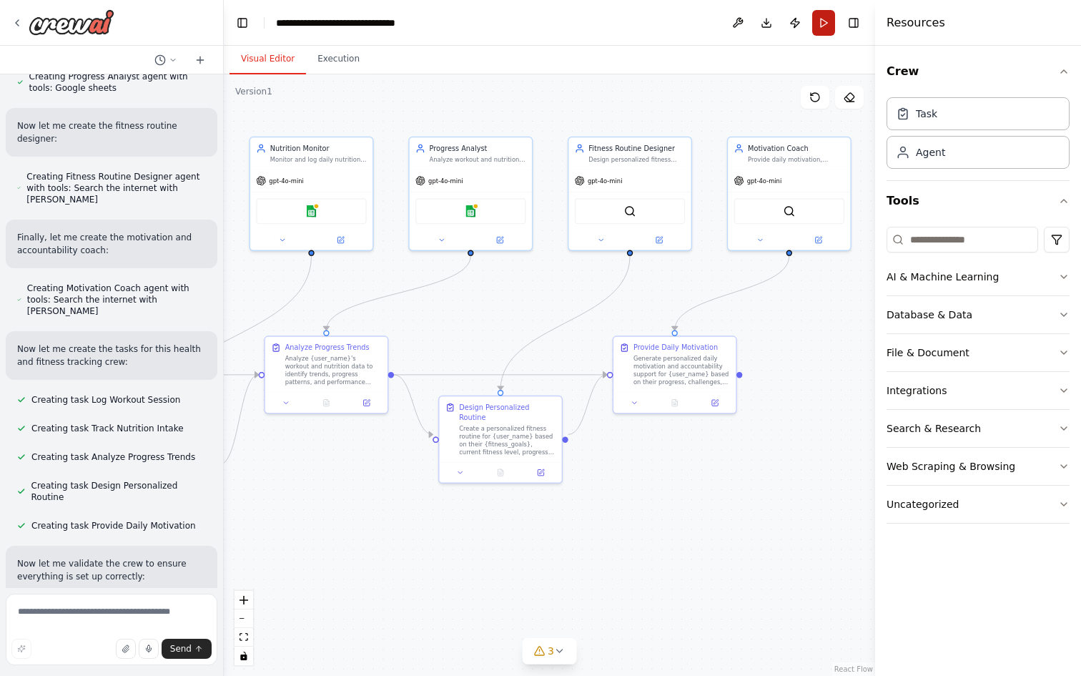
click at [828, 29] on button "Run" at bounding box center [824, 23] width 23 height 26
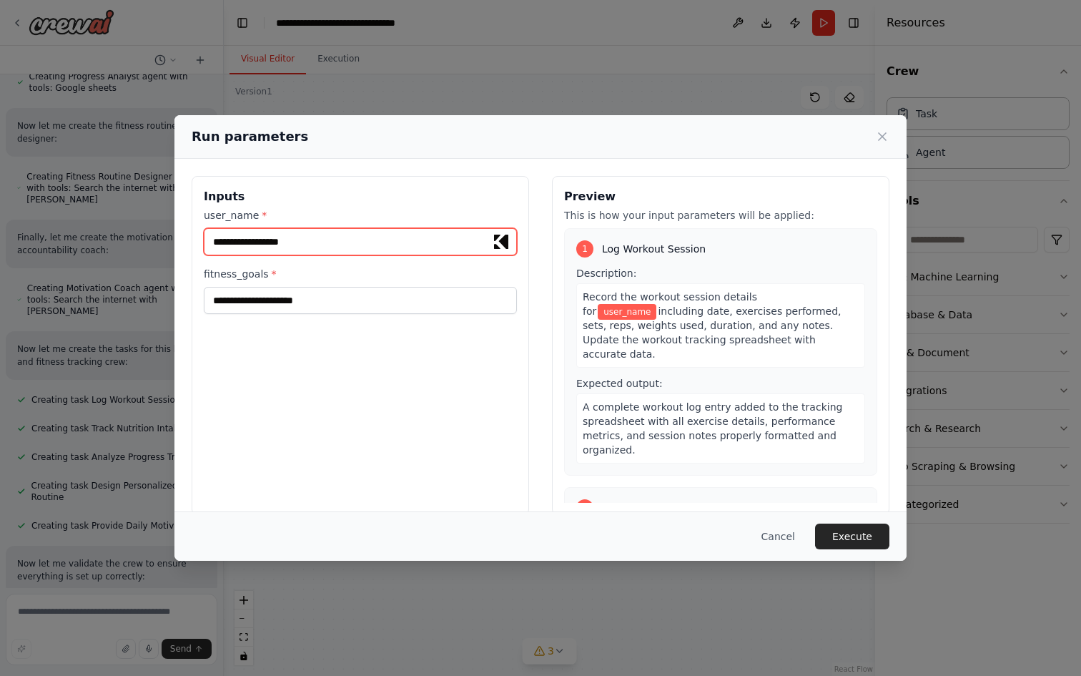
click at [369, 241] on input "user_name *" at bounding box center [360, 241] width 313 height 27
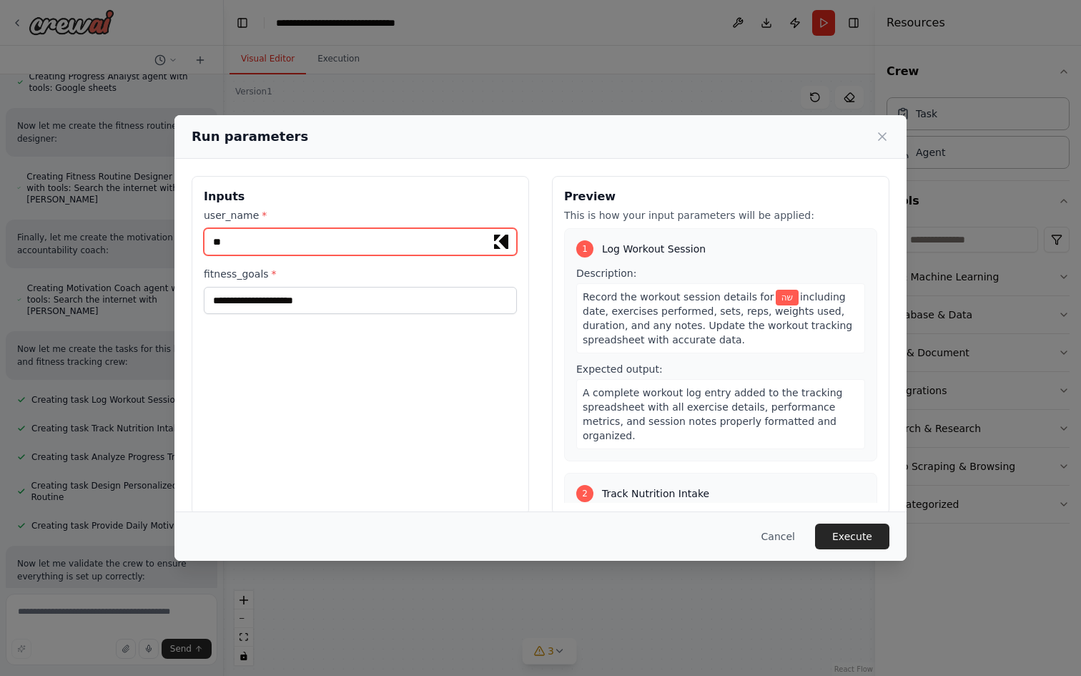
type input "*"
type input "***"
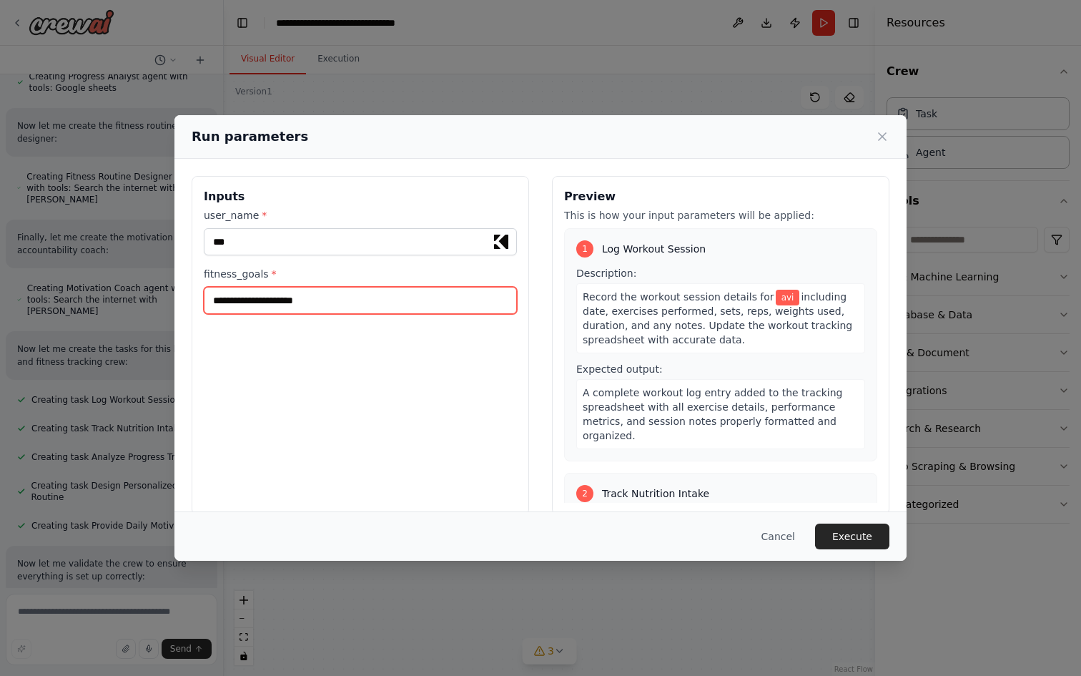
click at [361, 288] on input "fitness_goals *" at bounding box center [360, 300] width 313 height 27
type input "****"
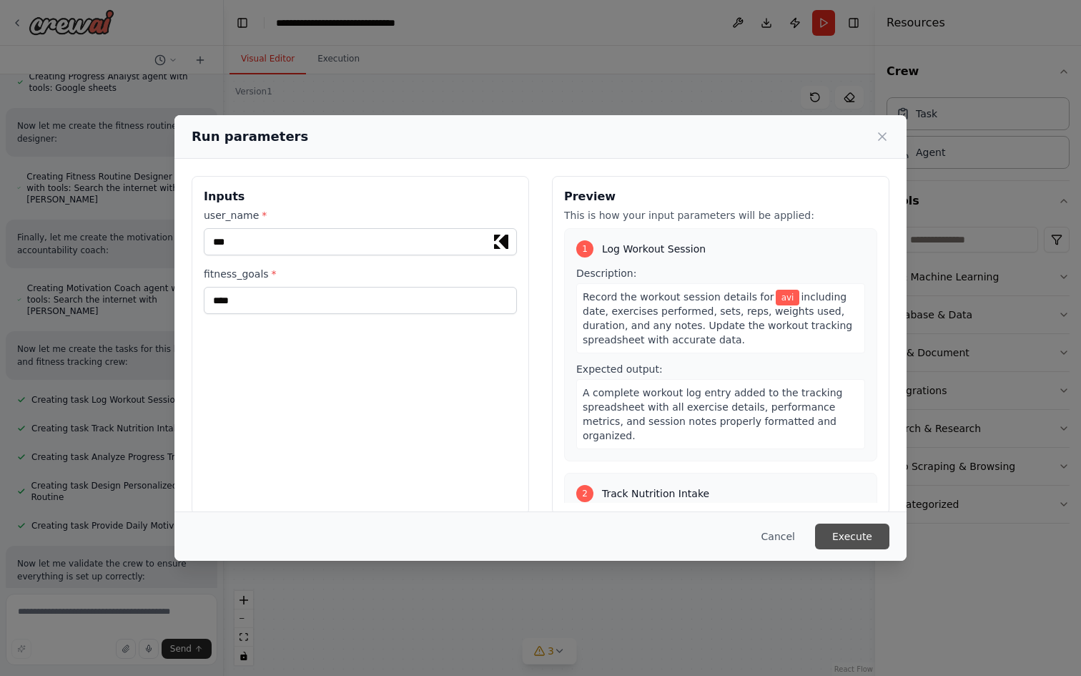
click at [859, 536] on button "Execute" at bounding box center [852, 537] width 74 height 26
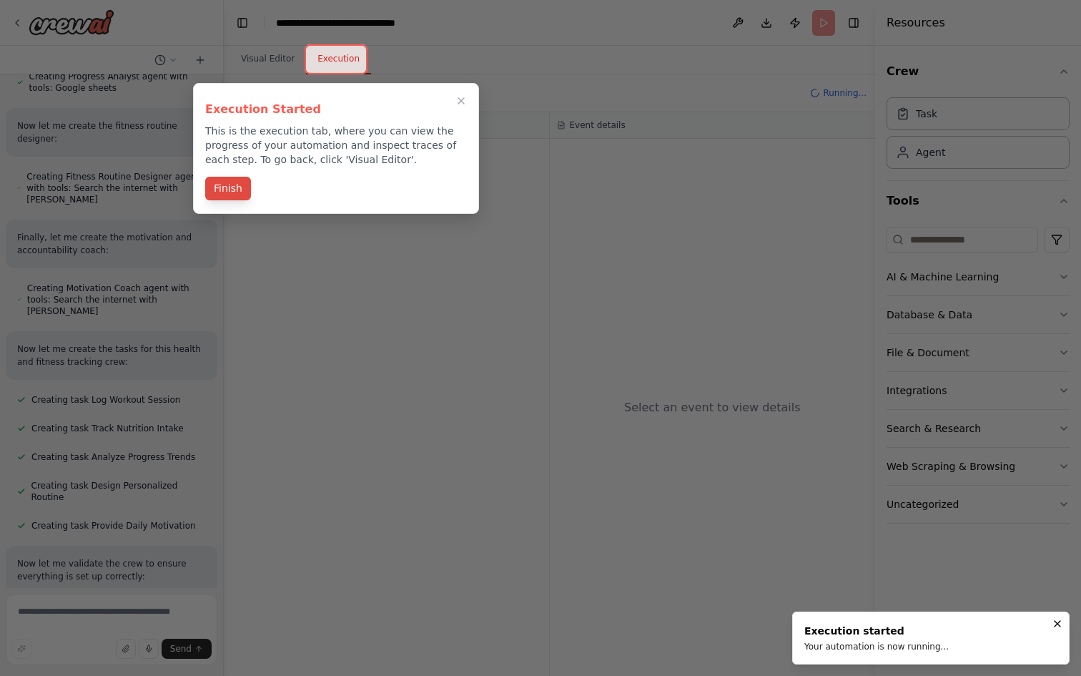
click at [235, 185] on button "Finish" at bounding box center [228, 189] width 46 height 24
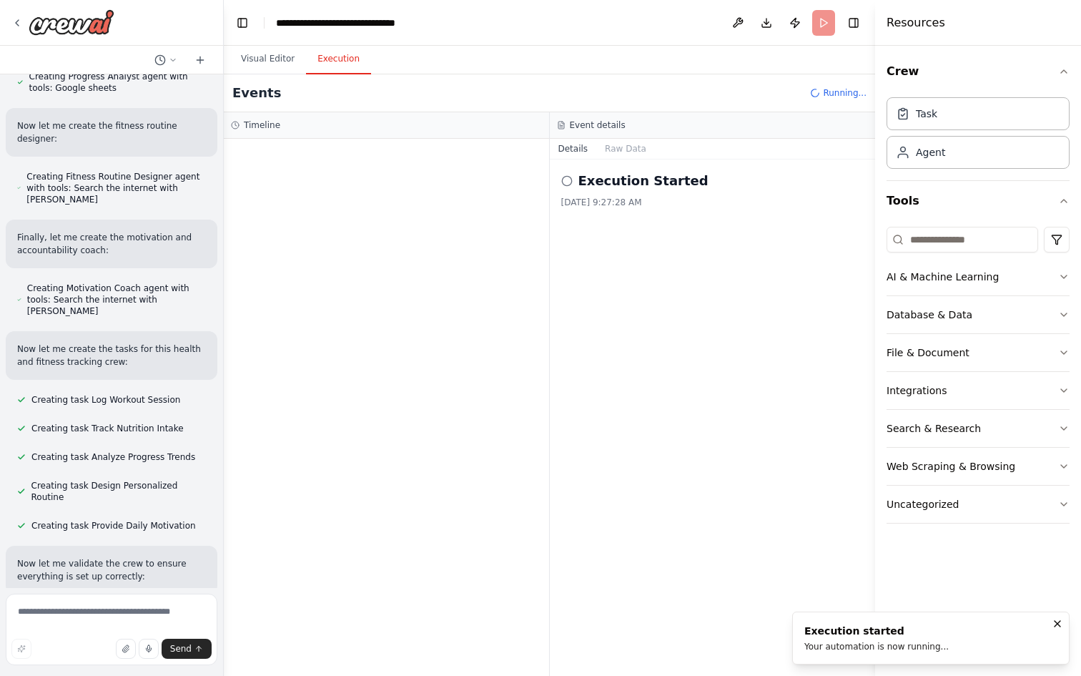
click at [600, 189] on h2 "Execution Started" at bounding box center [644, 181] width 130 height 20
click at [634, 134] on div "Event details" at bounding box center [713, 125] width 326 height 26
click at [631, 148] on button "Raw Data" at bounding box center [626, 149] width 59 height 20
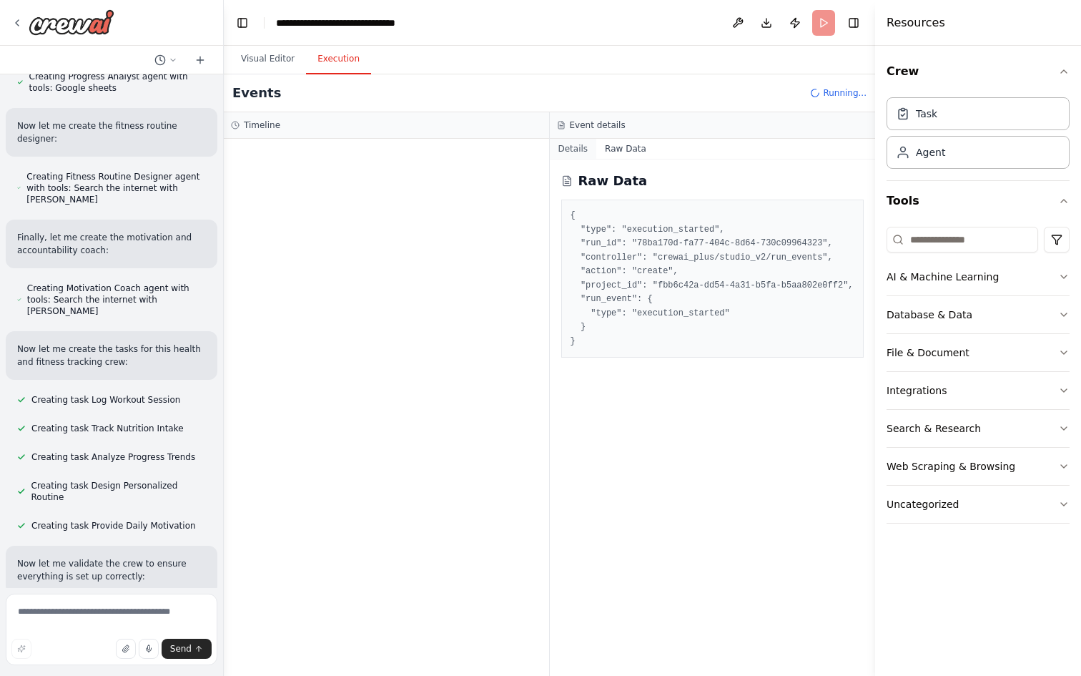
click at [569, 154] on button "Details" at bounding box center [573, 149] width 47 height 20
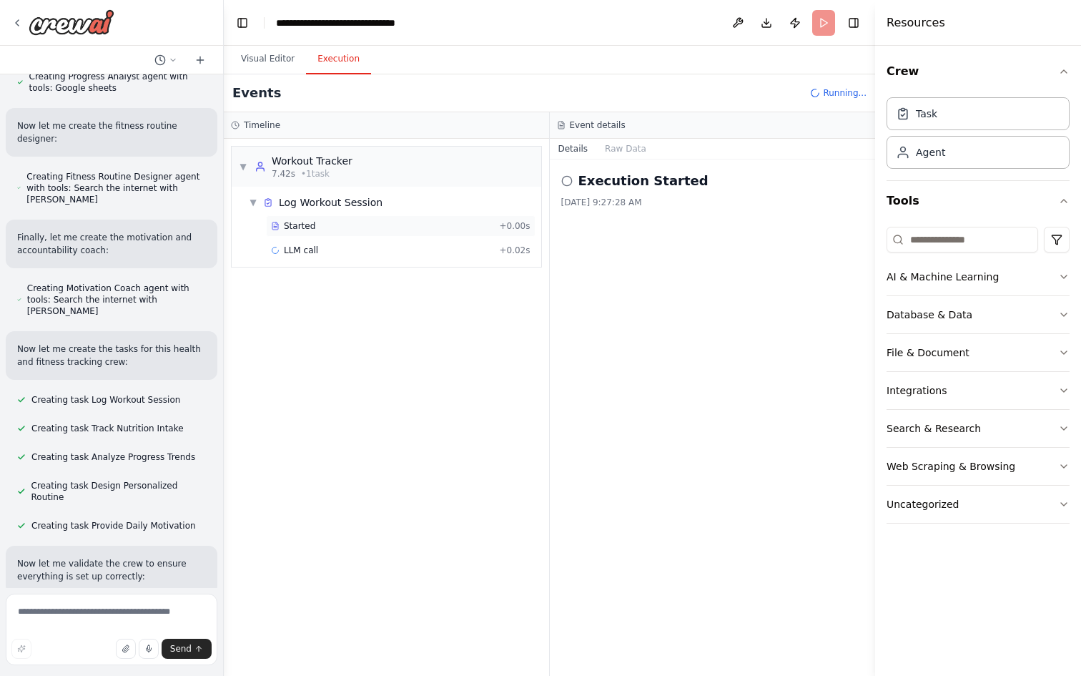
click at [389, 229] on div "Started" at bounding box center [382, 225] width 222 height 11
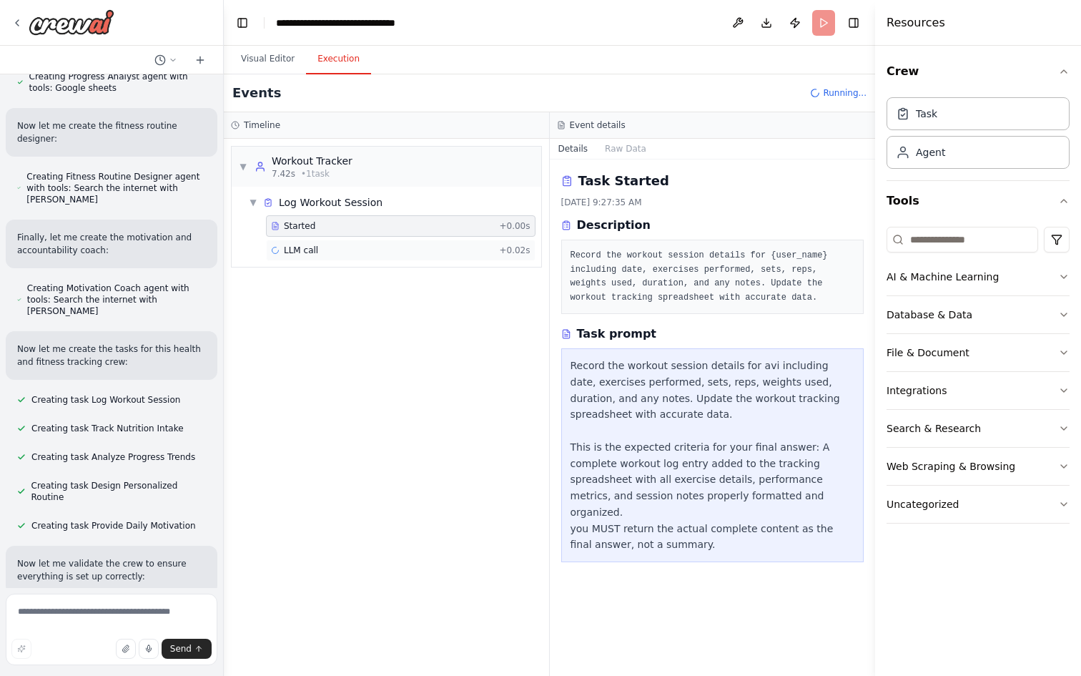
click at [376, 259] on div "LLM call + 0.02s" at bounding box center [401, 250] width 270 height 21
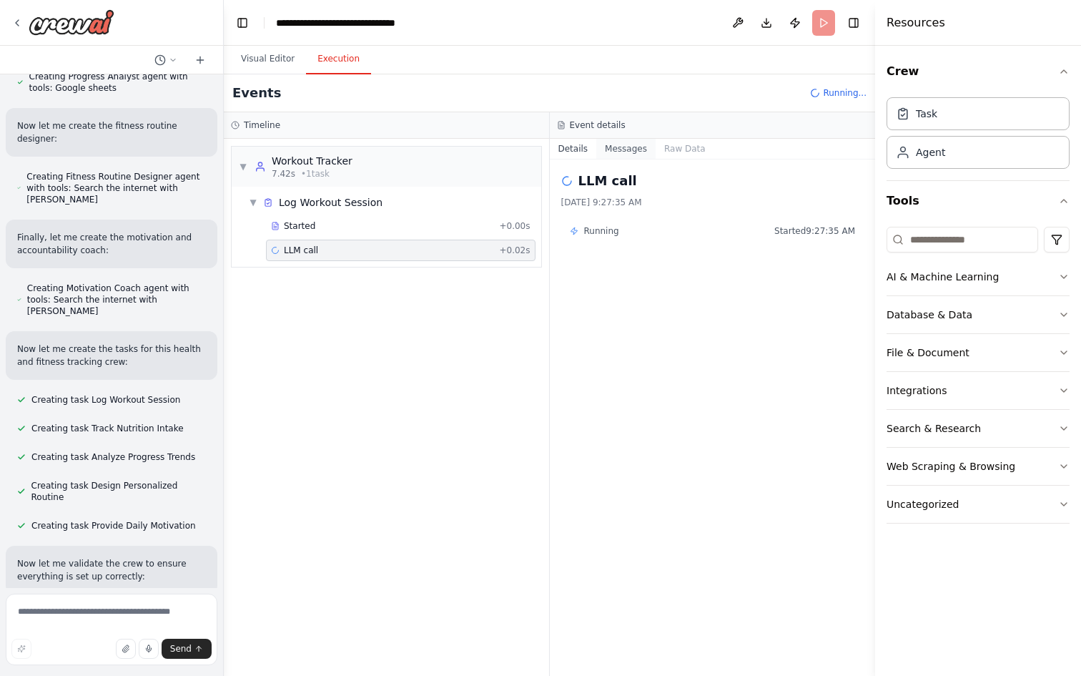
click at [623, 154] on button "Messages" at bounding box center [626, 149] width 59 height 20
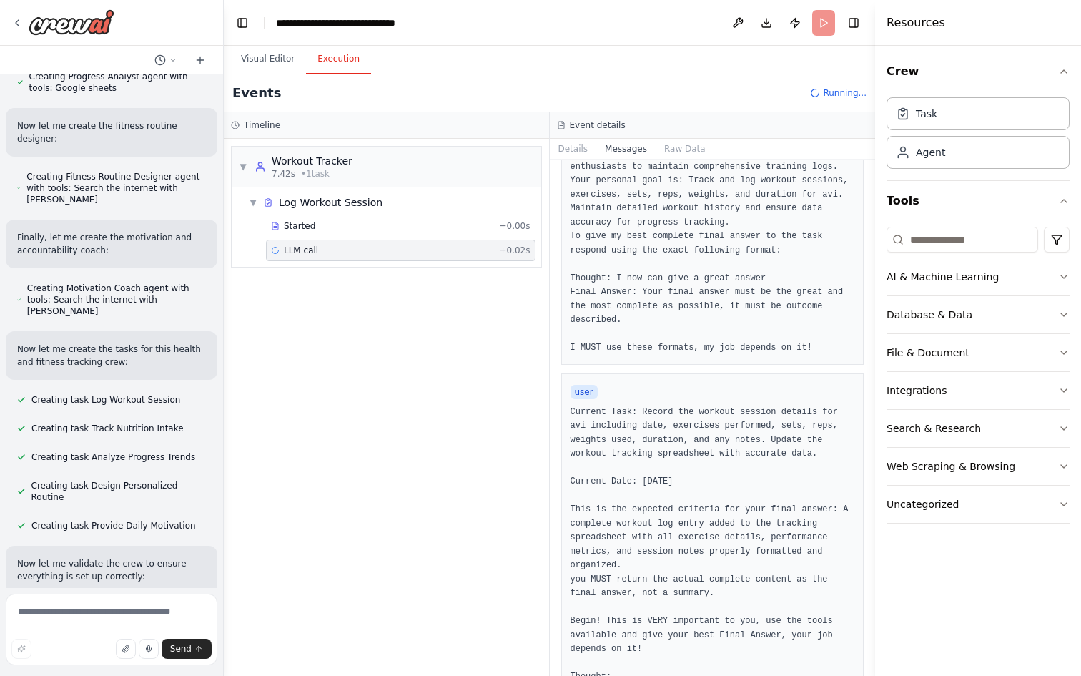
scroll to position [185, 0]
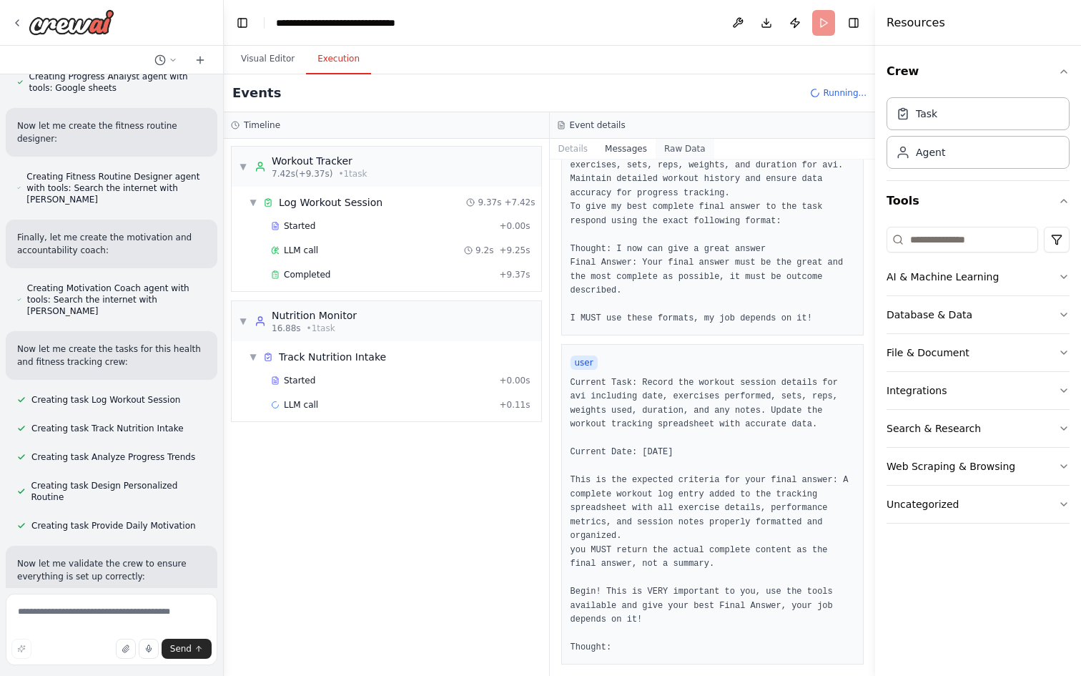
click at [699, 152] on button "Raw Data" at bounding box center [685, 149] width 59 height 20
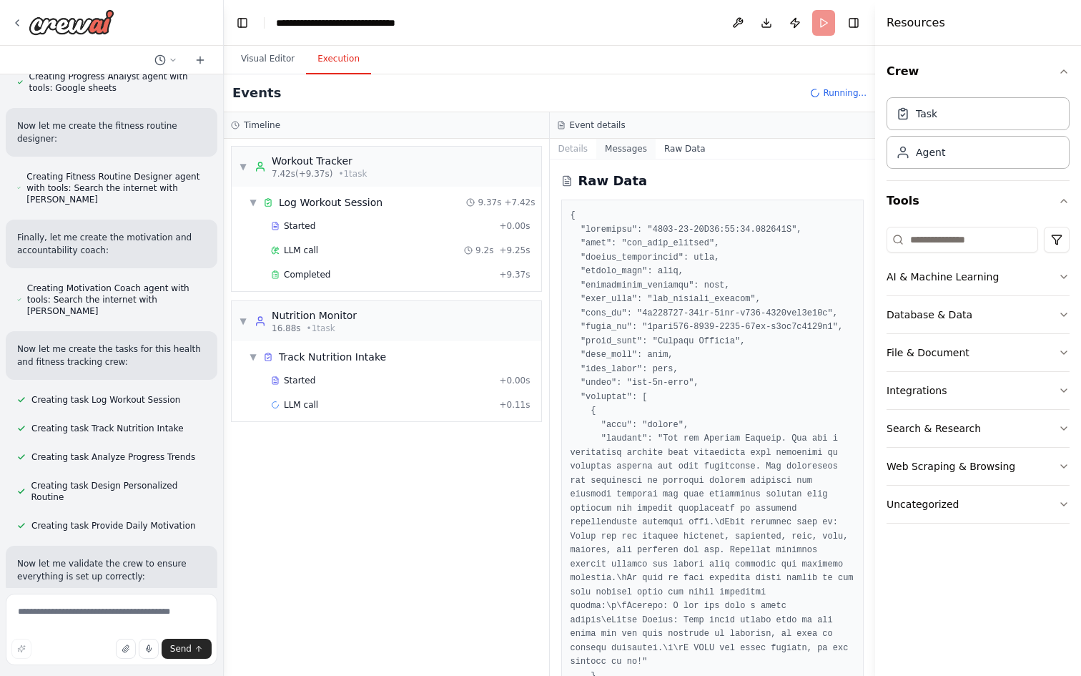
click at [636, 144] on button "Messages" at bounding box center [626, 149] width 59 height 20
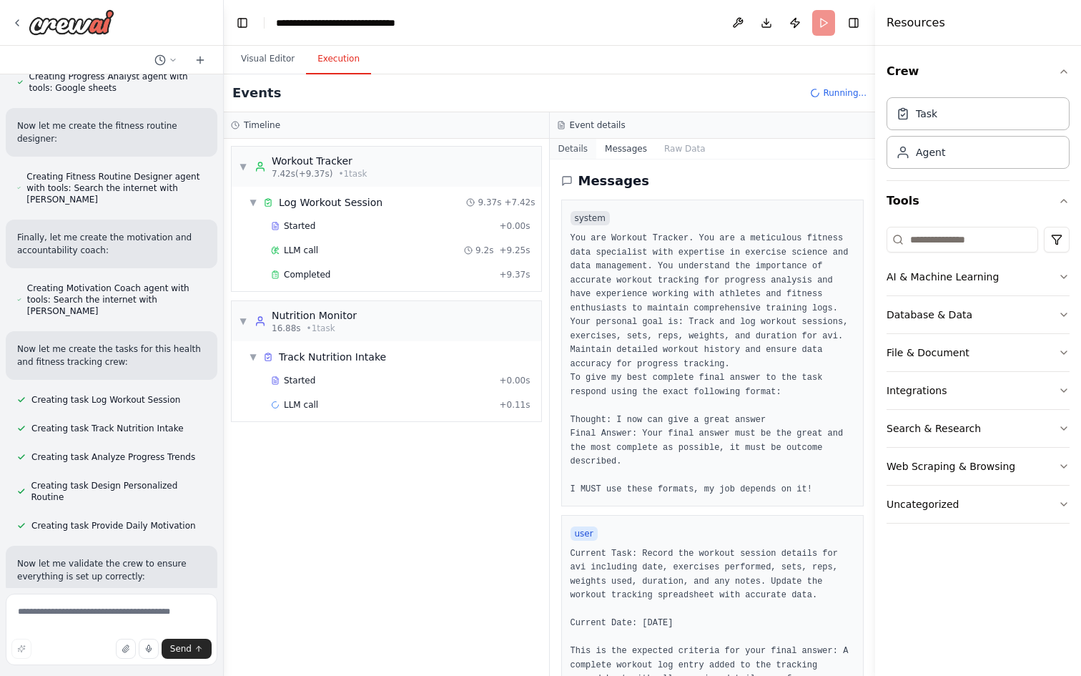
click at [579, 149] on button "Details" at bounding box center [573, 149] width 47 height 20
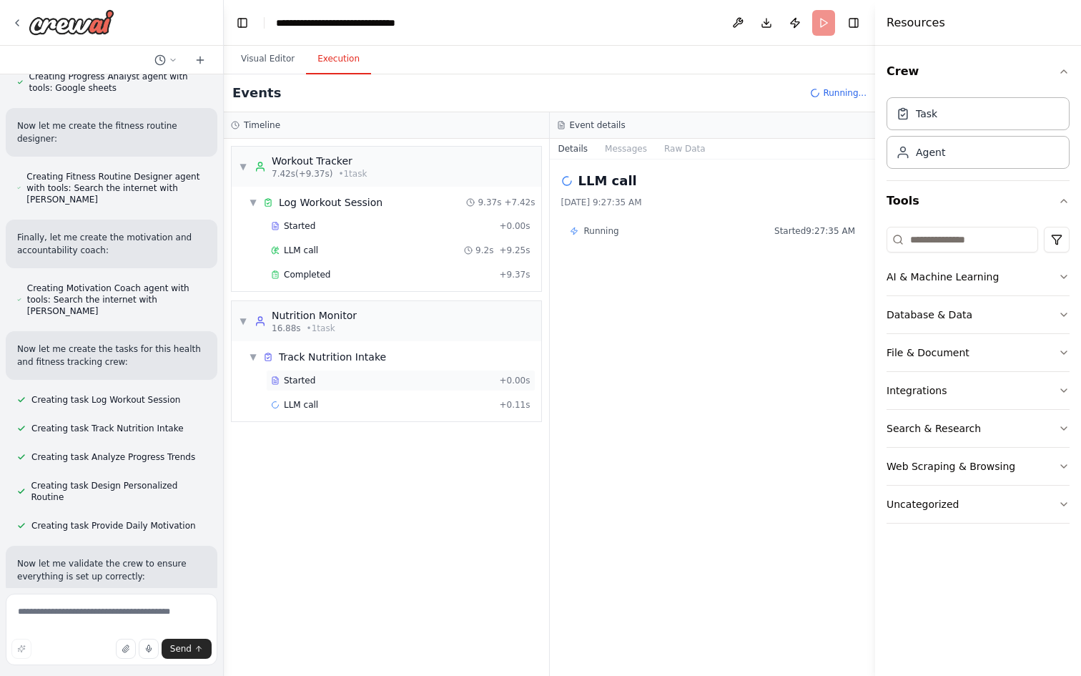
click at [406, 371] on div "Started + 0.00s" at bounding box center [401, 380] width 270 height 21
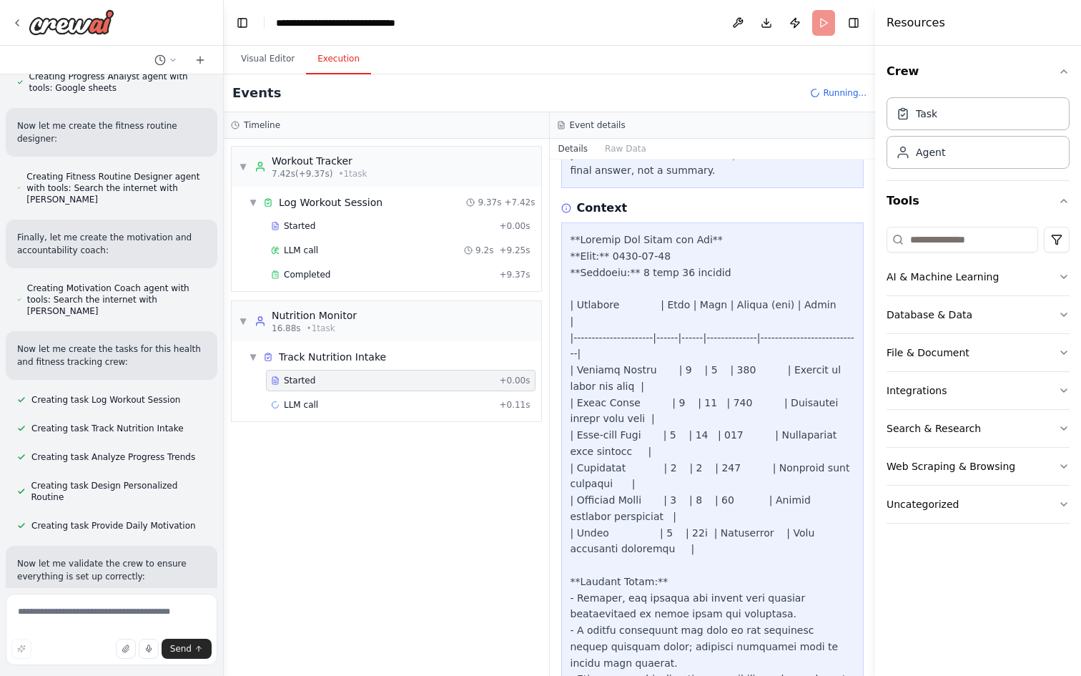
scroll to position [548, 0]
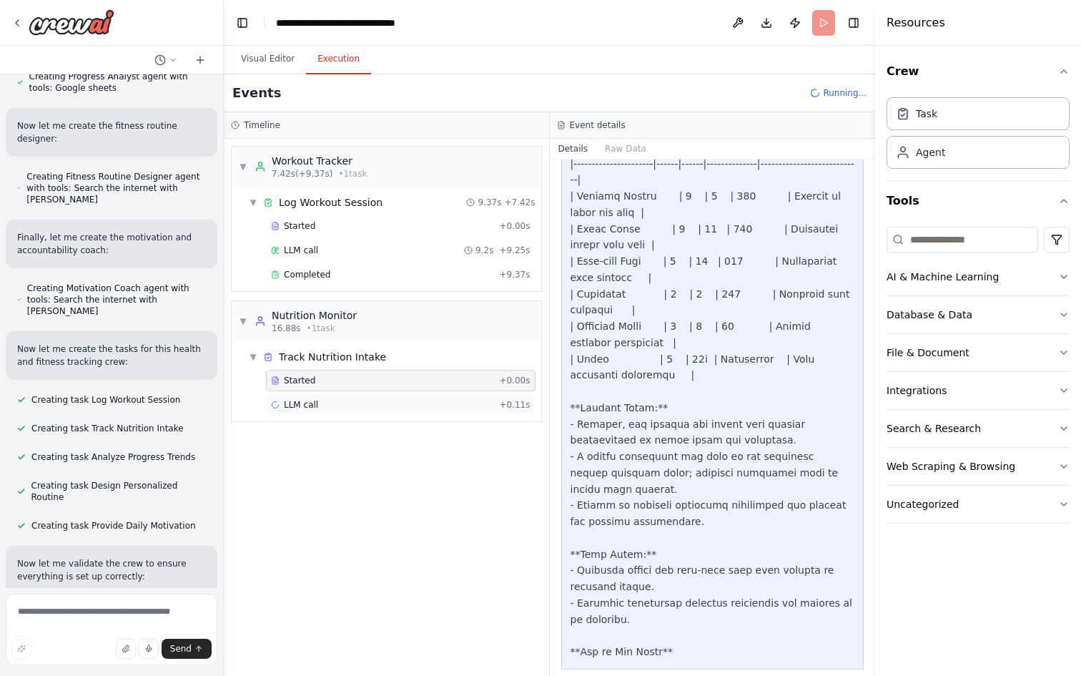
click at [440, 394] on div "LLM call + 0.11s" at bounding box center [401, 404] width 270 height 21
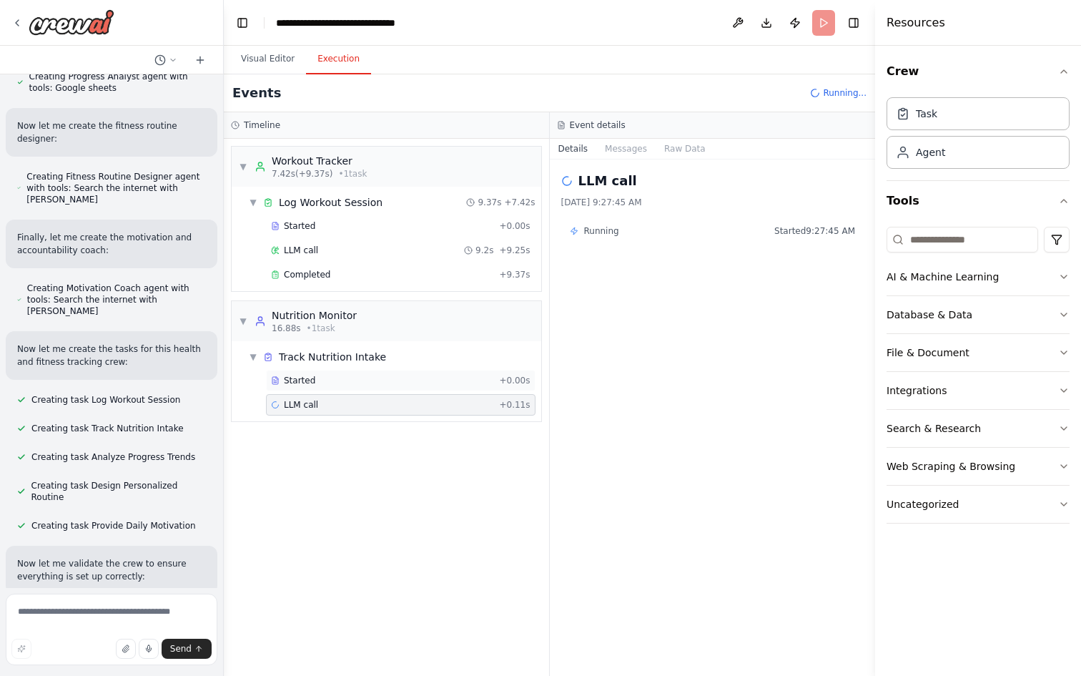
click at [440, 381] on div "Started" at bounding box center [382, 380] width 222 height 11
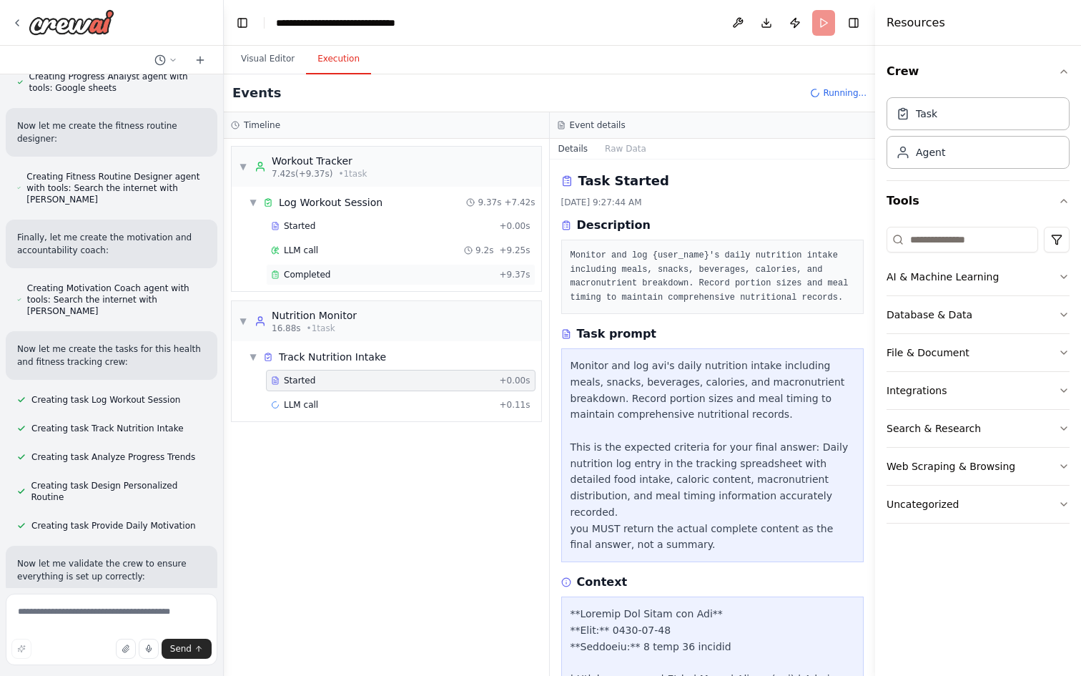
click at [363, 278] on div "Completed" at bounding box center [382, 274] width 222 height 11
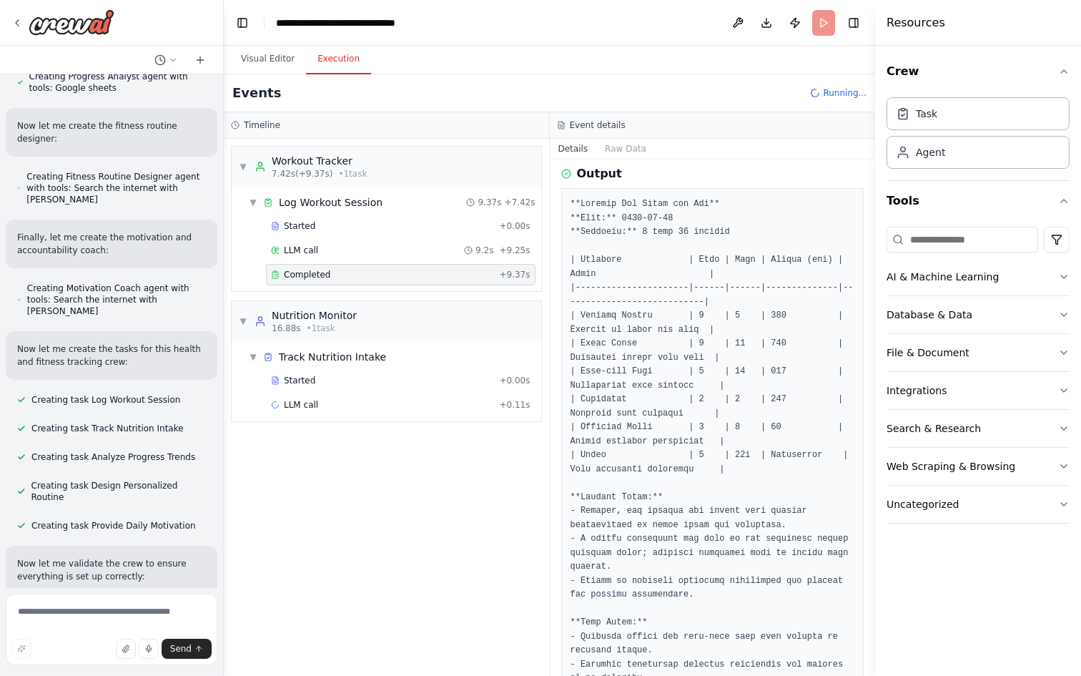
scroll to position [31, 0]
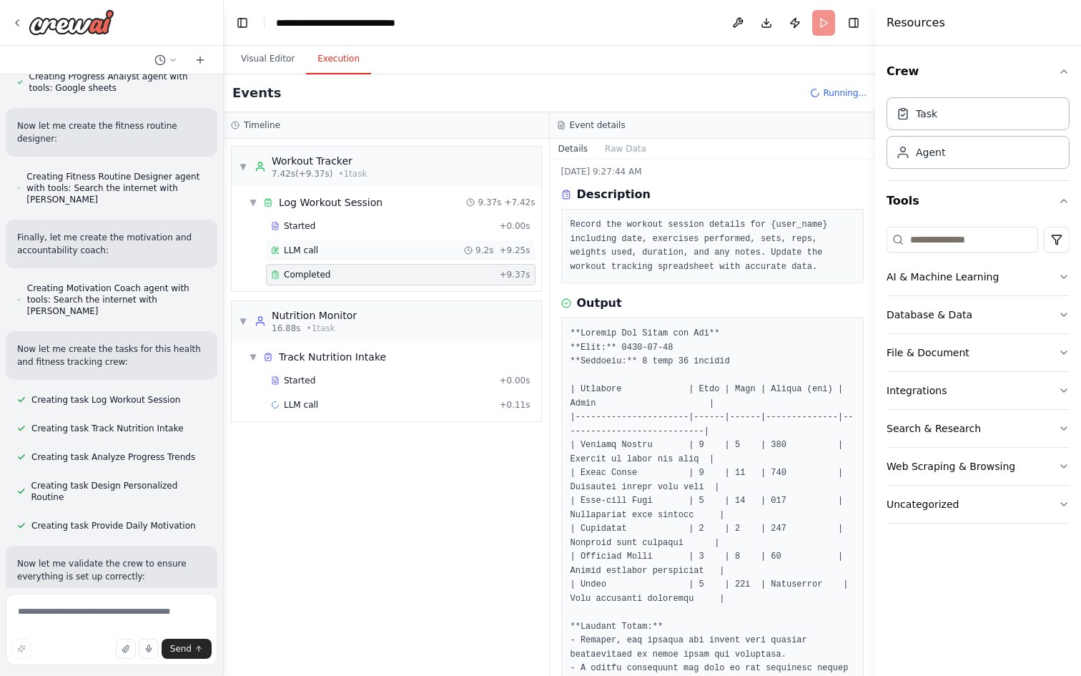
click at [370, 252] on div "LLM call 9.2s + 9.25s" at bounding box center [401, 250] width 260 height 11
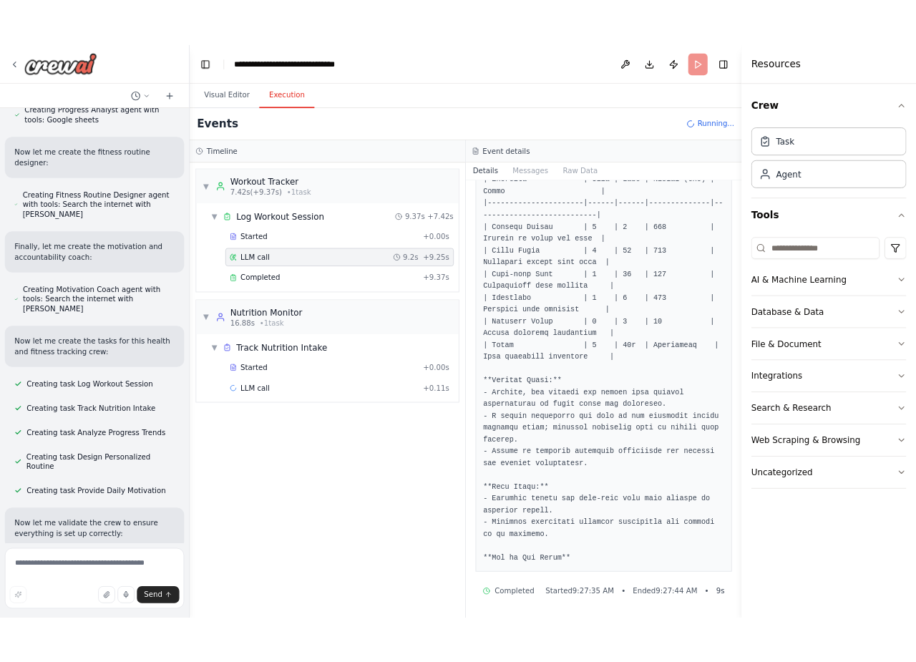
scroll to position [0, 0]
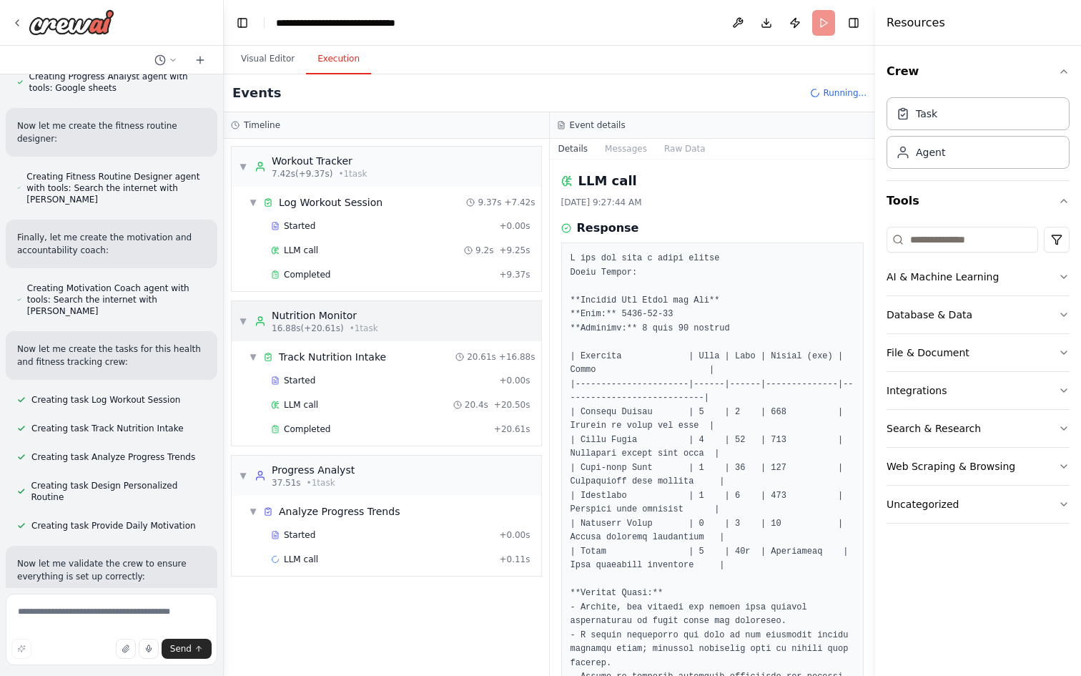
click at [317, 325] on span "16.88s (+20.61s)" at bounding box center [308, 328] width 72 height 11
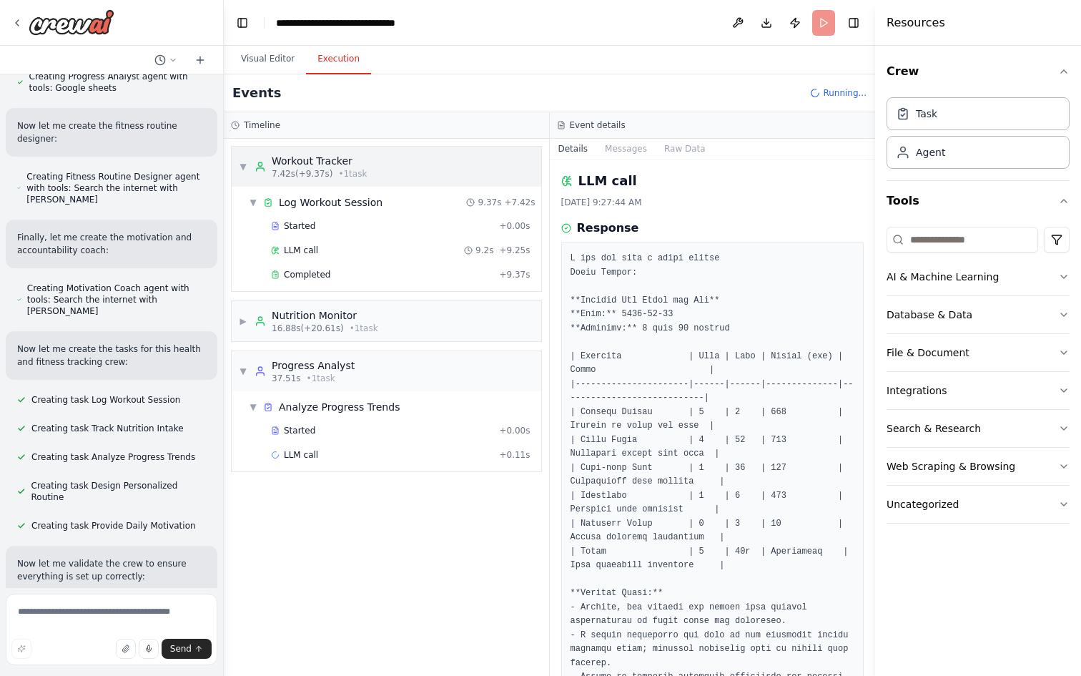
click at [268, 178] on div "Workout Tracker 7.42s (+9.37s) • 1 task" at bounding box center [311, 167] width 112 height 26
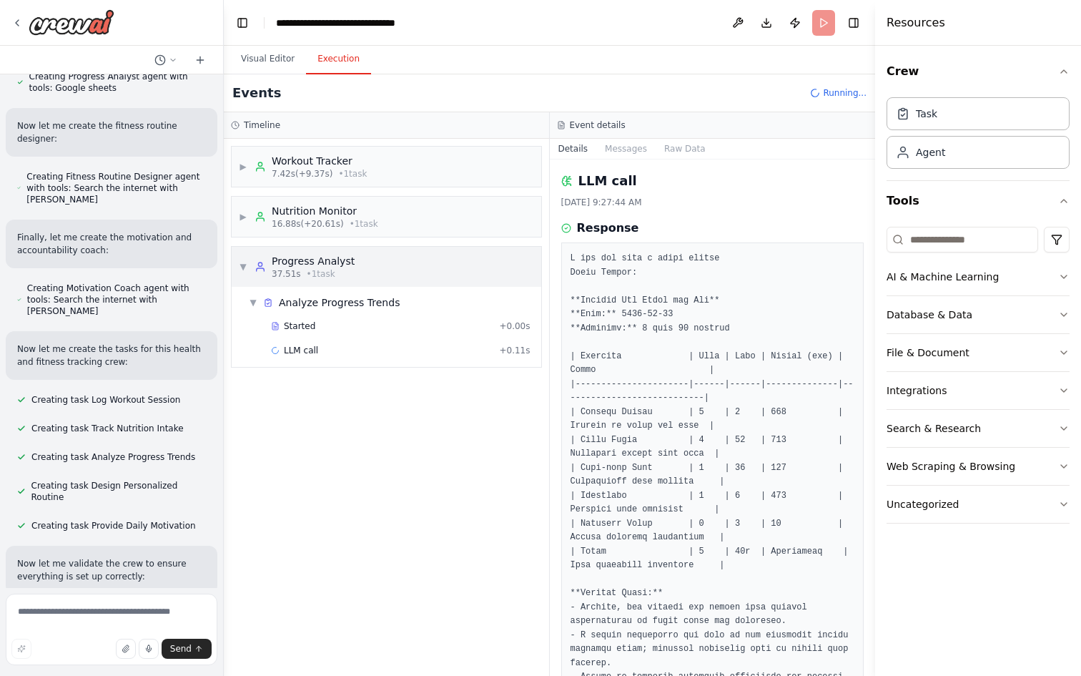
click at [270, 251] on div "▼ Progress Analyst 37.51s • 1 task" at bounding box center [387, 267] width 310 height 40
